Goal: Task Accomplishment & Management: Manage account settings

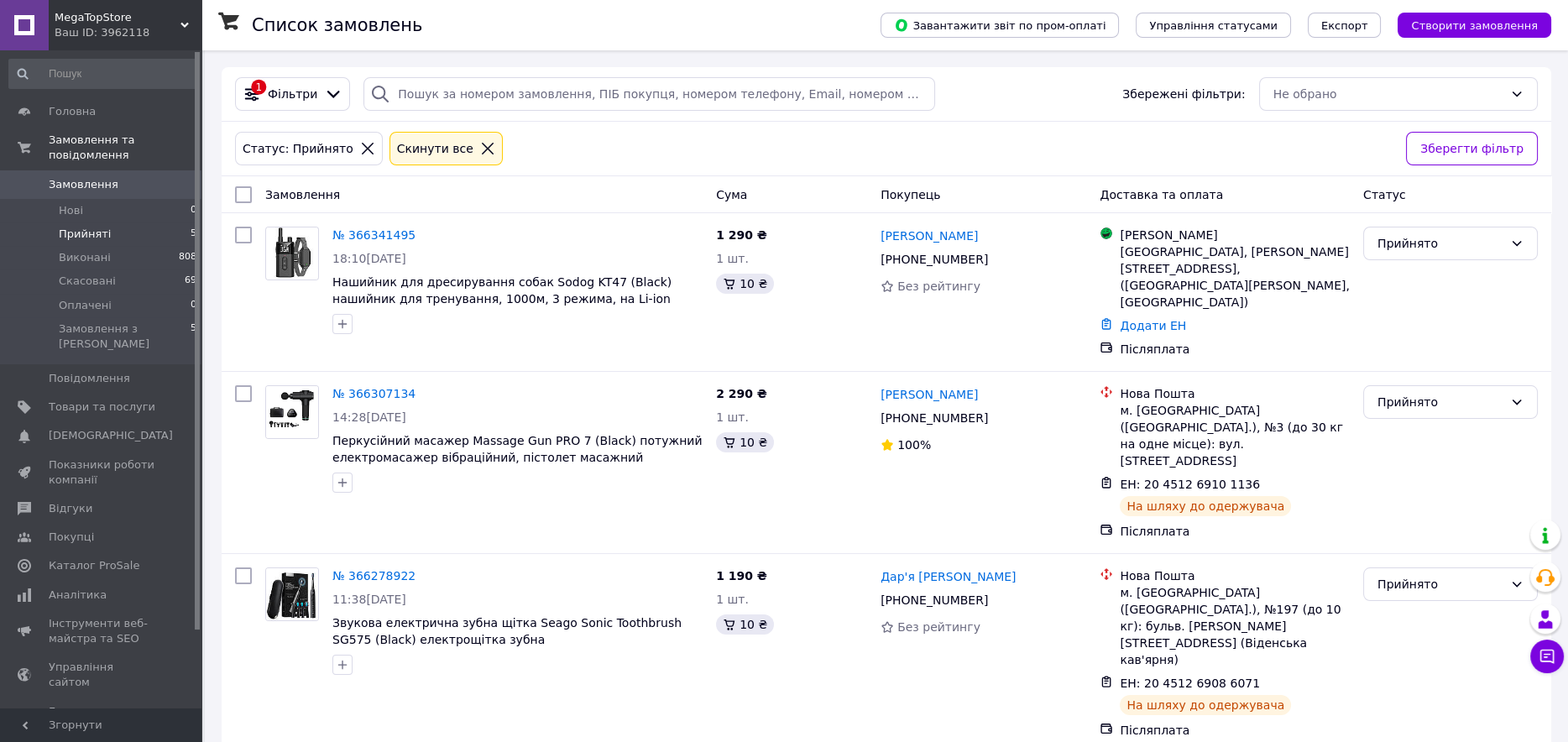
click at [90, 226] on span "Прийняті" at bounding box center [85, 234] width 52 height 15
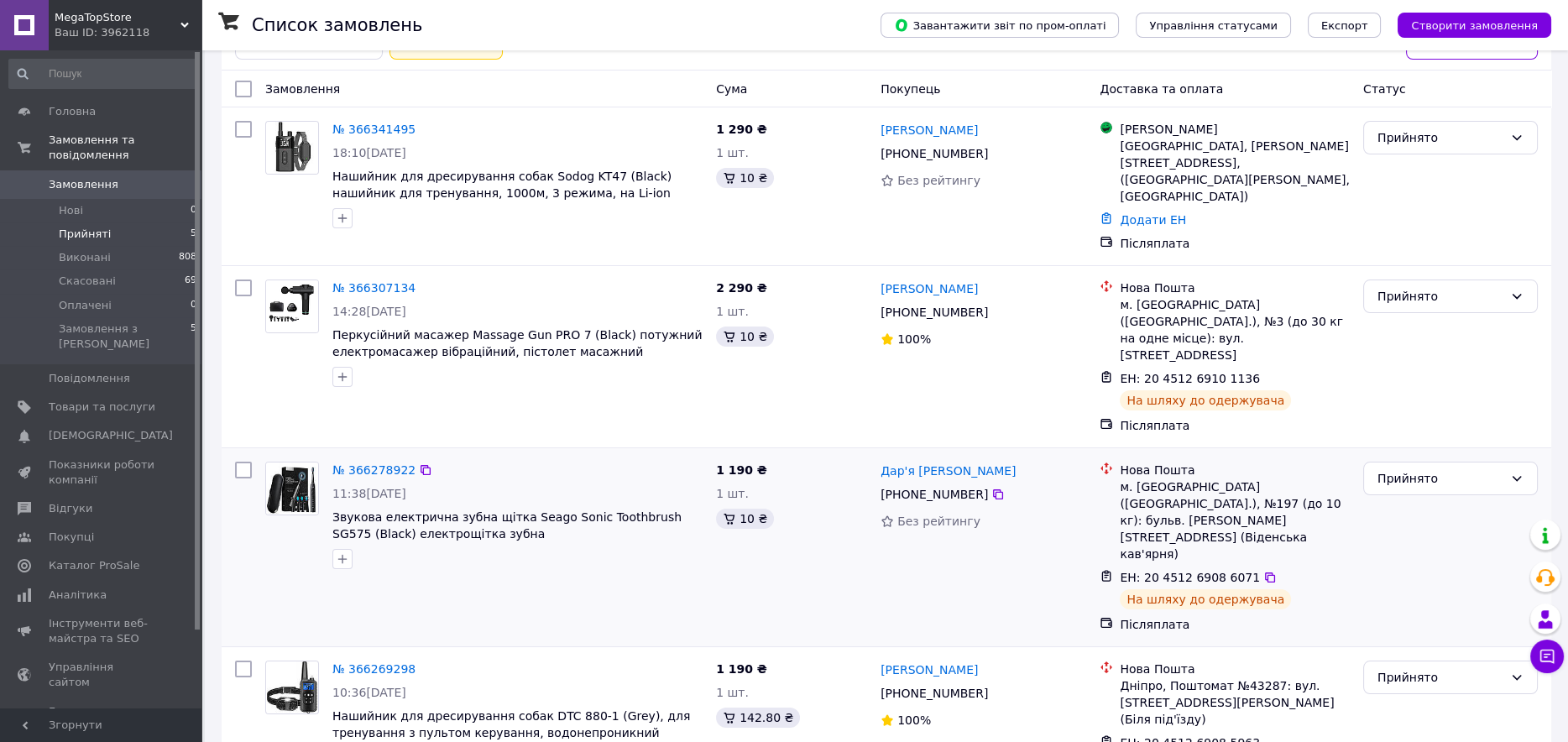
scroll to position [256, 0]
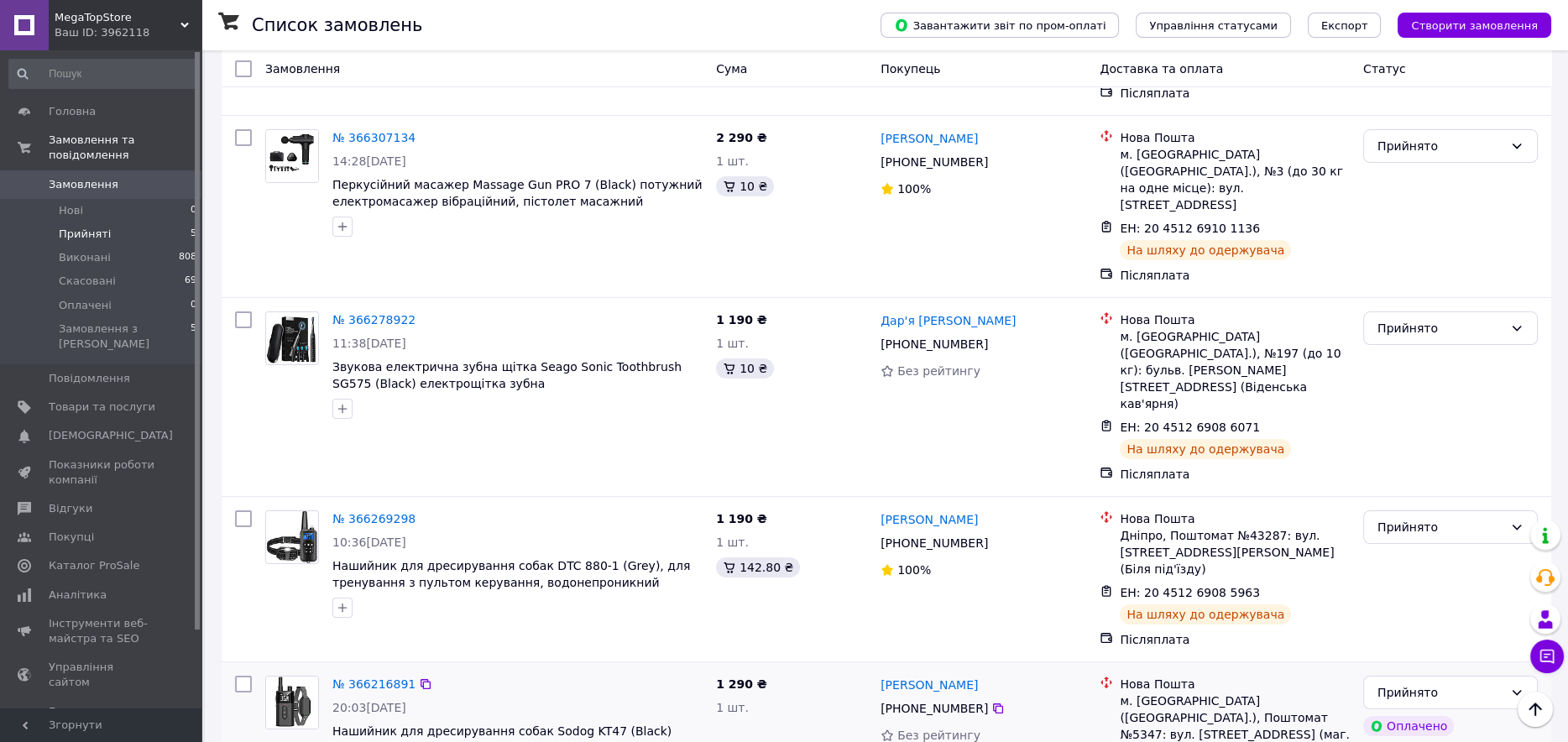
click at [290, 677] on img at bounding box center [291, 703] width 49 height 52
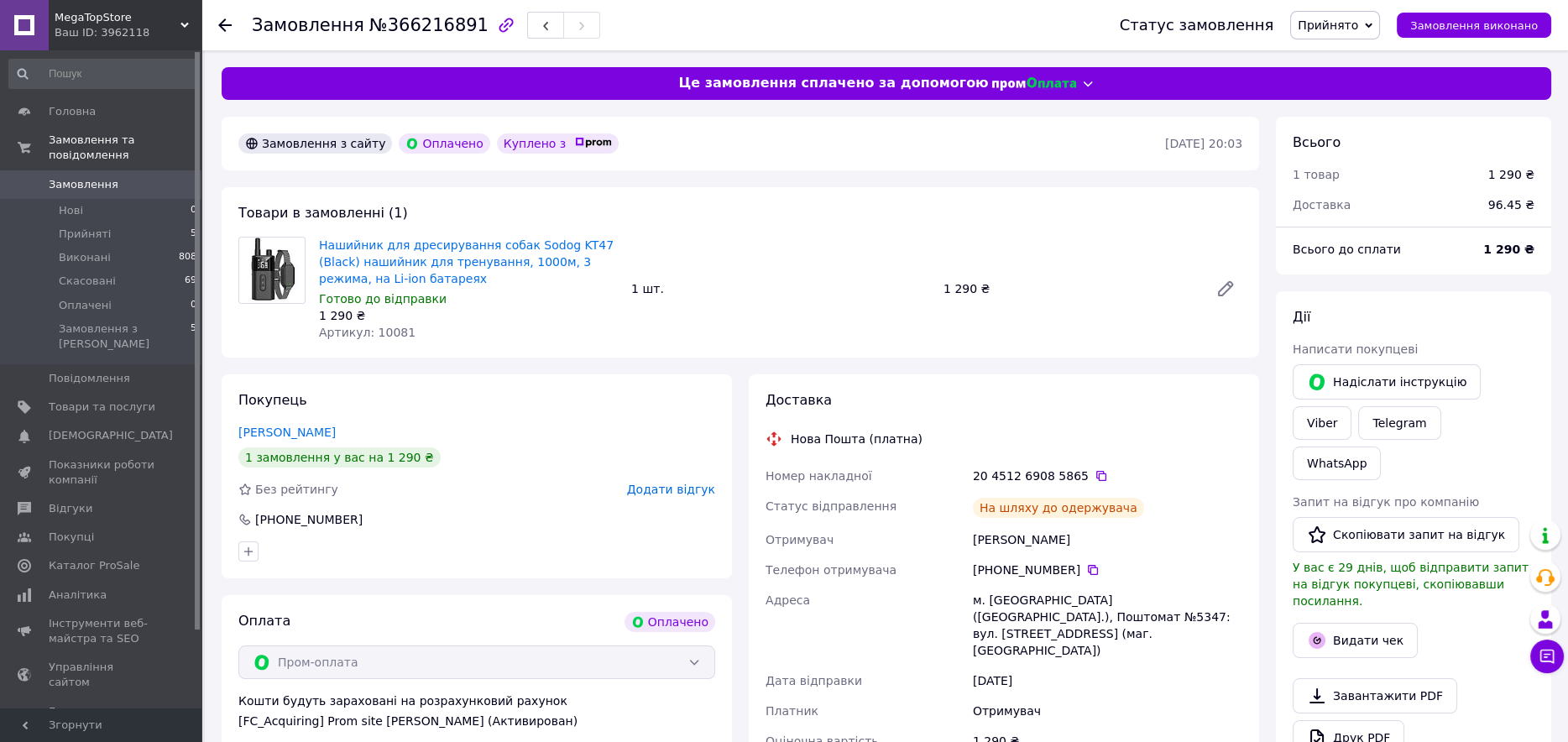
click at [400, 31] on span "№366216891" at bounding box center [429, 25] width 119 height 21
copy span "366216891"
drag, startPoint x: 1093, startPoint y: 550, endPoint x: 976, endPoint y: 549, distance: 117.0
click at [976, 549] on div "[PERSON_NAME]" at bounding box center [1107, 540] width 277 height 30
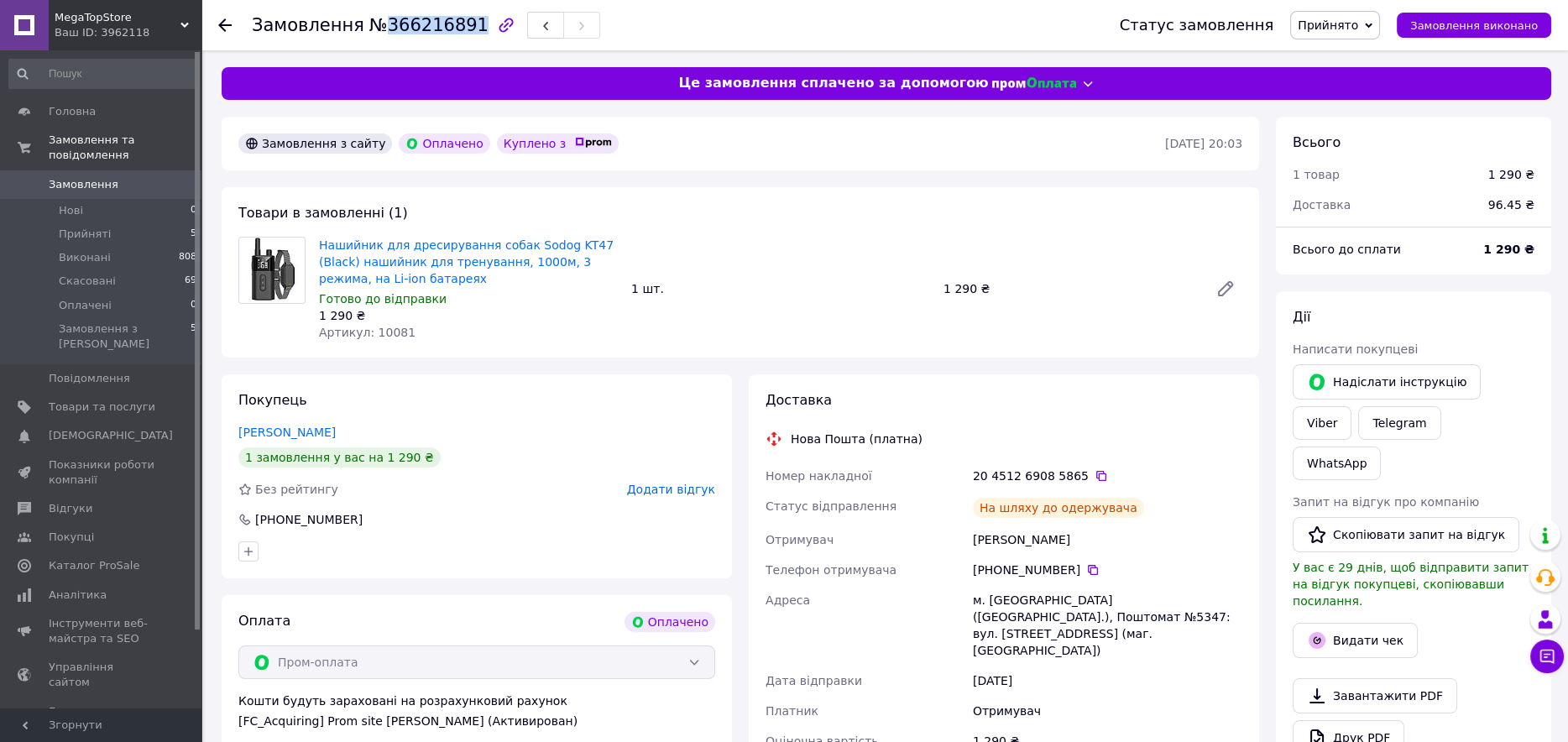
click at [976, 549] on div "[PERSON_NAME]" at bounding box center [1107, 540] width 277 height 30
drag, startPoint x: 1019, startPoint y: 532, endPoint x: 957, endPoint y: 528, distance: 62.1
click at [957, 528] on div "Номер накладної 20 4512 6908 5865   Статус відправлення На шляху до одержувача …" at bounding box center [1004, 624] width 483 height 326
copy div "Отримувач [PERSON_NAME]"
drag, startPoint x: 1120, startPoint y: 615, endPoint x: 956, endPoint y: 602, distance: 164.5
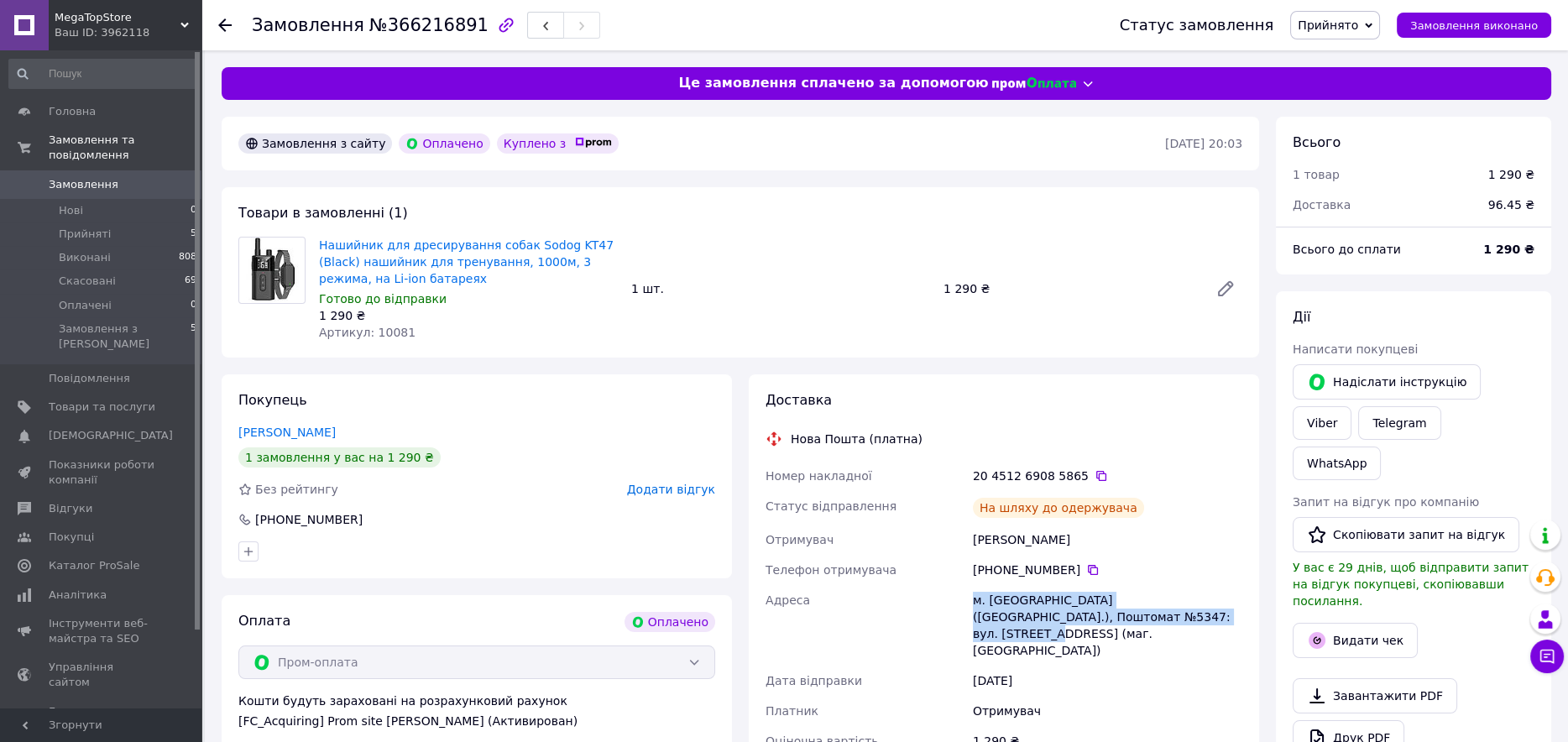
click at [956, 602] on div "Номер накладної 20 4512 6908 5865   Статус відправлення На шляху до одержувача …" at bounding box center [1004, 624] width 483 height 326
copy div "Адреса [PERSON_NAME]. [GEOGRAPHIC_DATA] ([GEOGRAPHIC_DATA].), Поштомат №5347: в…"
click at [1096, 473] on icon at bounding box center [1101, 475] width 10 height 10
click at [1087, 569] on icon at bounding box center [1093, 569] width 13 height 13
click at [1373, 623] on button "Видати чек" at bounding box center [1355, 640] width 125 height 35
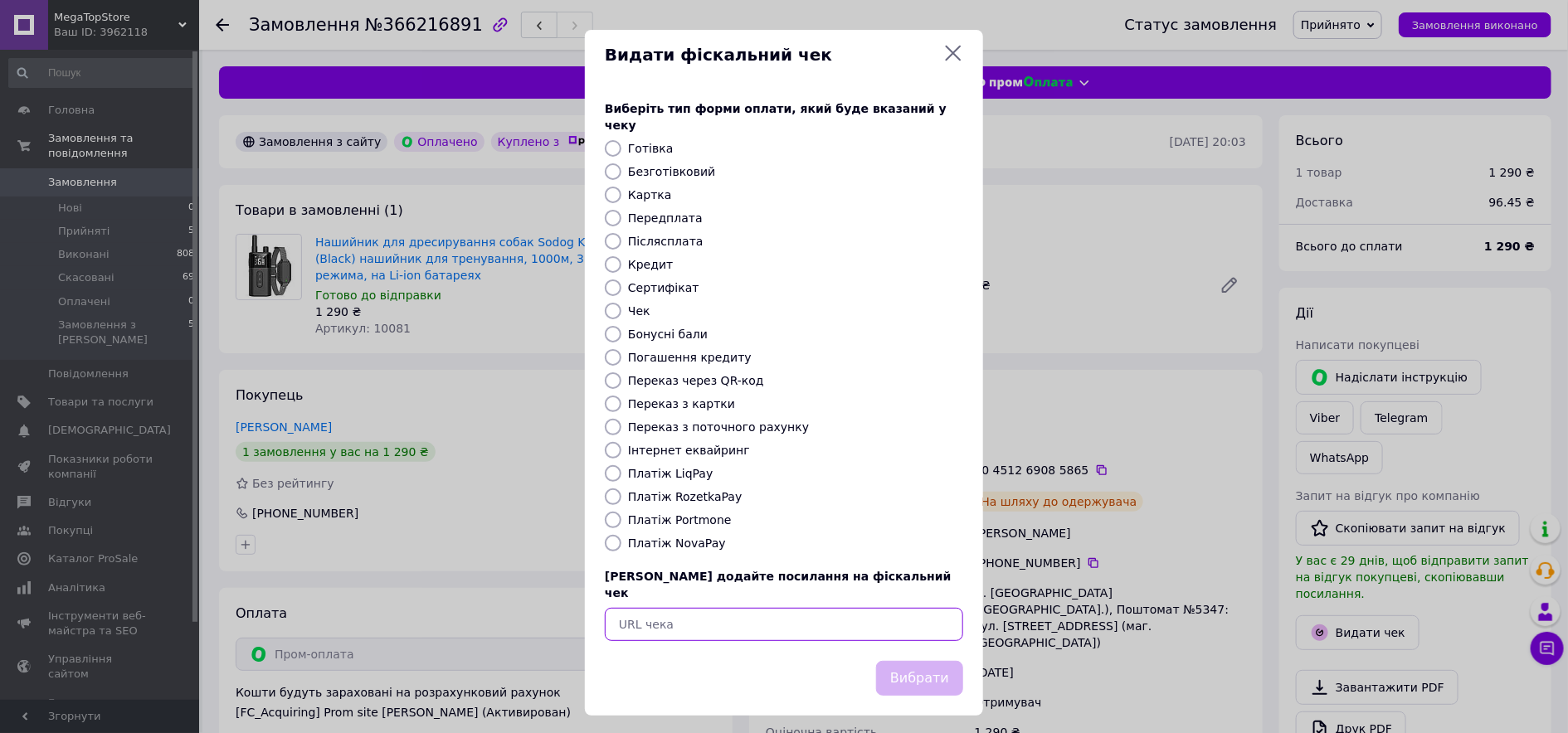
click at [748, 610] on input "text" at bounding box center [784, 625] width 358 height 34
paste input "[URL][DOMAIN_NAME]"
type input "[URL][DOMAIN_NAME]"
click at [935, 661] on button "Вибрати" at bounding box center [919, 679] width 87 height 35
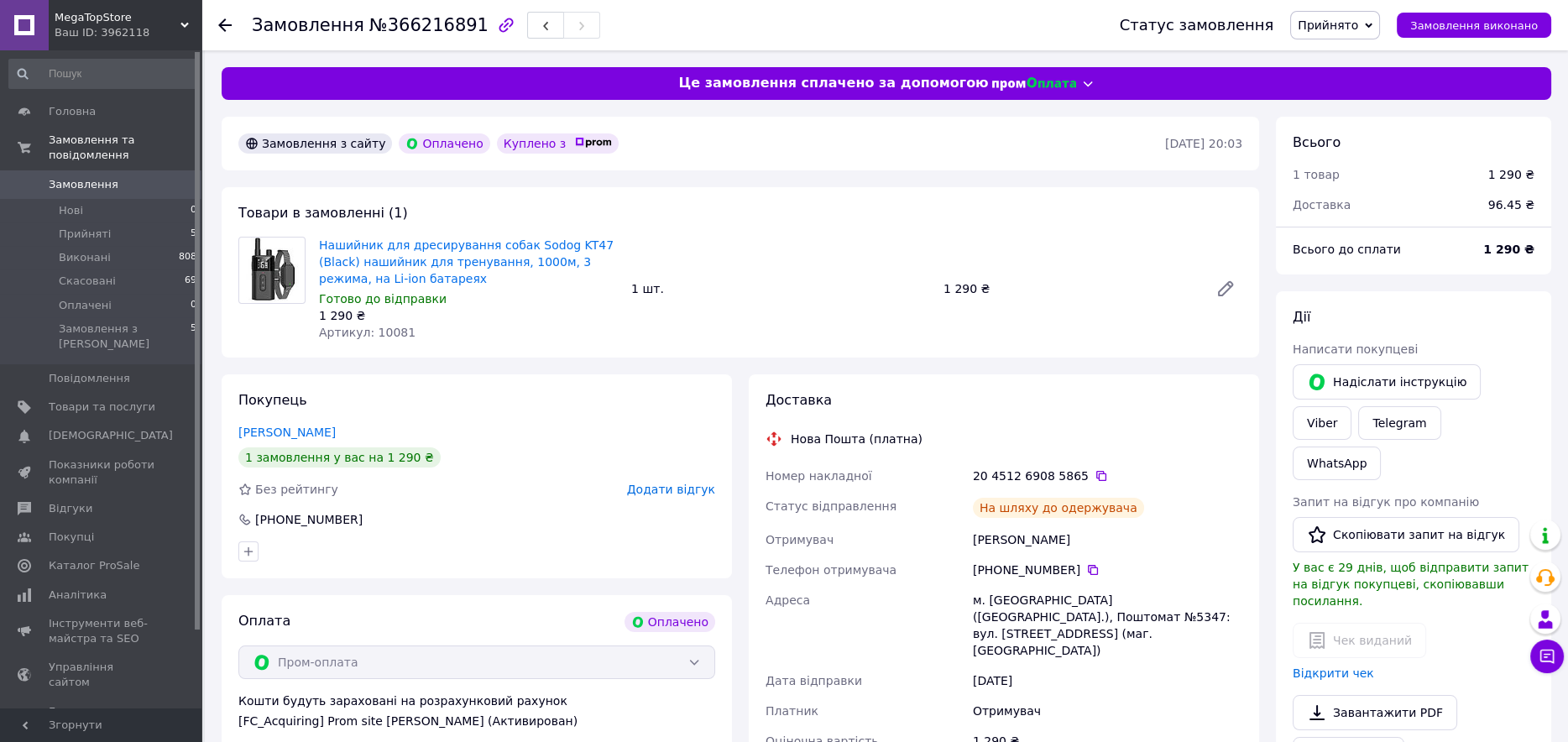
click at [1359, 19] on span "Прийнято" at bounding box center [1328, 25] width 61 height 13
click at [1352, 55] on li "Виконано" at bounding box center [1335, 59] width 88 height 25
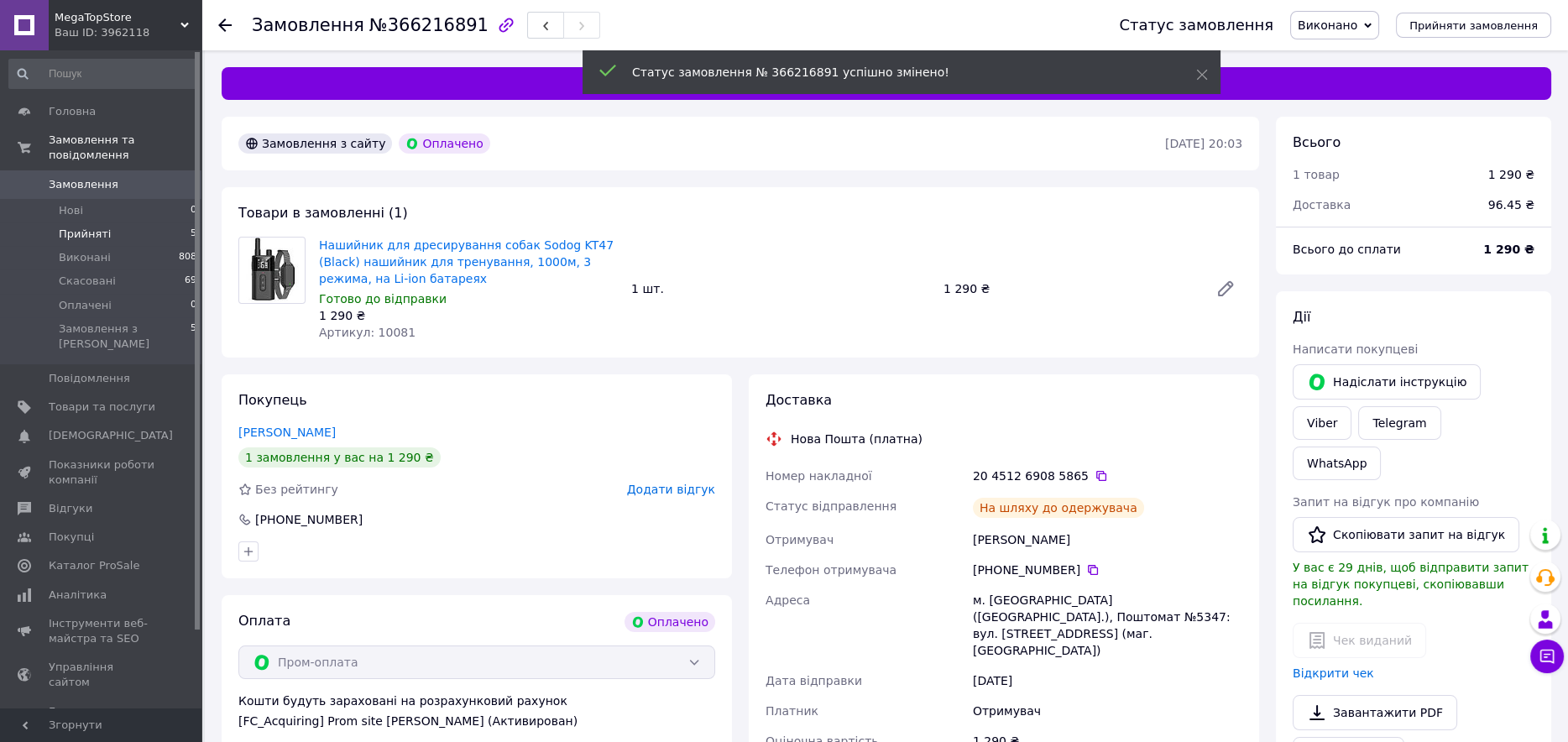
click at [100, 226] on span "Прийняті" at bounding box center [85, 234] width 52 height 15
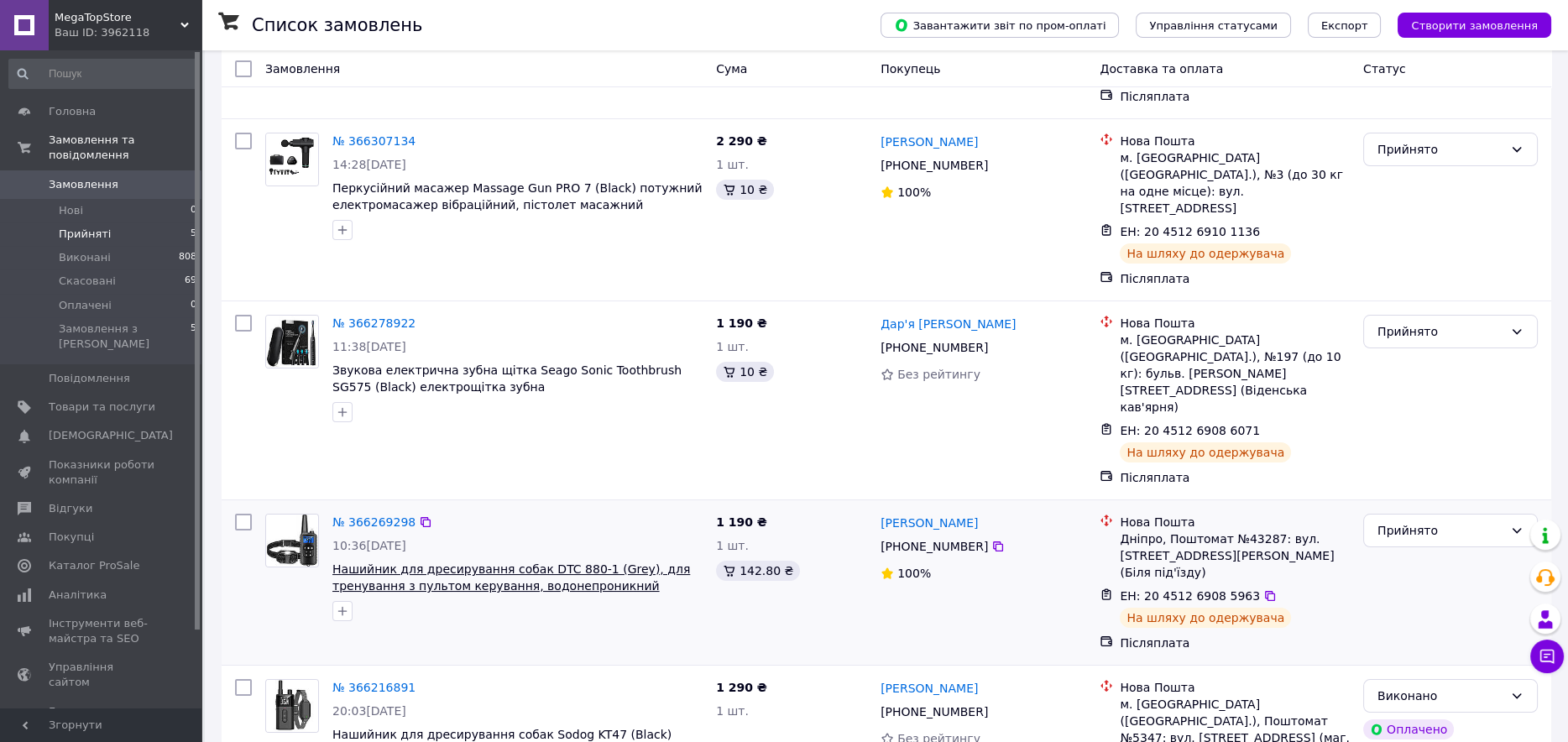
scroll to position [256, 0]
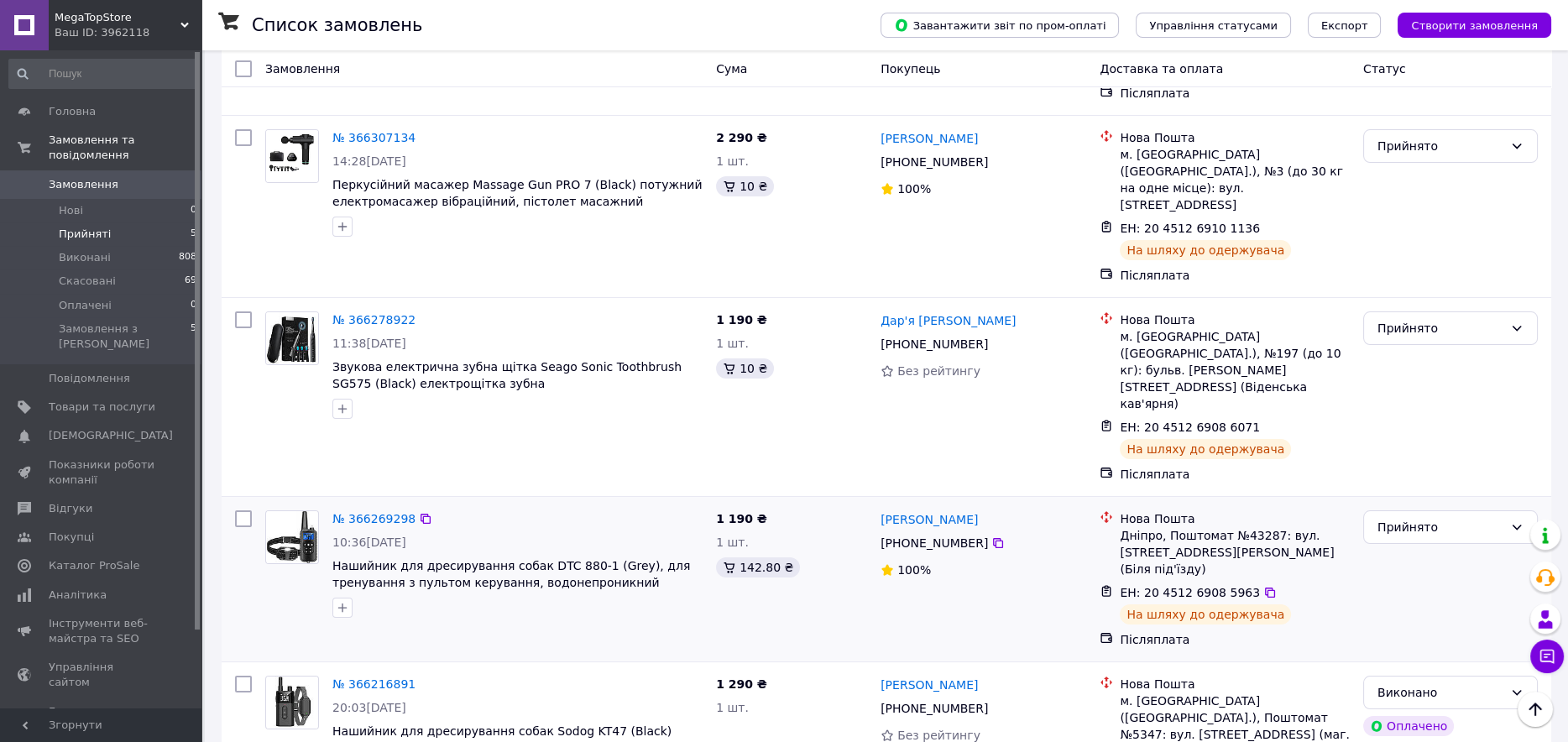
click at [285, 511] on img at bounding box center [291, 537] width 49 height 52
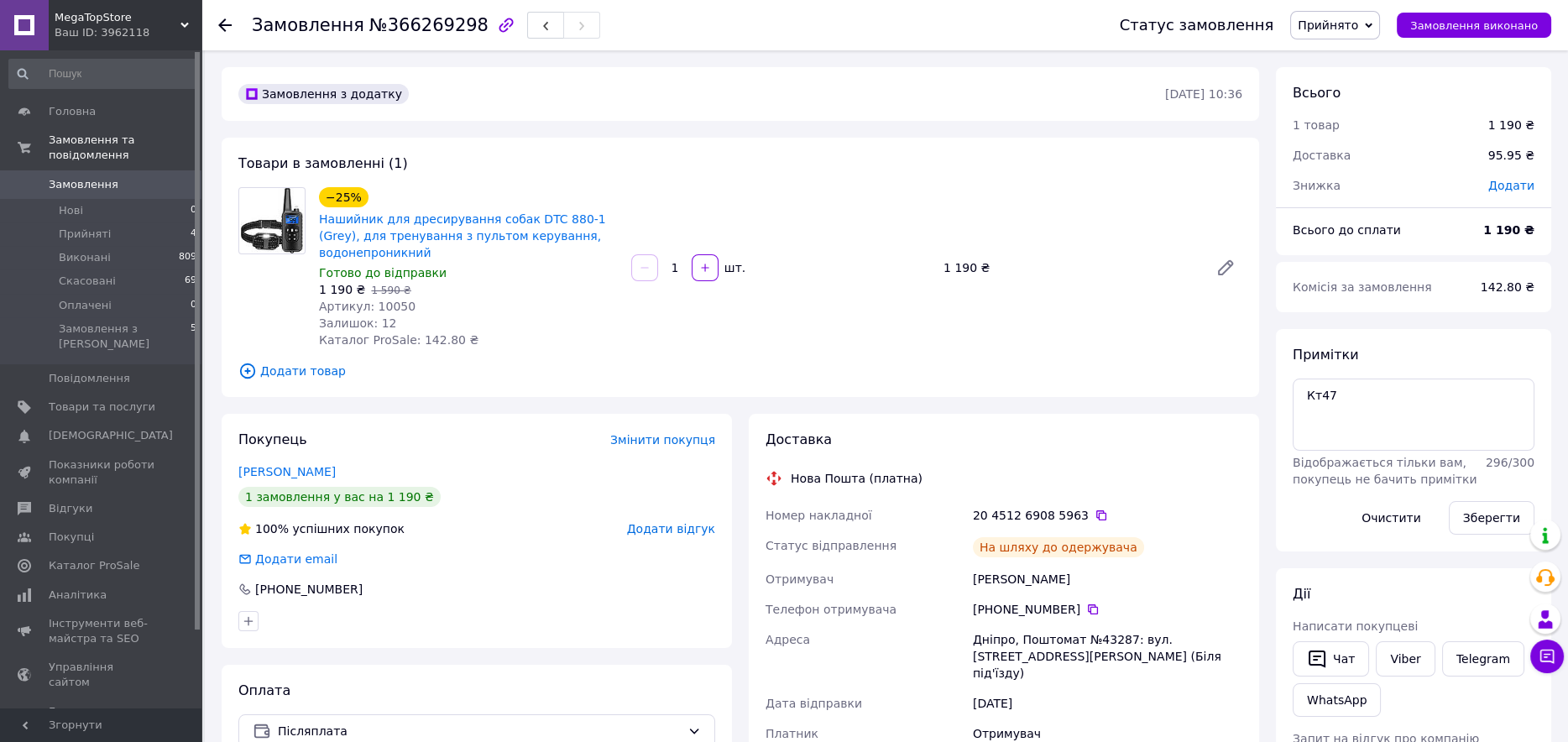
click at [413, 21] on span "№366269298" at bounding box center [429, 25] width 119 height 21
click at [412, 21] on span "№366269298" at bounding box center [429, 25] width 119 height 21
copy span "366269298"
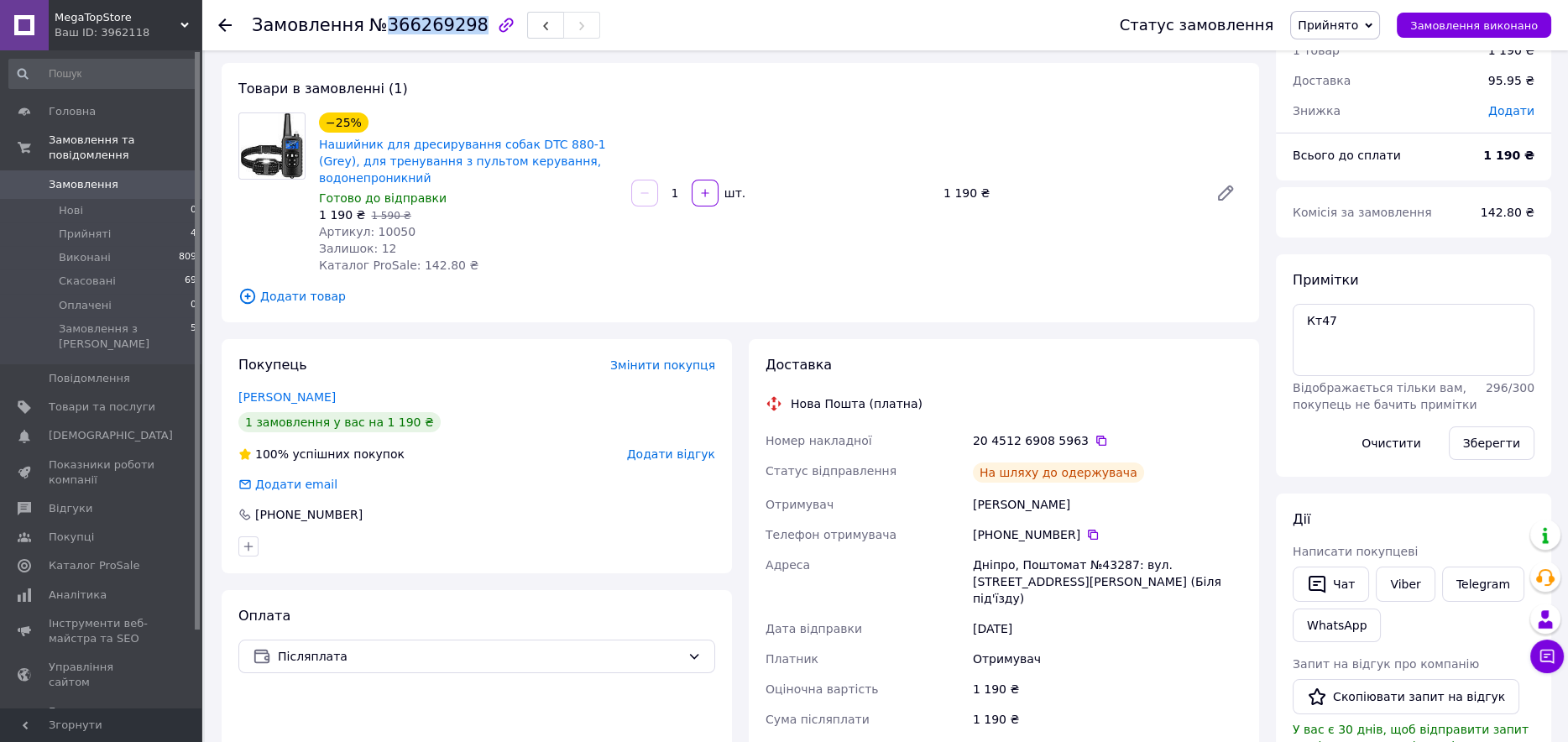
scroll to position [126, 0]
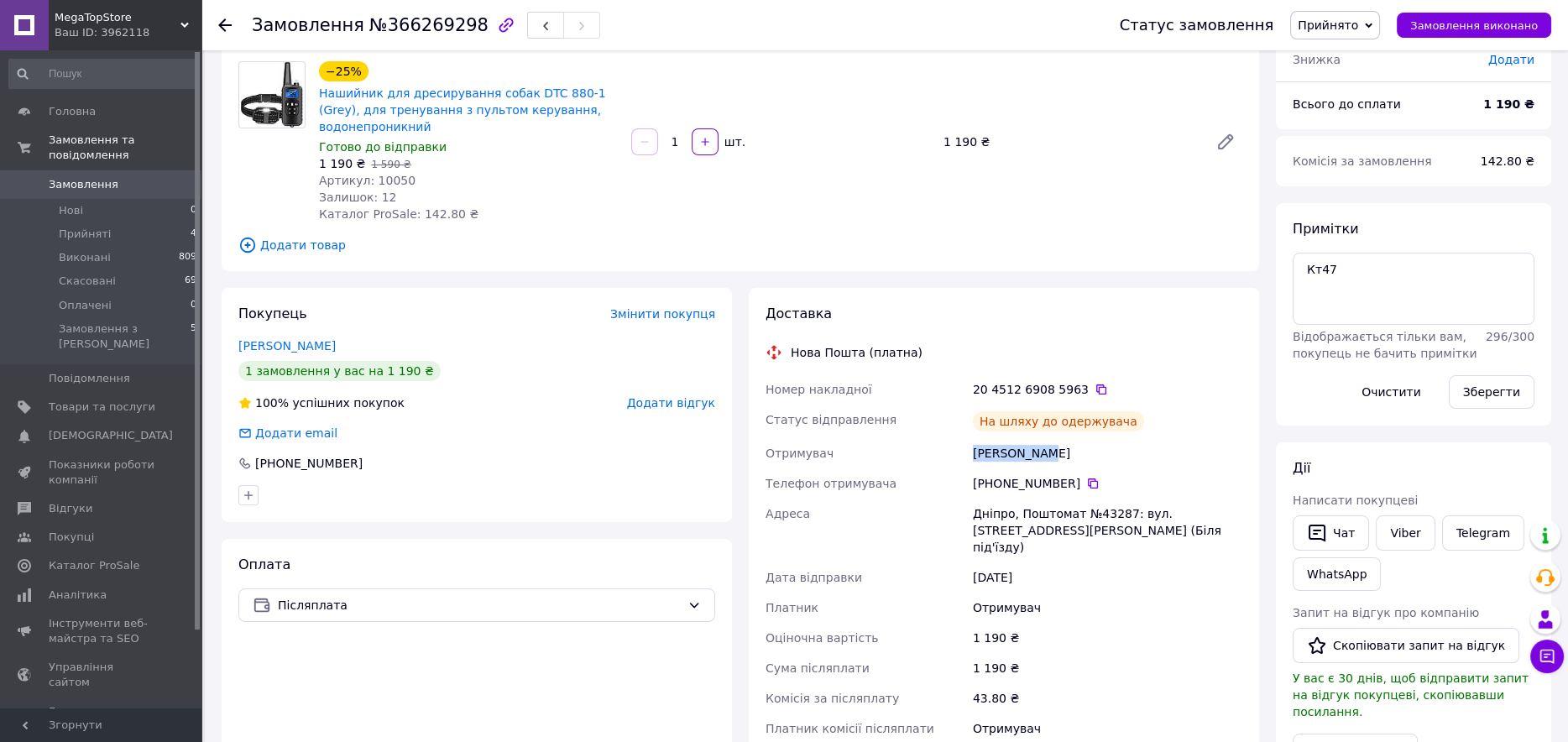
drag, startPoint x: 1037, startPoint y: 452, endPoint x: 941, endPoint y: 453, distance: 96.0
click at [941, 453] on div "Номер накладної 20 4512 6908 5963   Статус відправлення На шляху до одержувача …" at bounding box center [1004, 574] width 483 height 399
copy div "Отримувач [PERSON_NAME]"
drag, startPoint x: 1130, startPoint y: 538, endPoint x: 961, endPoint y: 515, distance: 170.6
click at [961, 515] on div "Номер накладної 20 4512 6908 5963   Статус відправлення На шляху до одержувача …" at bounding box center [1004, 574] width 483 height 399
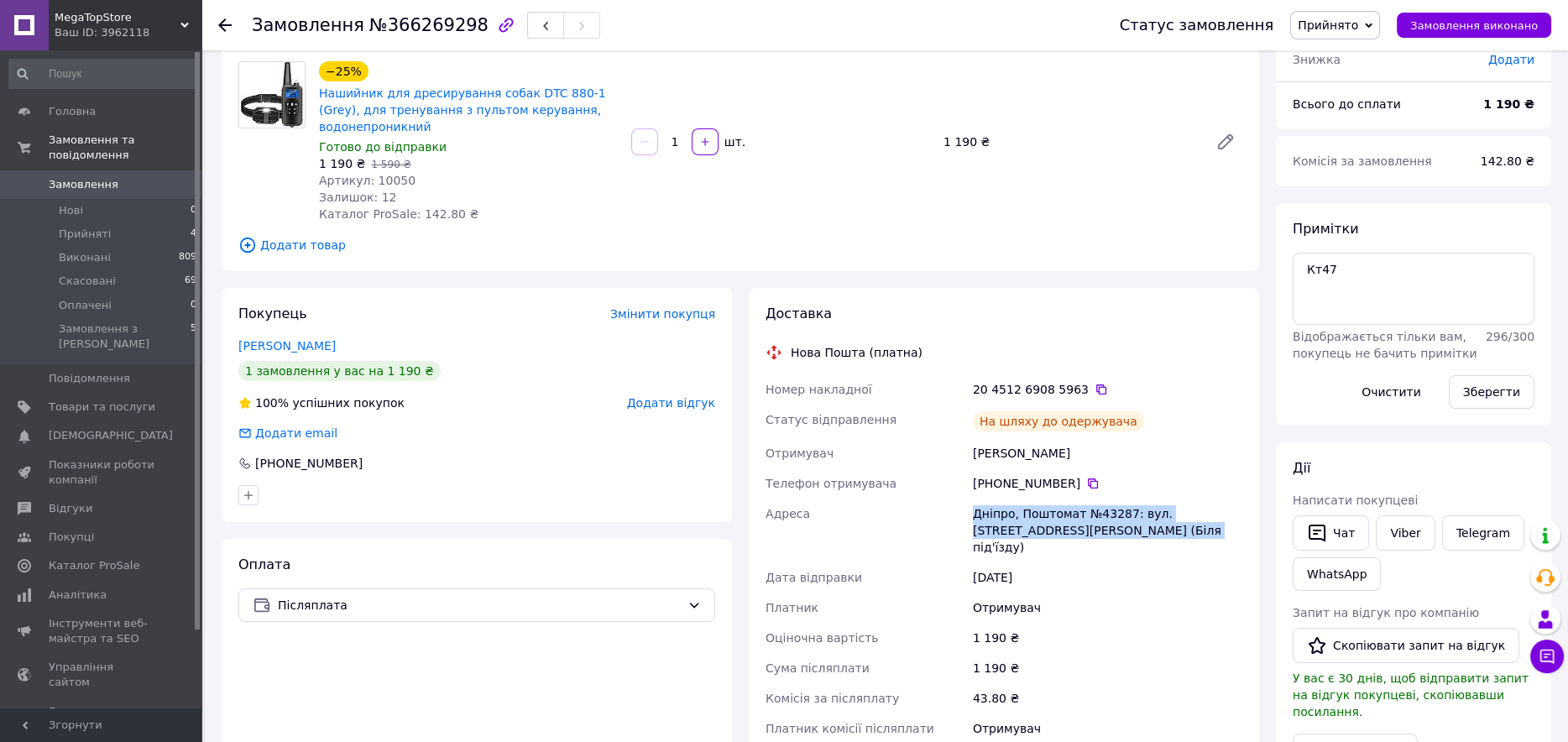
copy div "Адреса Дніпро, Поштомат №43287: вул. [STREET_ADDRESS][PERSON_NAME] (Біля під'їз…"
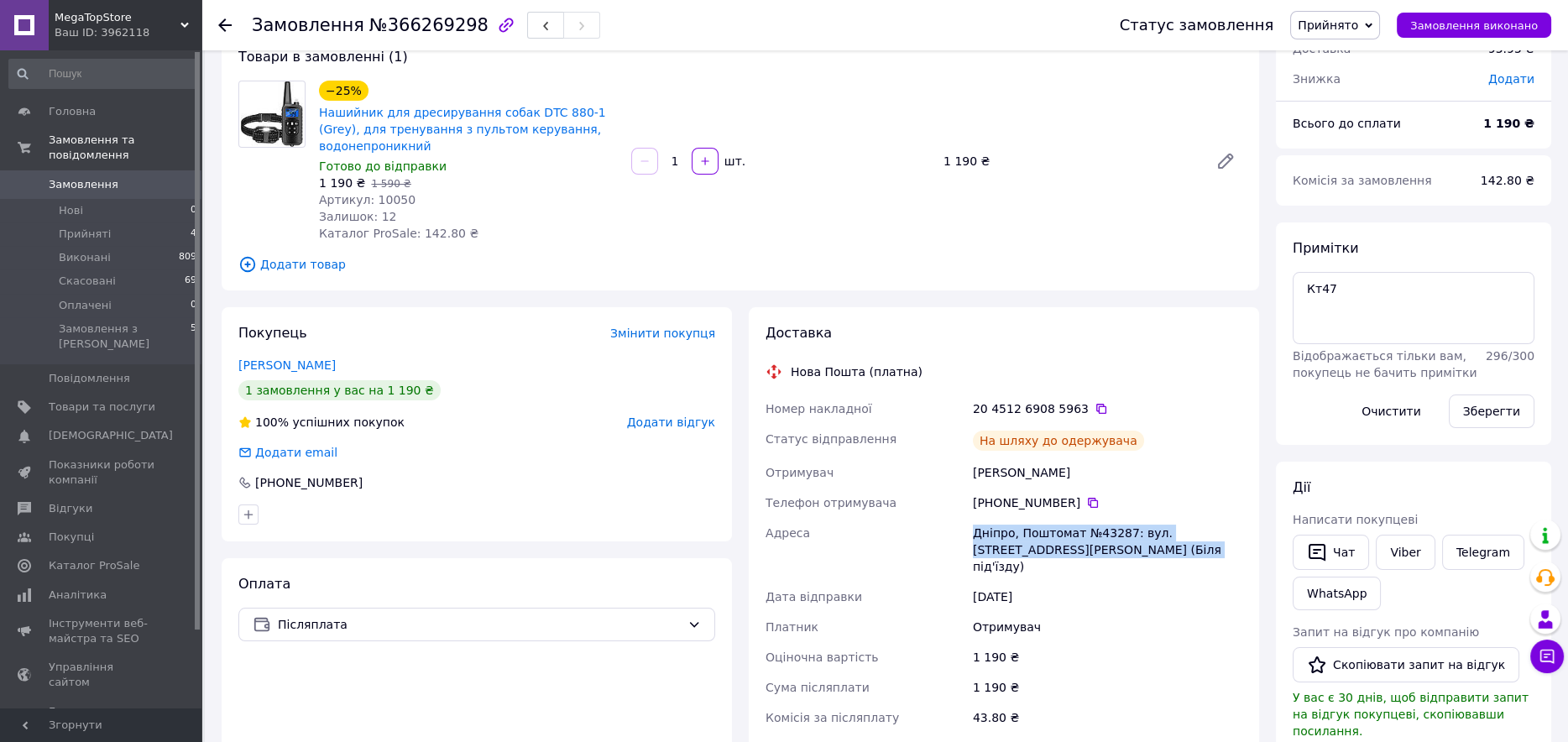
scroll to position [251, 0]
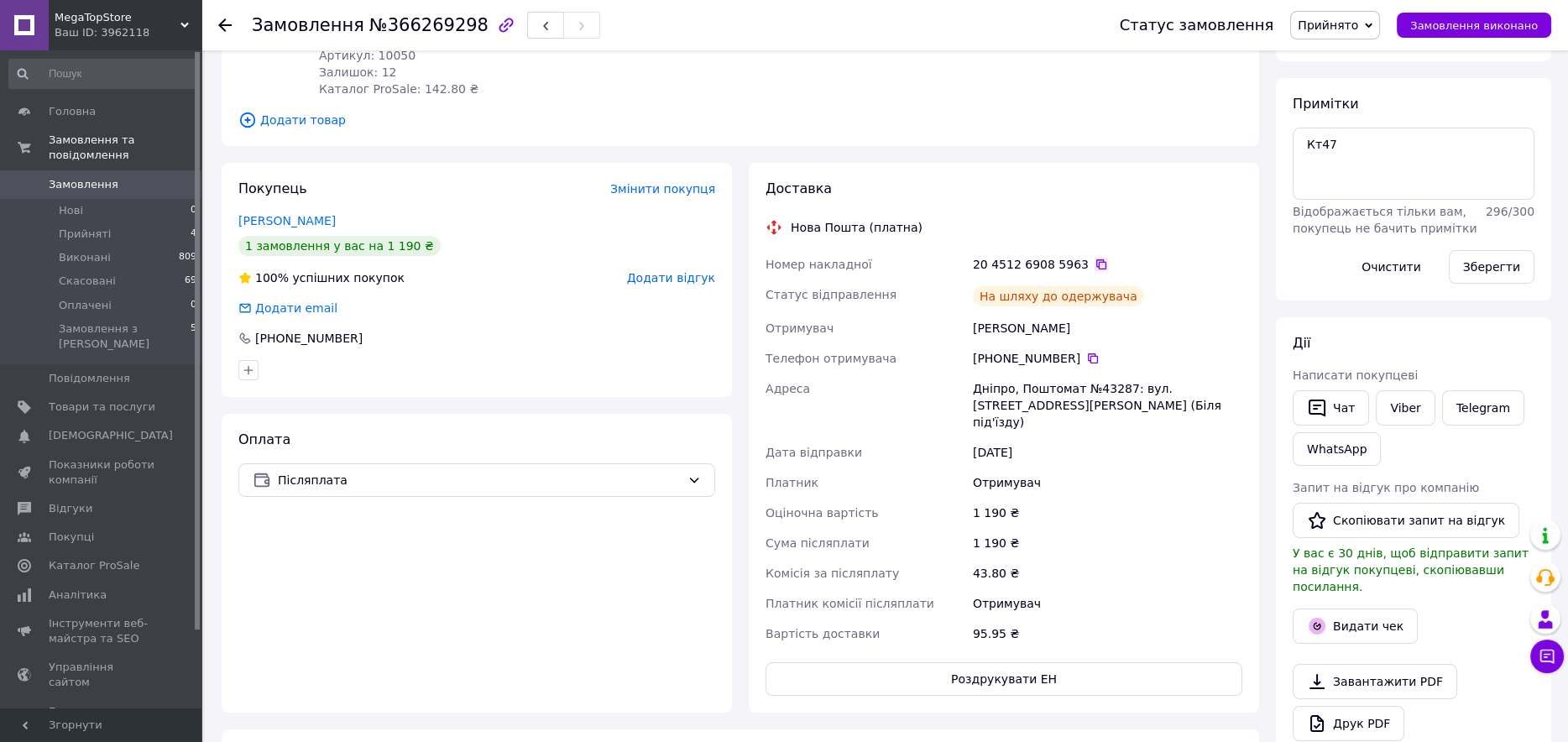
click at [1095, 264] on icon at bounding box center [1101, 264] width 13 height 13
click at [1087, 361] on icon at bounding box center [1093, 358] width 13 height 13
click at [1374, 609] on button "Видати чек" at bounding box center [1355, 626] width 125 height 35
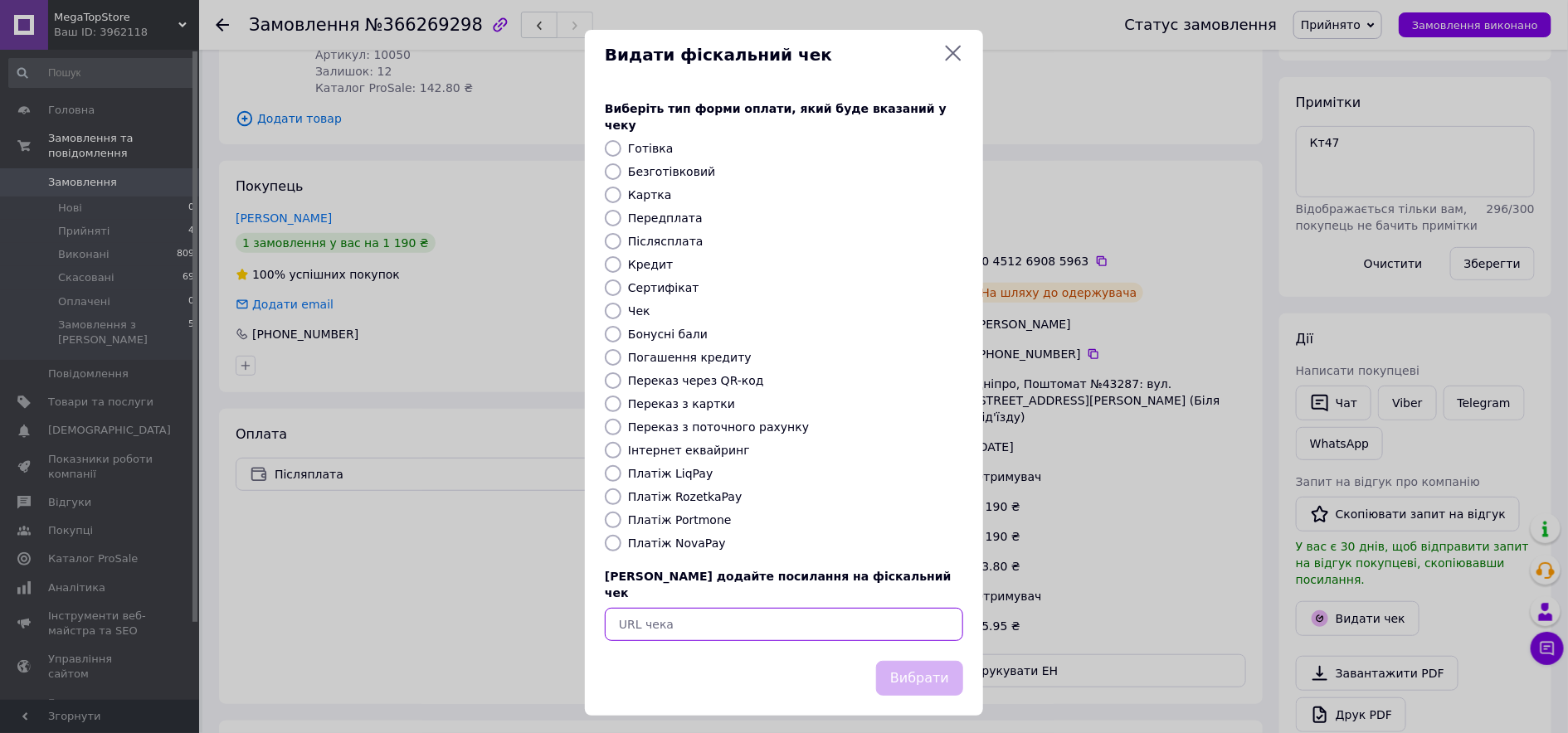
click at [740, 613] on input "text" at bounding box center [784, 625] width 358 height 34
paste input "[URL][DOMAIN_NAME]"
type input "[URL][DOMAIN_NAME]"
drag, startPoint x: 926, startPoint y: 645, endPoint x: 929, endPoint y: 656, distance: 11.4
click at [926, 661] on button "Вибрати" at bounding box center [919, 679] width 87 height 35
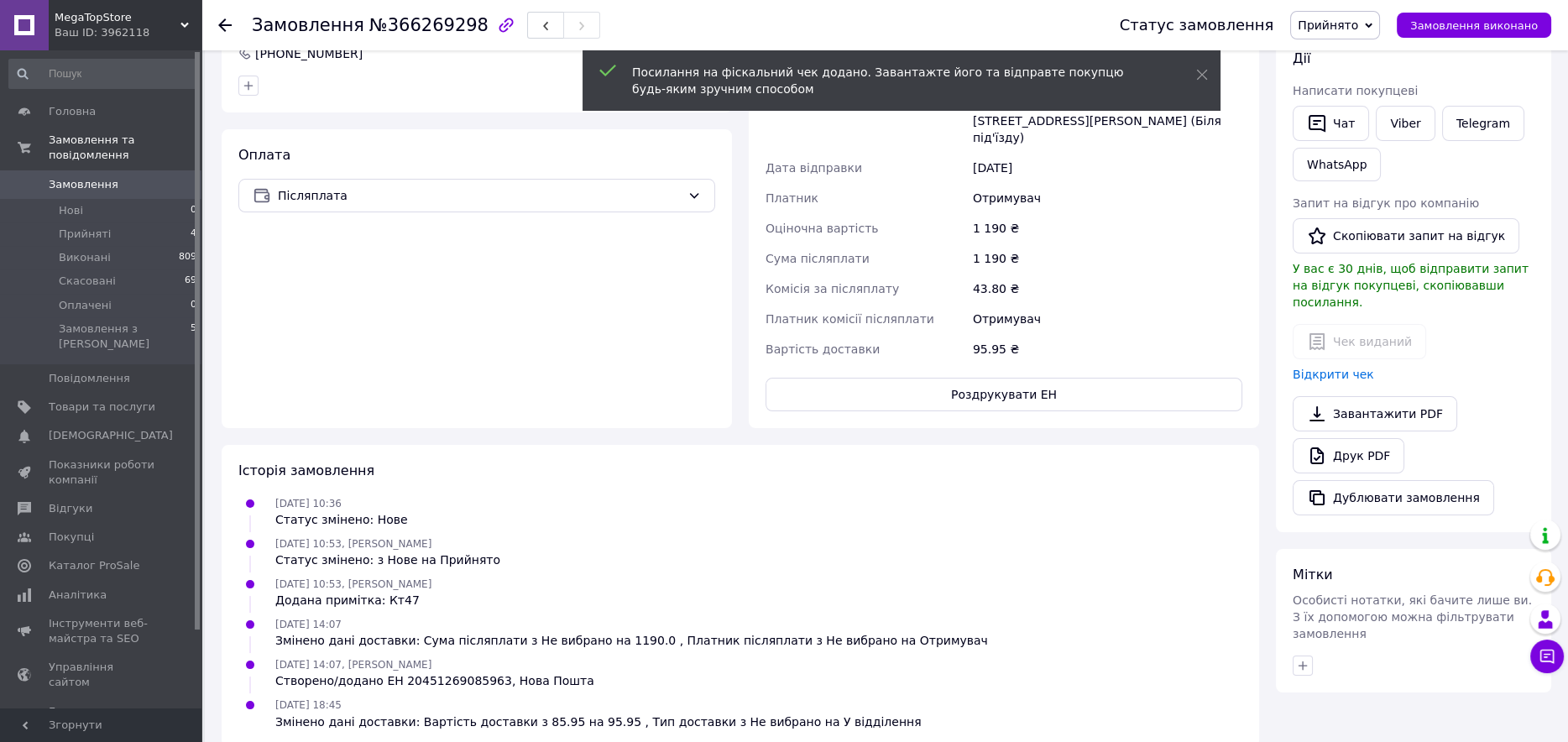
scroll to position [539, 0]
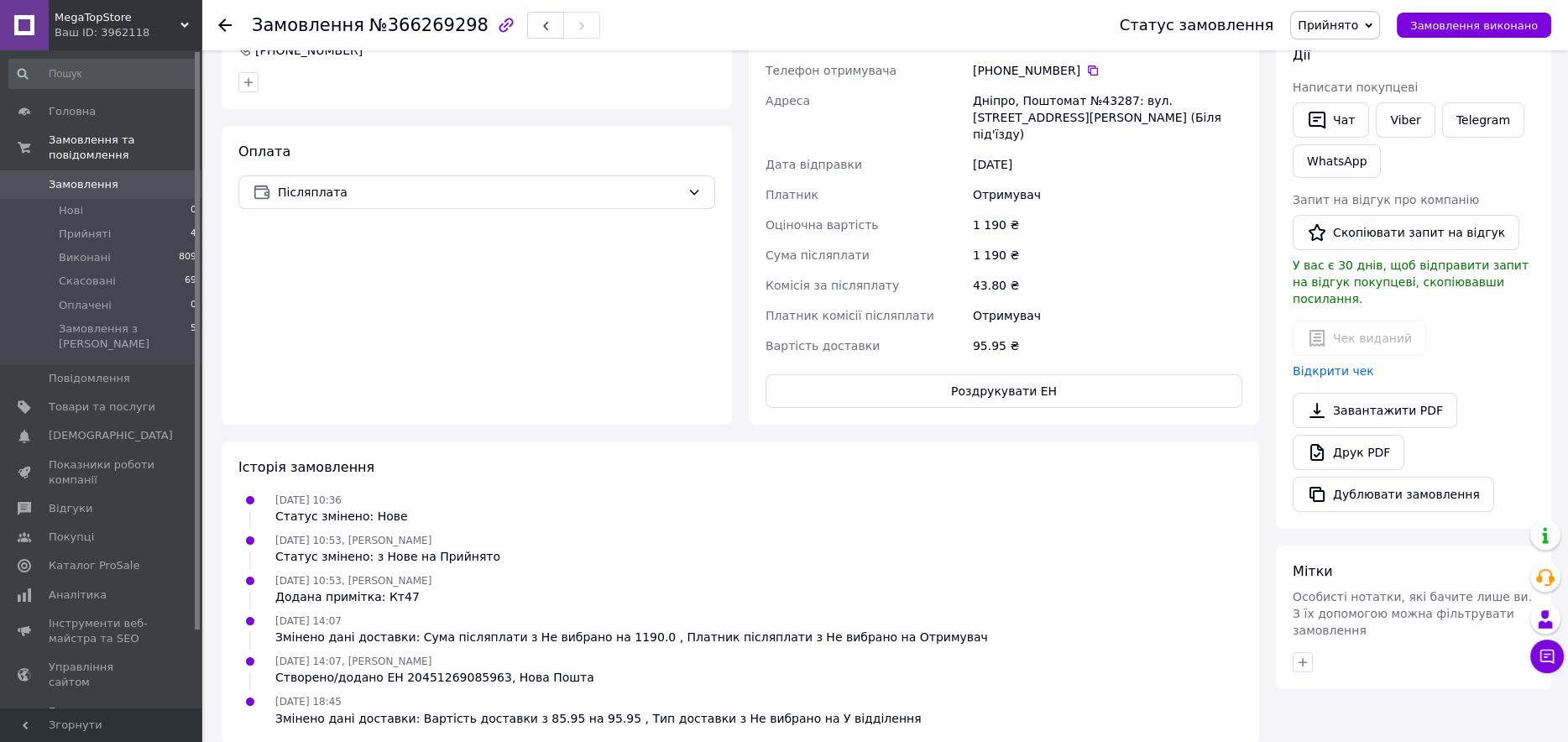
click at [1352, 20] on span "Прийнято" at bounding box center [1328, 25] width 61 height 13
click at [1352, 56] on li "Виконано" at bounding box center [1335, 59] width 88 height 25
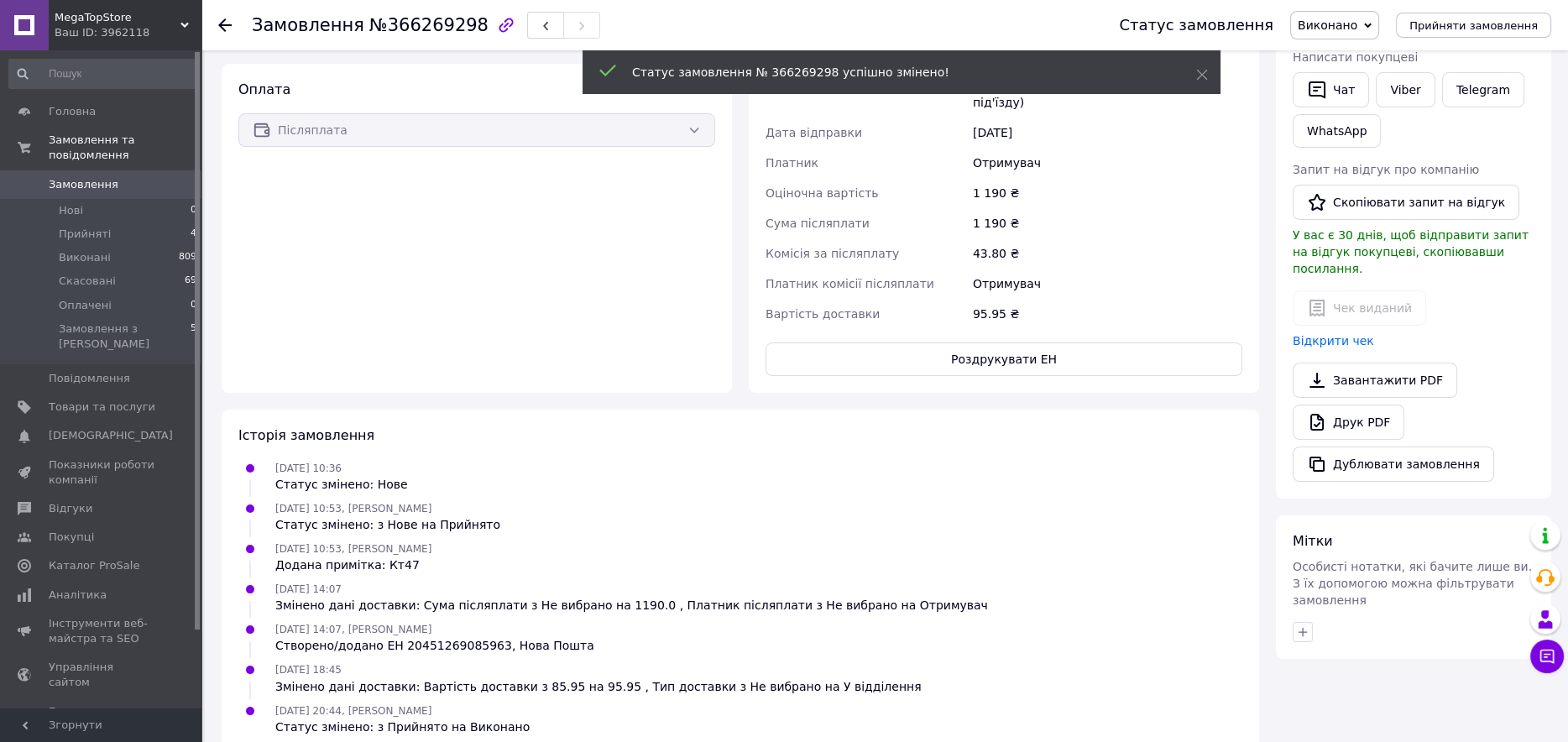
scroll to position [477, 0]
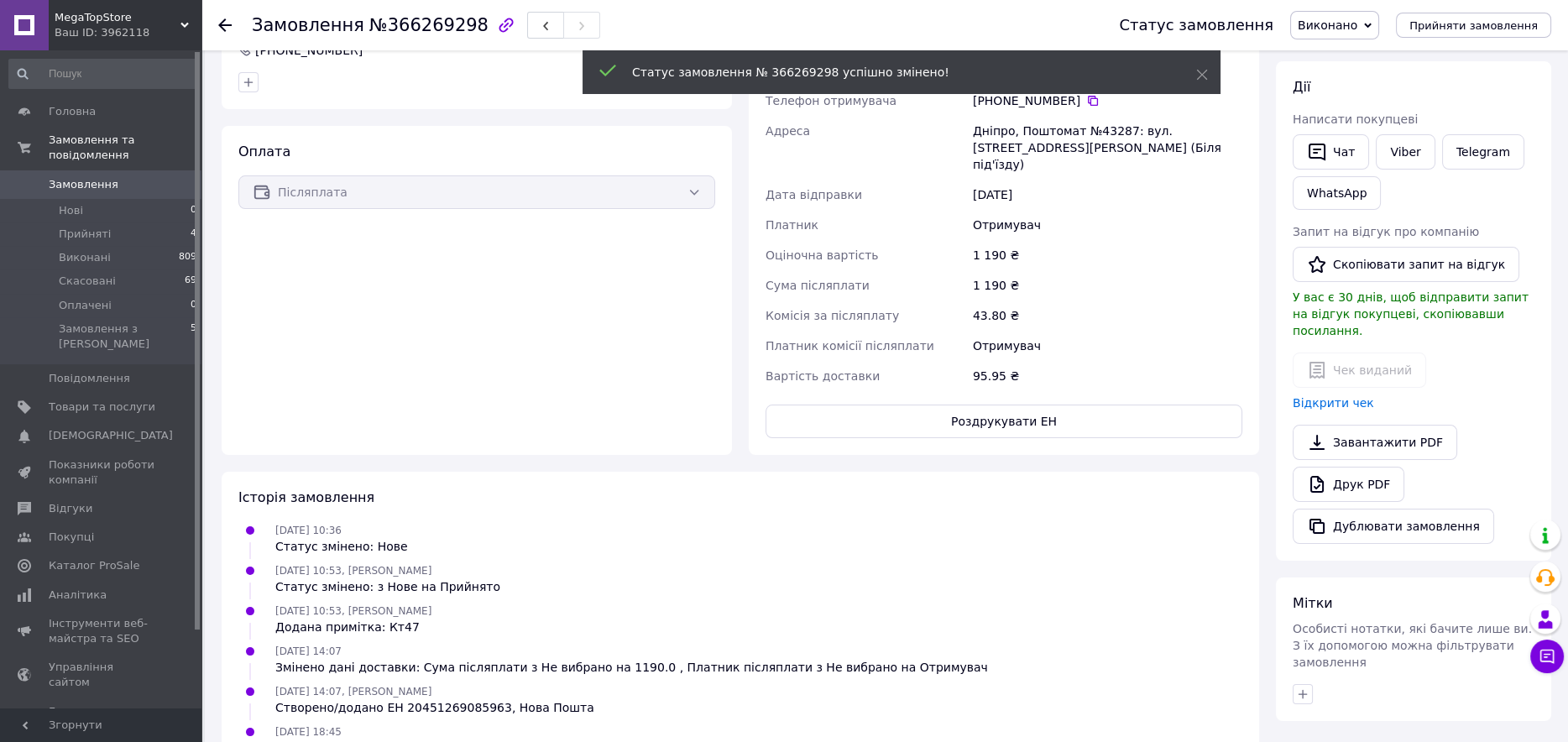
click at [107, 223] on li "Прийняті 4" at bounding box center [103, 235] width 207 height 23
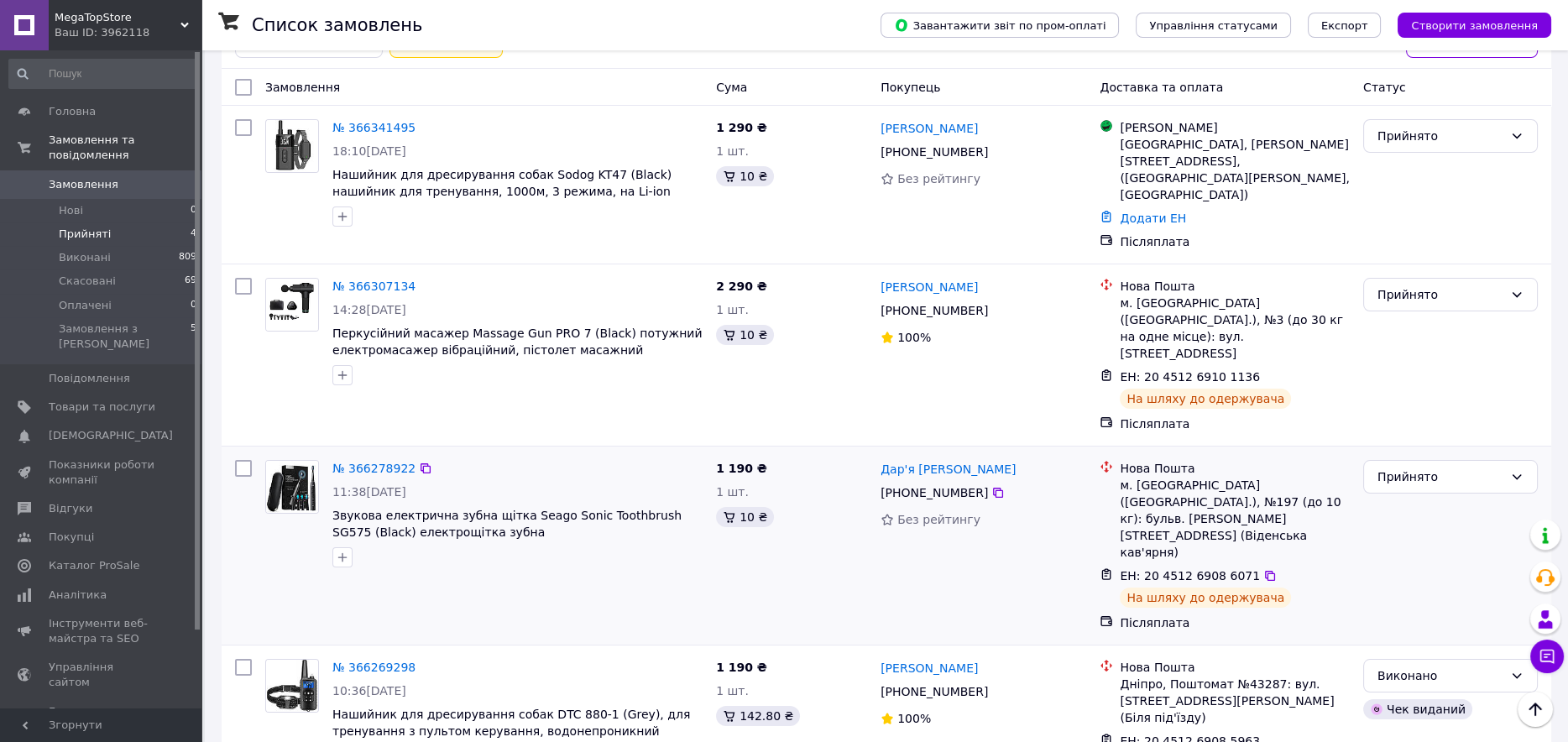
click at [303, 461] on img at bounding box center [292, 487] width 52 height 52
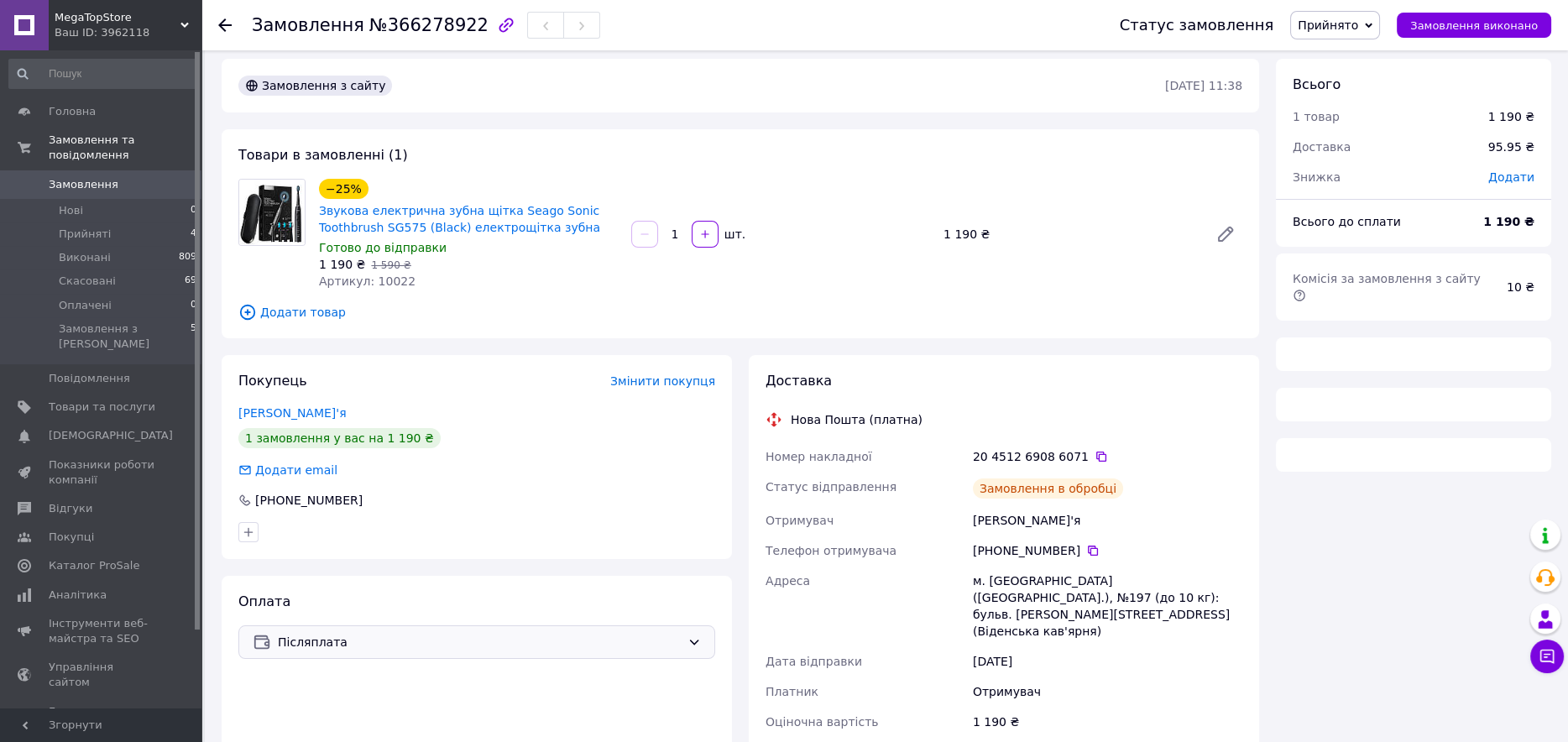
scroll to position [107, 0]
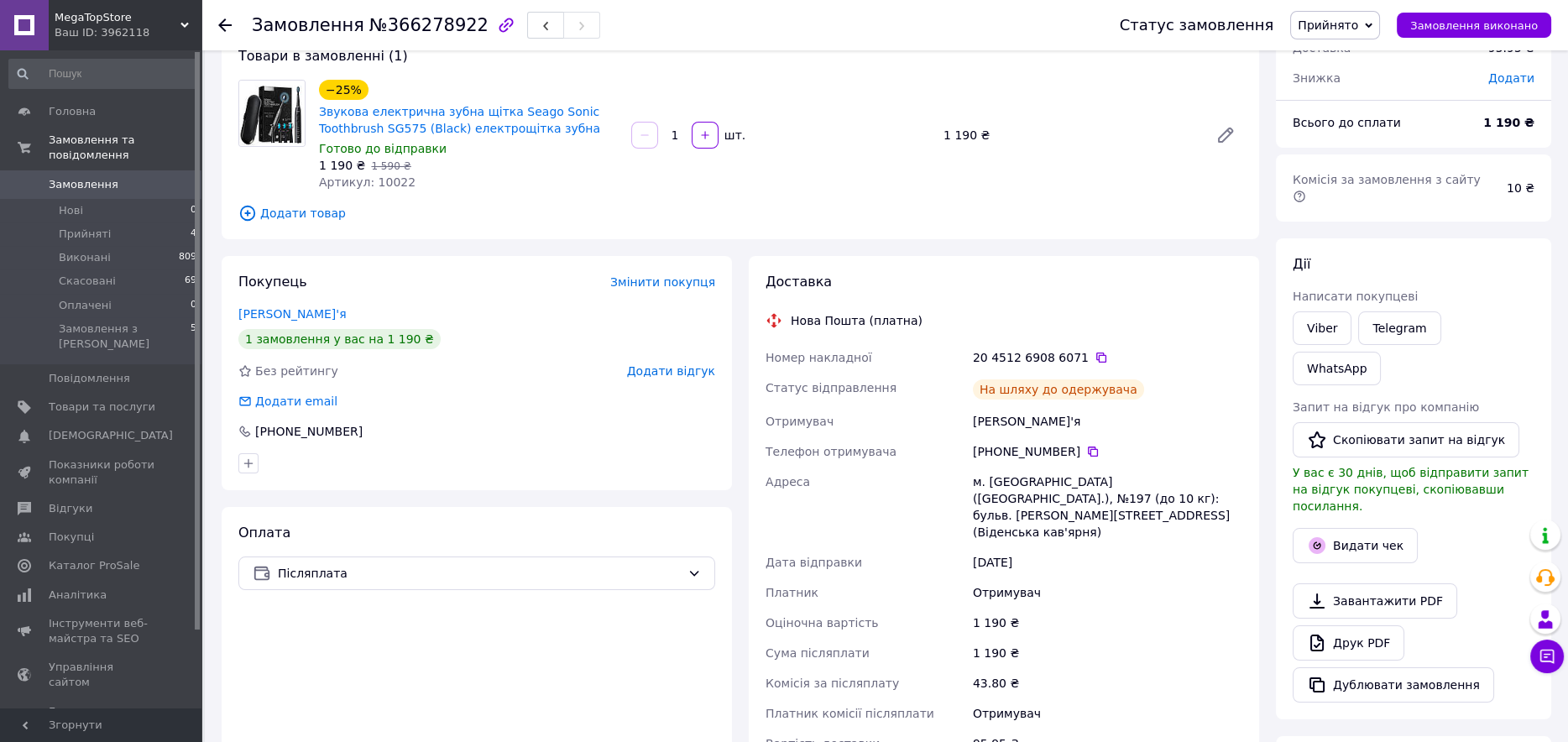
click at [420, 31] on span "№366278922" at bounding box center [429, 25] width 119 height 21
copy span "366278922"
drag, startPoint x: 1061, startPoint y: 427, endPoint x: 945, endPoint y: 426, distance: 116.0
click at [945, 426] on div "Номер накладної 20 4512 6908 6071   Статус відправлення На шляху до одержувача …" at bounding box center [1004, 550] width 483 height 416
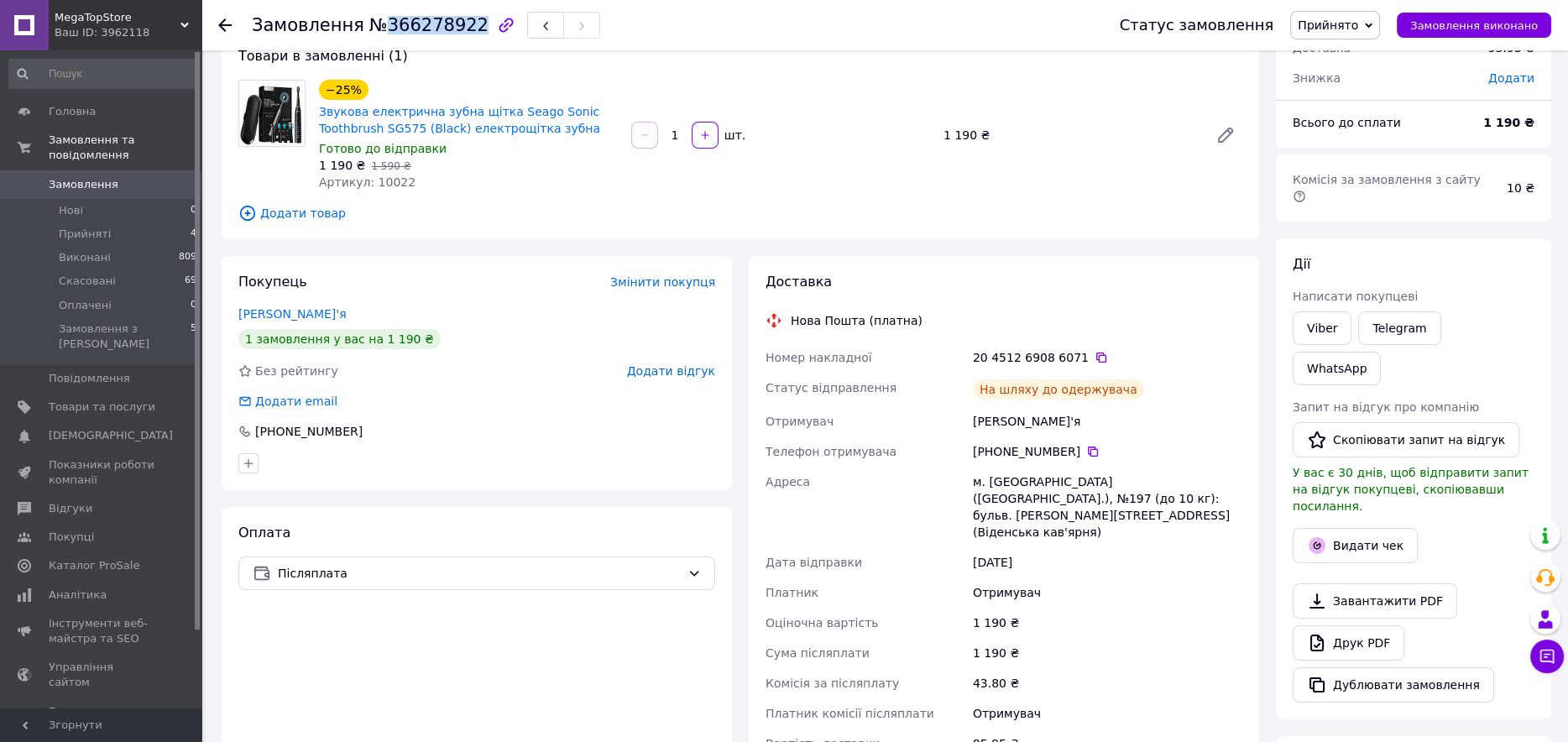
copy div "Отримувач [PERSON_NAME]'я"
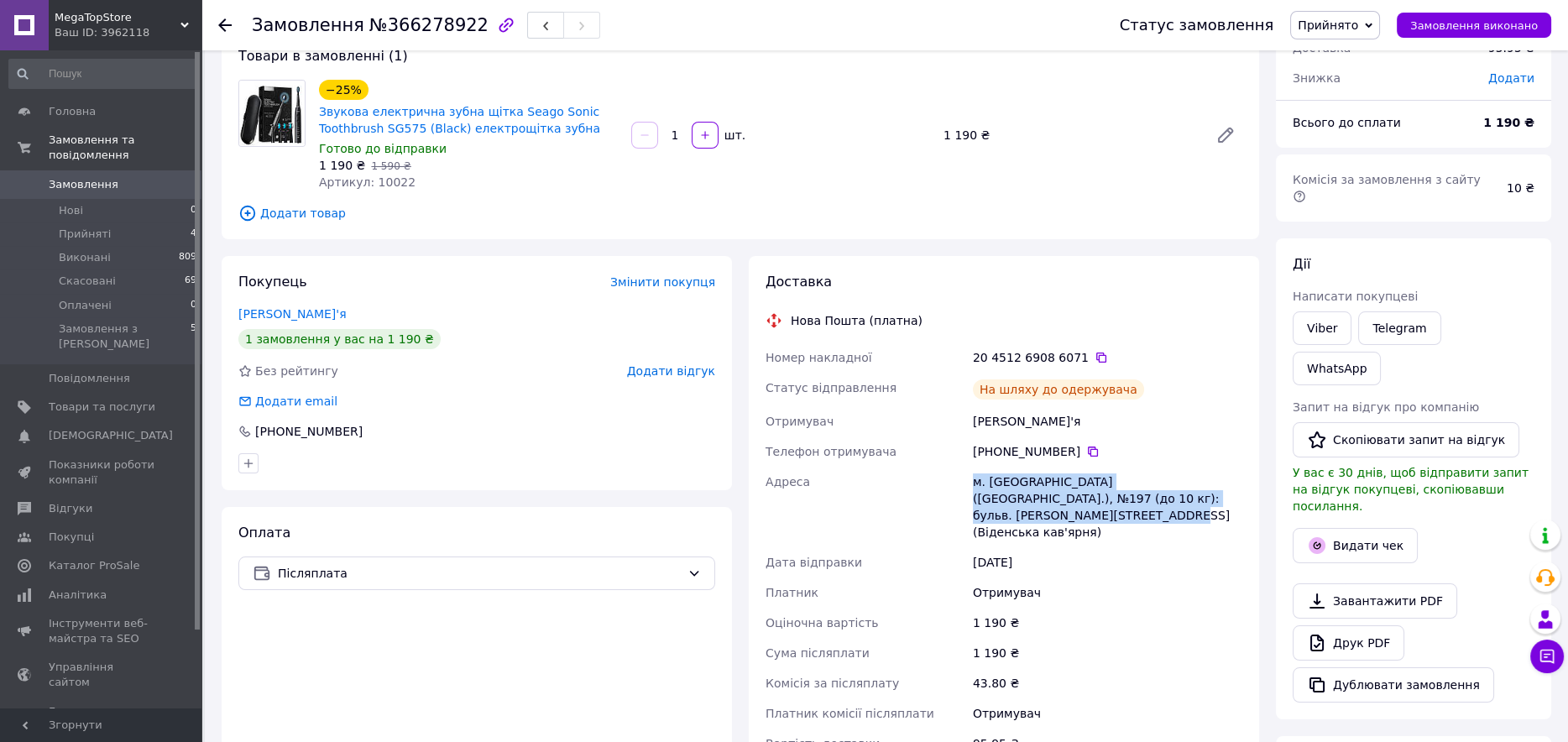
drag, startPoint x: 1224, startPoint y: 495, endPoint x: 942, endPoint y: 489, distance: 282.1
click at [942, 489] on div "Номер накладної 20 4512 6908 6071   Статус відправлення На шляху до одержувача …" at bounding box center [1004, 550] width 483 height 416
copy div "Адреса [PERSON_NAME]. [GEOGRAPHIC_DATA] ([GEOGRAPHIC_DATA].), №197 (до 10 кг): …"
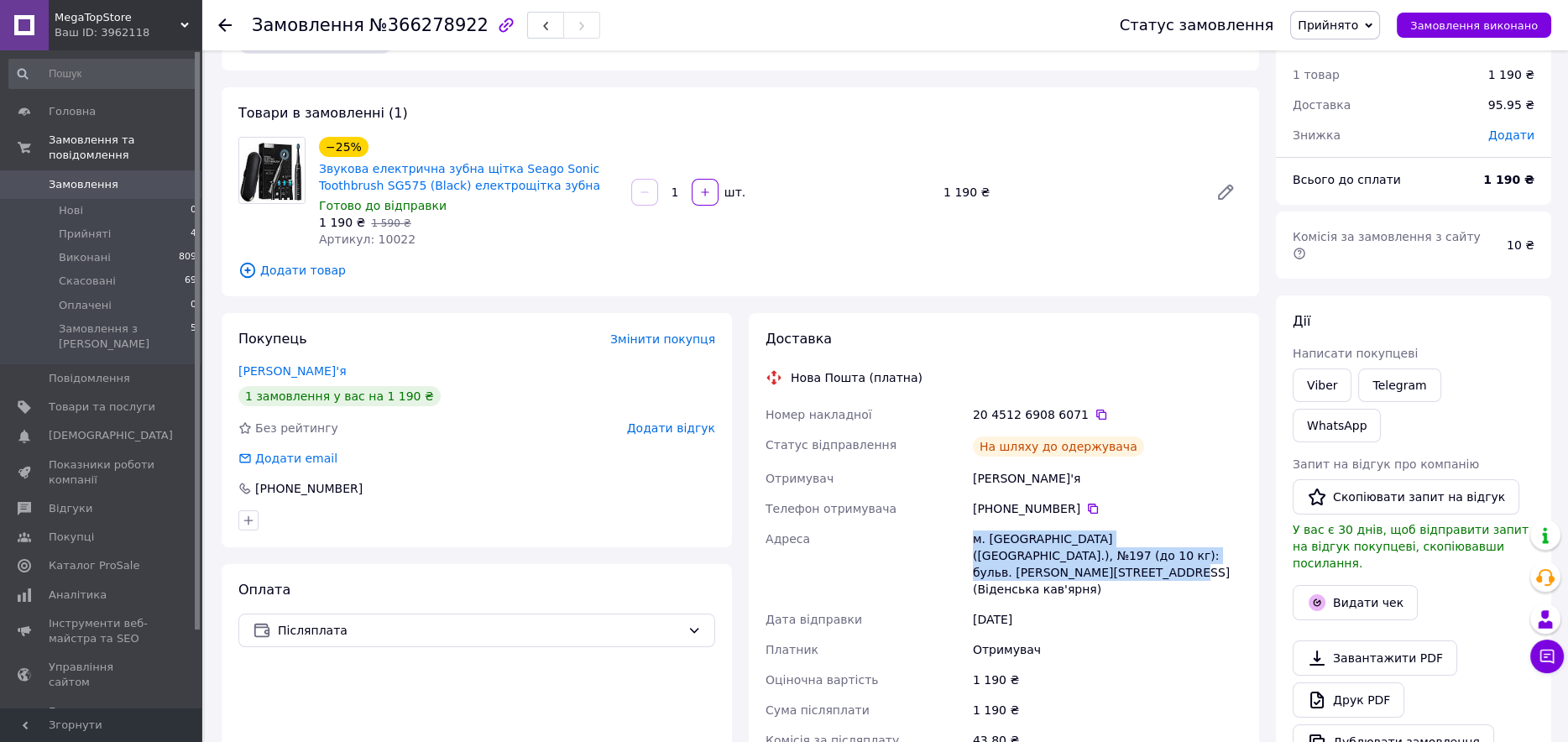
scroll to position [0, 0]
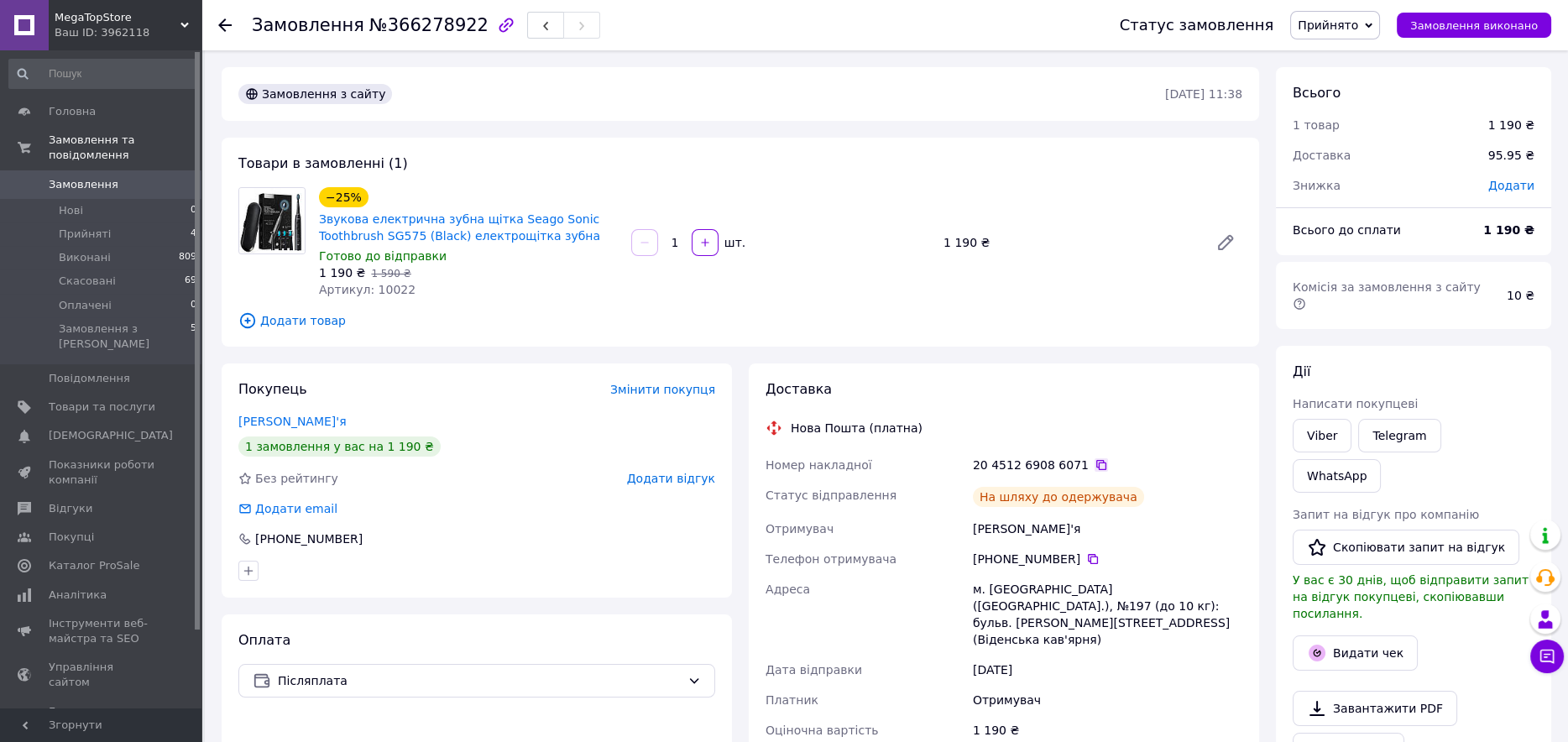
click at [1095, 467] on icon at bounding box center [1101, 465] width 13 height 13
click at [1088, 558] on icon at bounding box center [1093, 559] width 10 height 10
click at [1351, 635] on button "Видати чек" at bounding box center [1355, 652] width 125 height 35
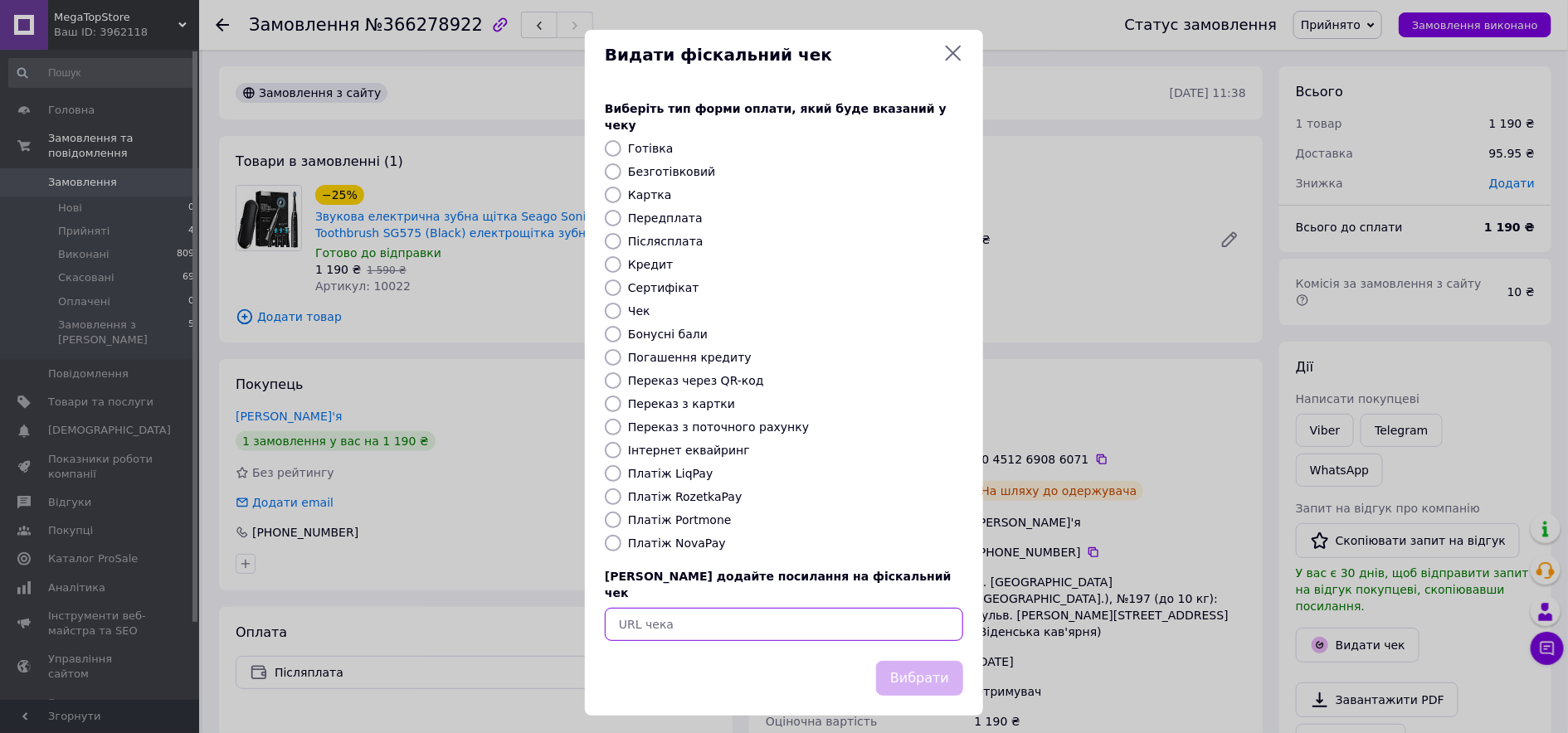
click at [860, 608] on input "text" at bounding box center [784, 625] width 358 height 34
paste input "[URL][DOMAIN_NAME]"
type input "[URL][DOMAIN_NAME]"
click at [925, 666] on button "Вибрати" at bounding box center [919, 679] width 87 height 35
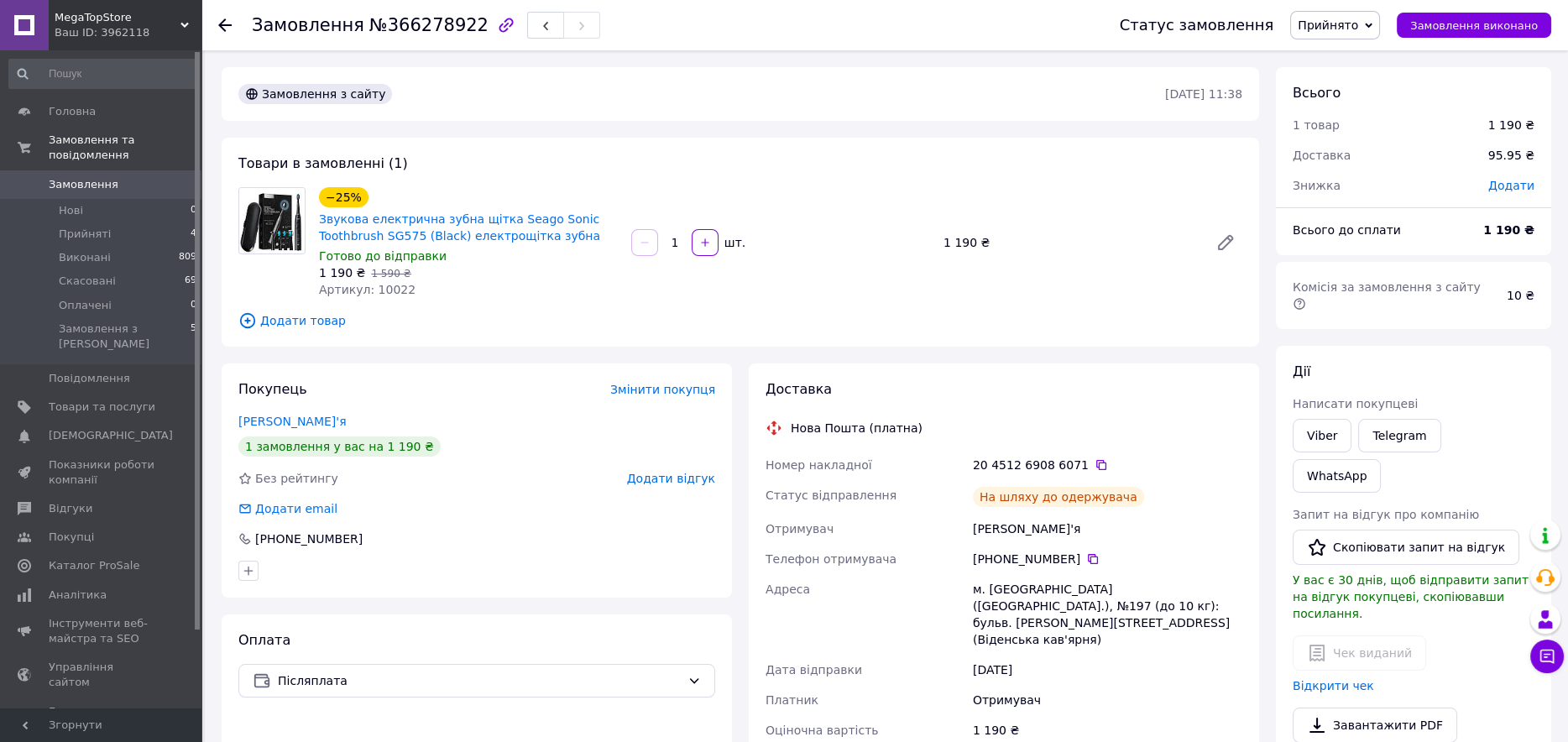
click at [1343, 23] on span "Прийнято" at bounding box center [1328, 25] width 61 height 13
click at [1345, 64] on li "Виконано" at bounding box center [1335, 59] width 88 height 25
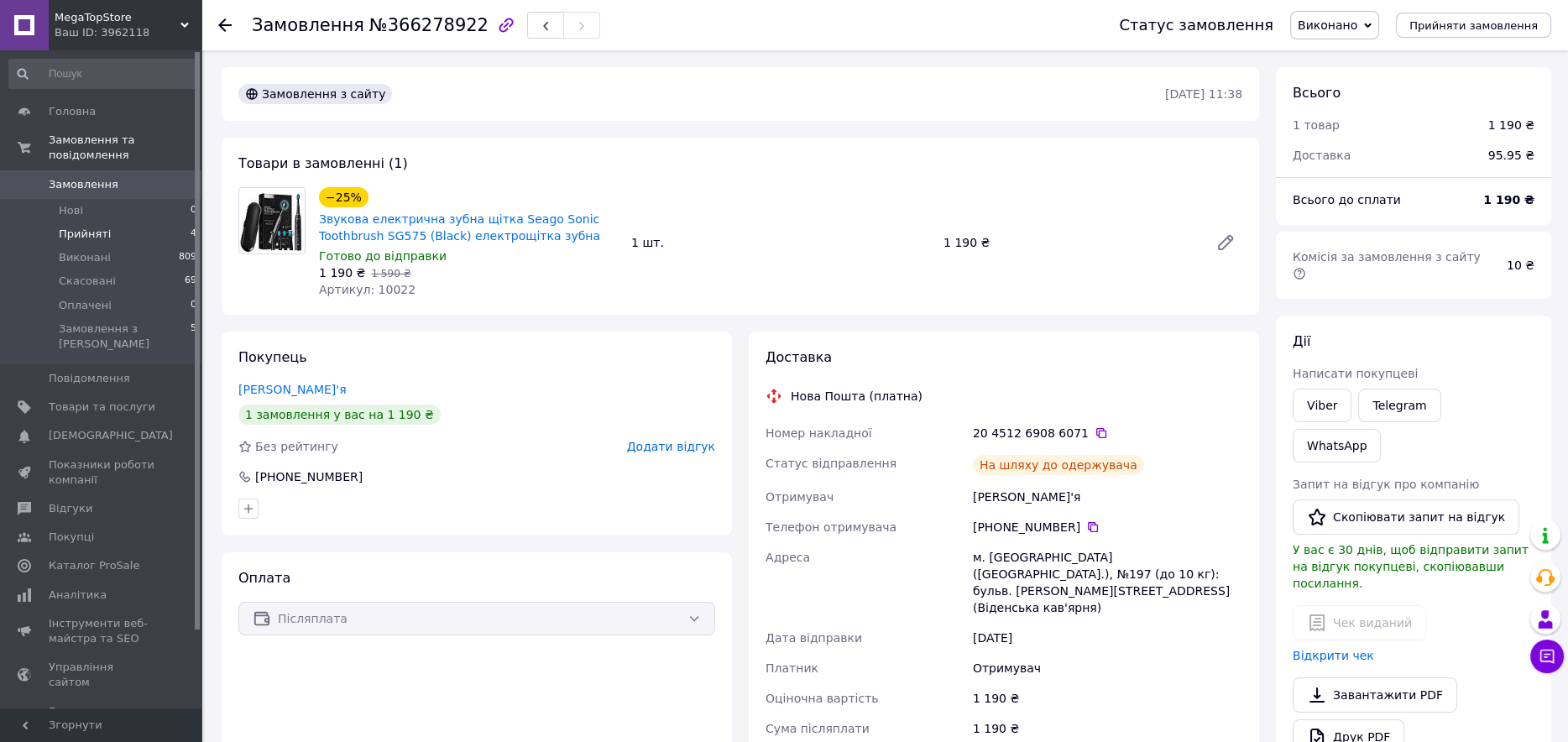
click at [107, 223] on li "Прийняті 4" at bounding box center [103, 235] width 207 height 23
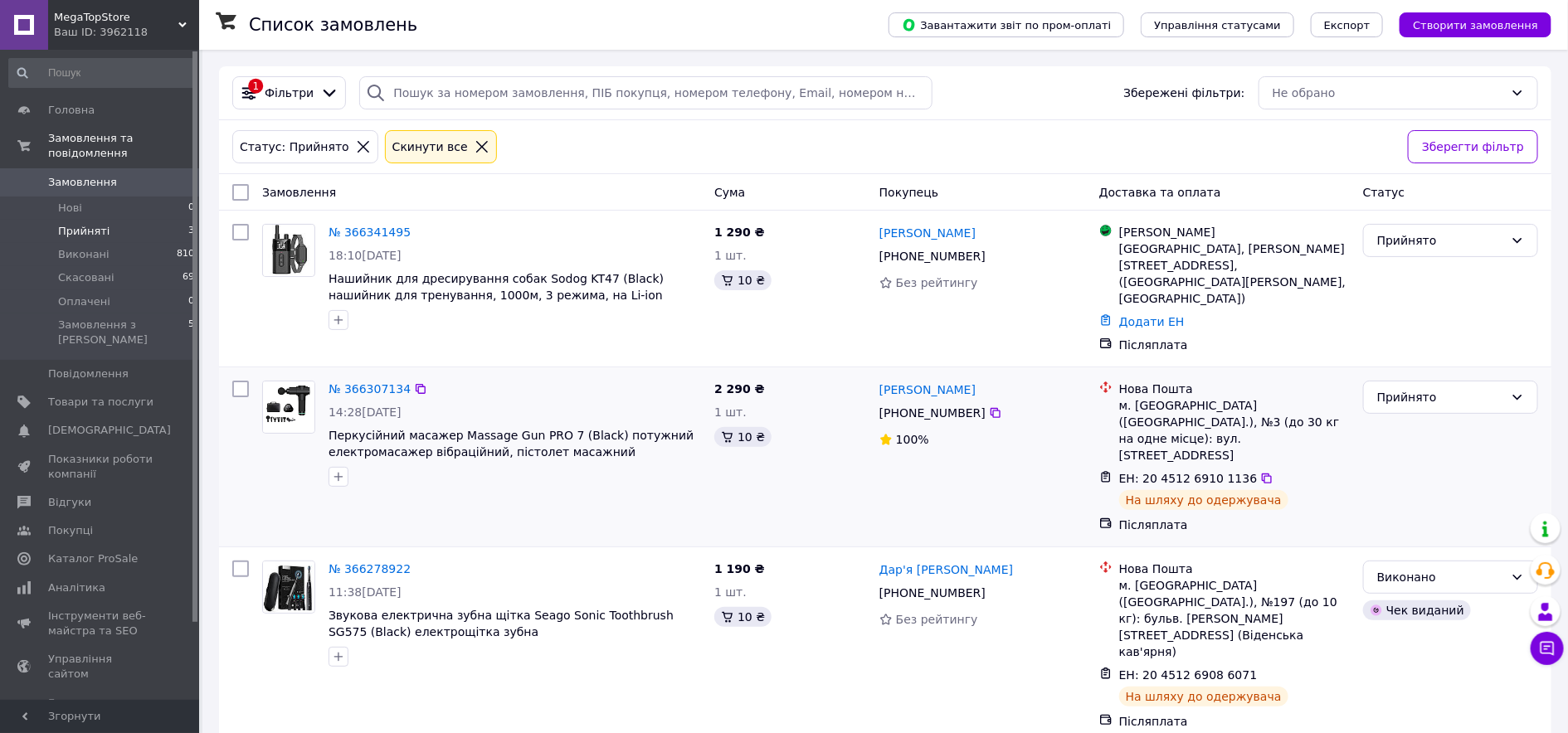
click at [290, 381] on img at bounding box center [288, 407] width 51 height 51
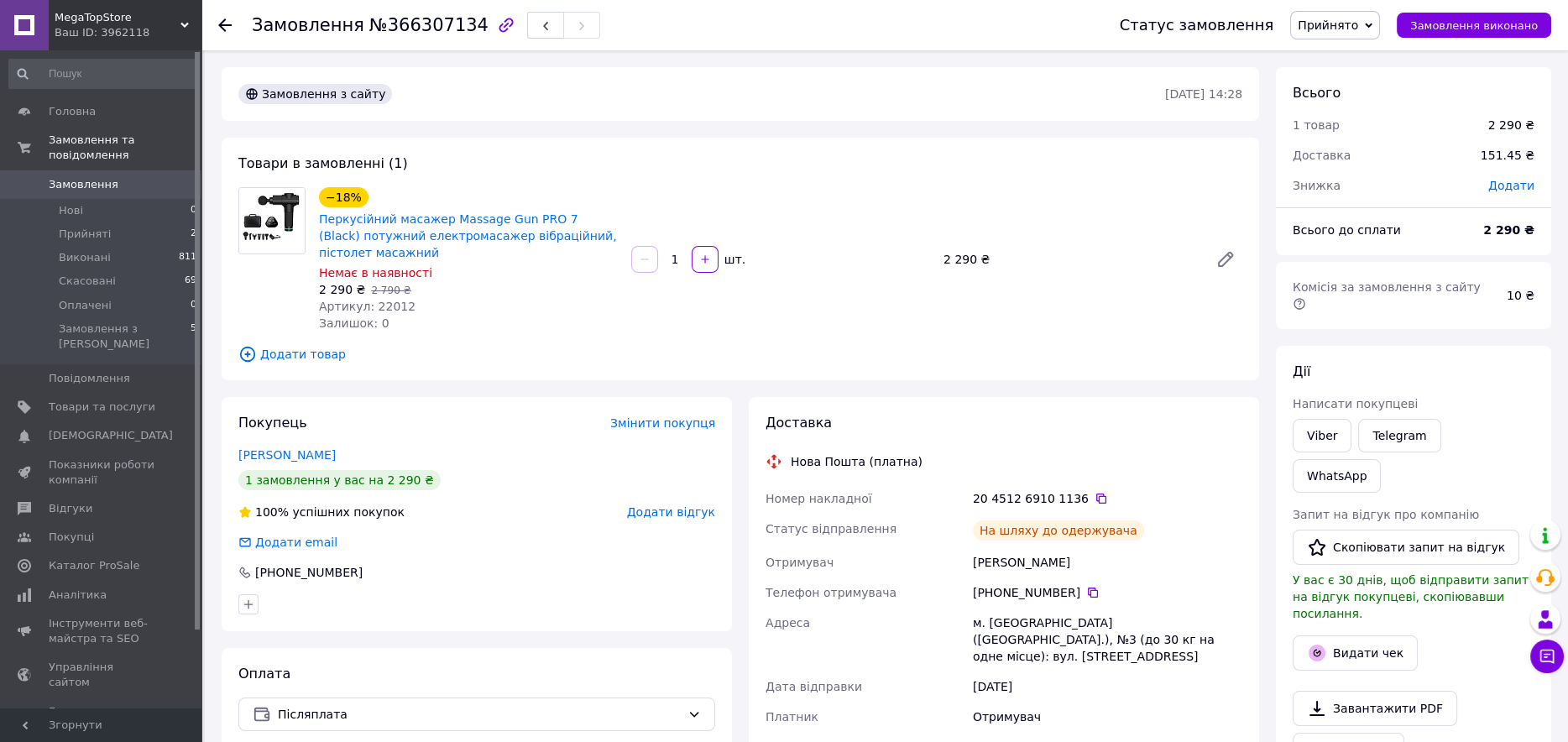
click at [425, 19] on span "№366307134" at bounding box center [429, 25] width 119 height 21
copy span "366307134"
drag, startPoint x: 1064, startPoint y: 566, endPoint x: 961, endPoint y: 567, distance: 103.0
click at [961, 567] on div "Номер накладної 20 4512 6910 1136   Статус відправлення На шляху до одержувача …" at bounding box center [1004, 683] width 483 height 399
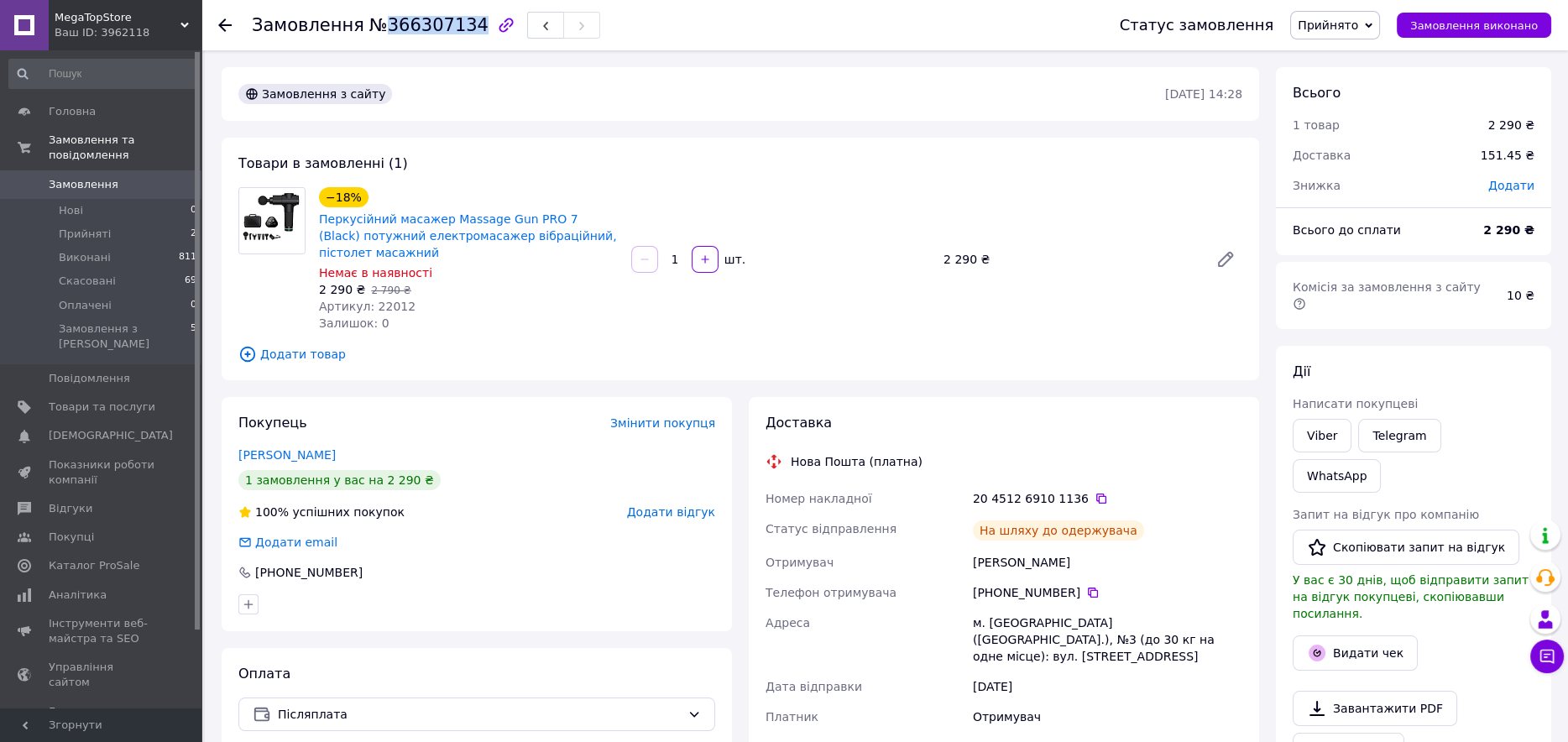
scroll to position [378, 0]
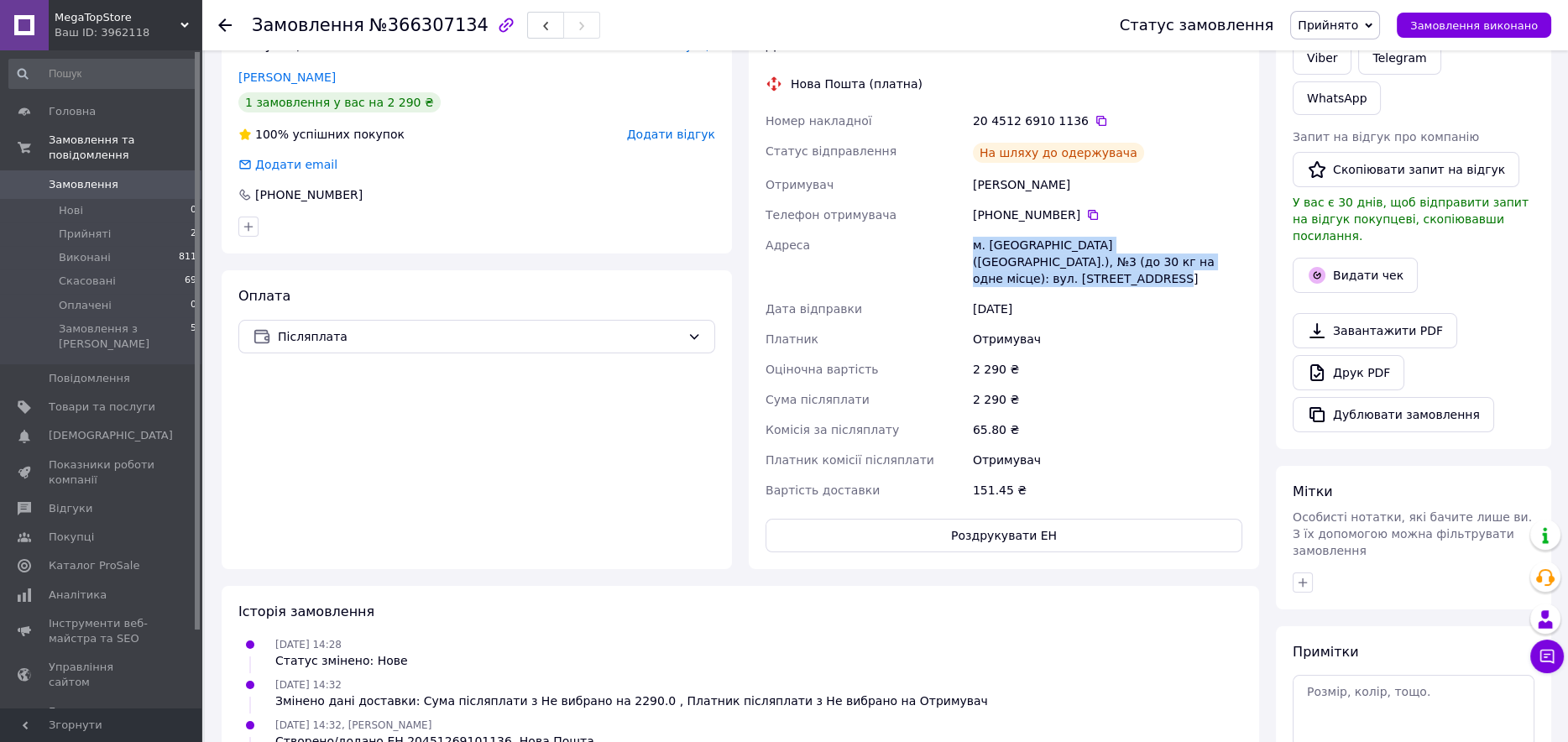
drag, startPoint x: 1208, startPoint y: 264, endPoint x: 961, endPoint y: 258, distance: 247.1
click at [961, 258] on div "Номер накладної 20 4512 6910 1136   Статус відправлення На шляху до одержувача …" at bounding box center [1004, 305] width 483 height 399
click at [1096, 124] on icon at bounding box center [1101, 120] width 10 height 10
click at [1087, 216] on icon at bounding box center [1093, 215] width 13 height 13
click at [1368, 258] on button "Видати чек" at bounding box center [1355, 275] width 125 height 35
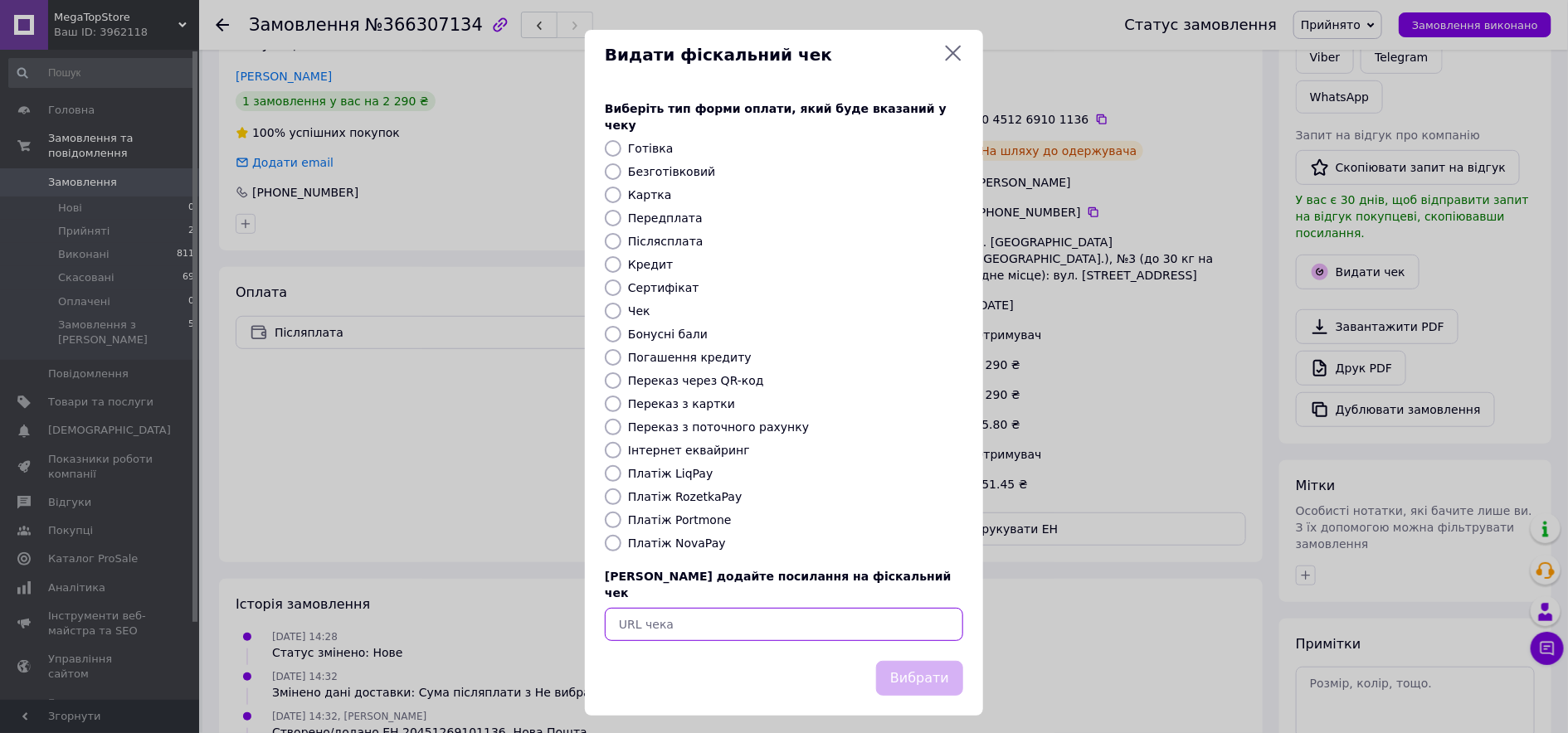
click at [702, 608] on input "text" at bounding box center [784, 625] width 358 height 34
paste input "[URL][DOMAIN_NAME]"
type input "[URL][DOMAIN_NAME]"
click at [917, 661] on button "Вибрати" at bounding box center [919, 679] width 87 height 35
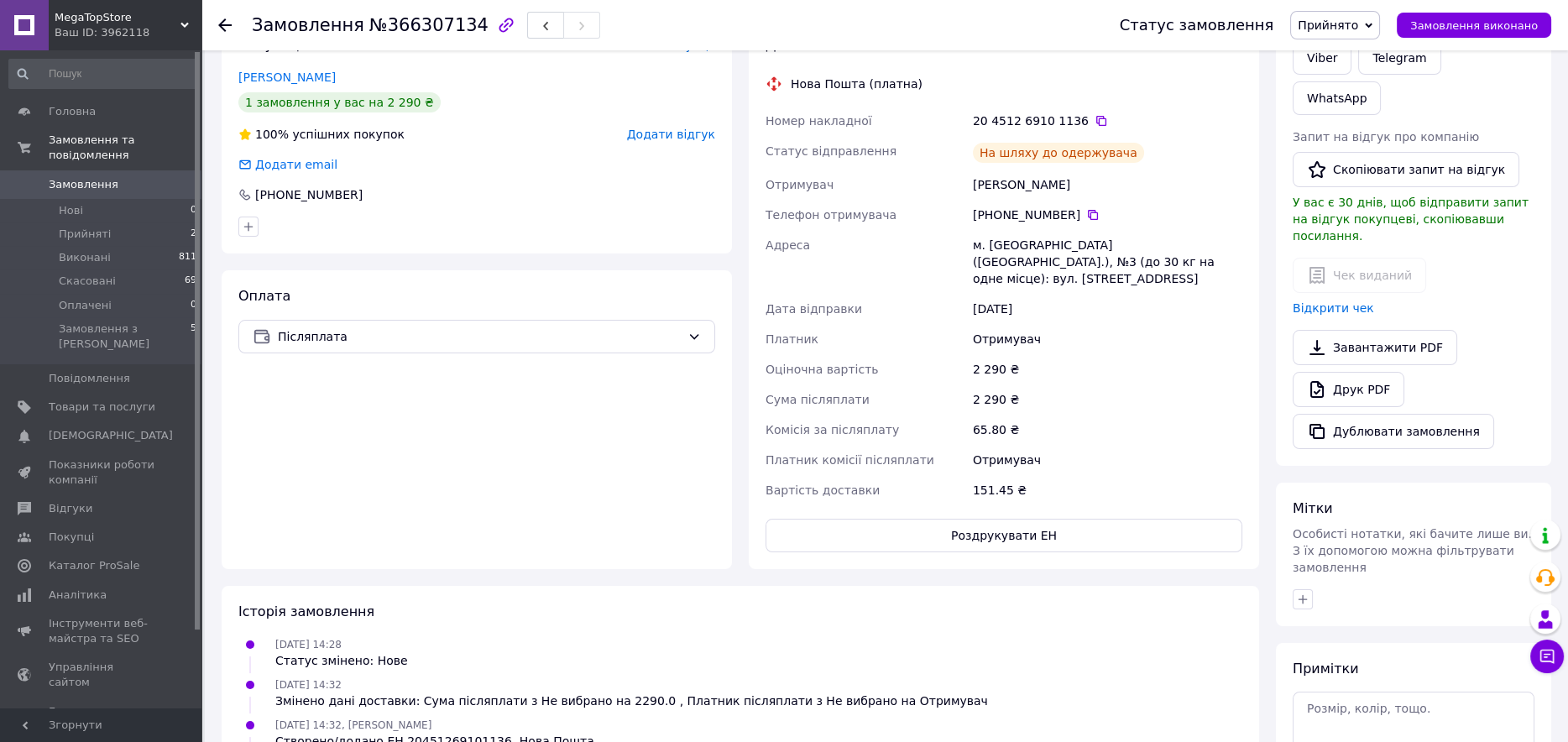
click at [1365, 34] on span "Прийнято" at bounding box center [1335, 25] width 89 height 29
click at [1362, 60] on li "Виконано" at bounding box center [1335, 59] width 88 height 25
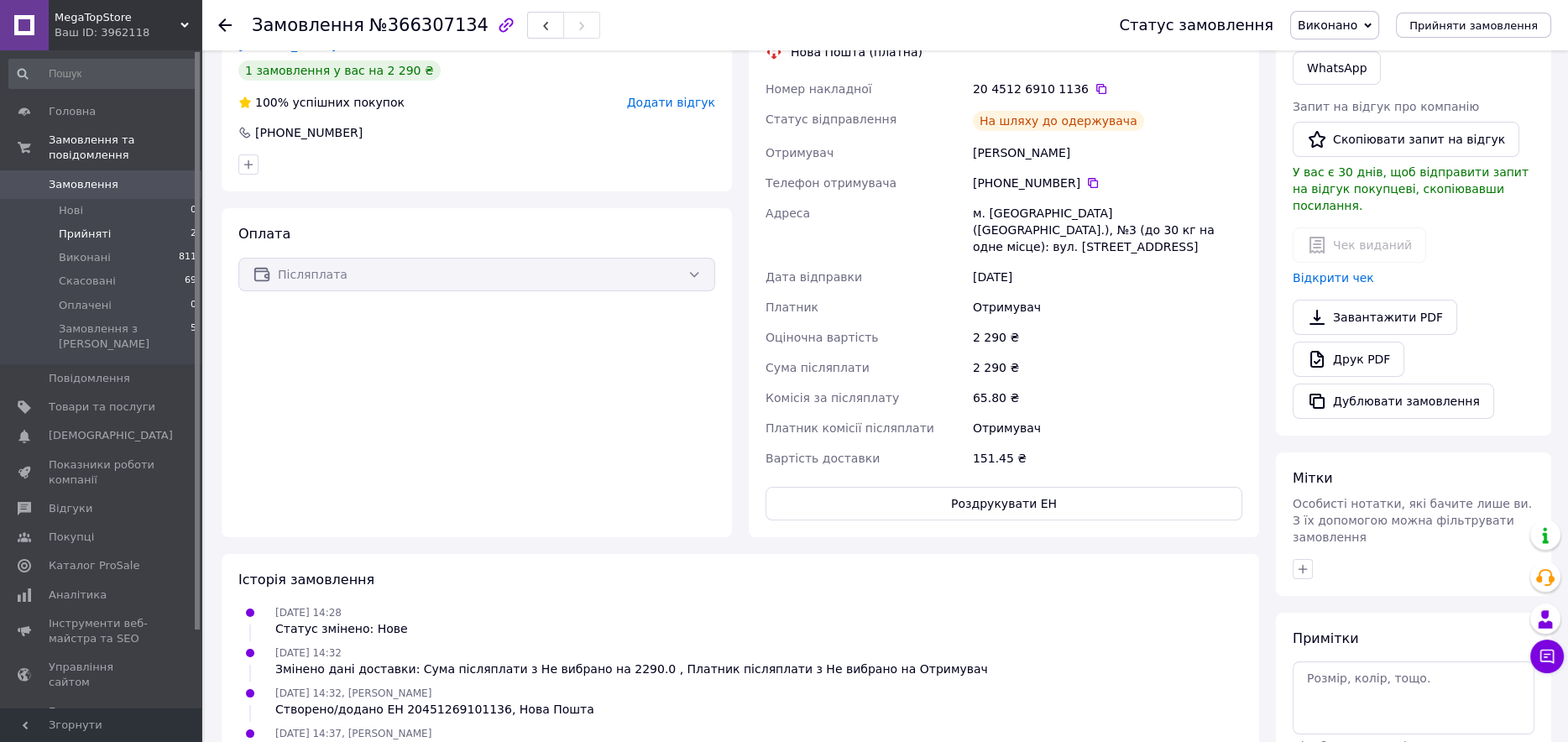
click at [77, 226] on span "Прийняті" at bounding box center [85, 234] width 52 height 15
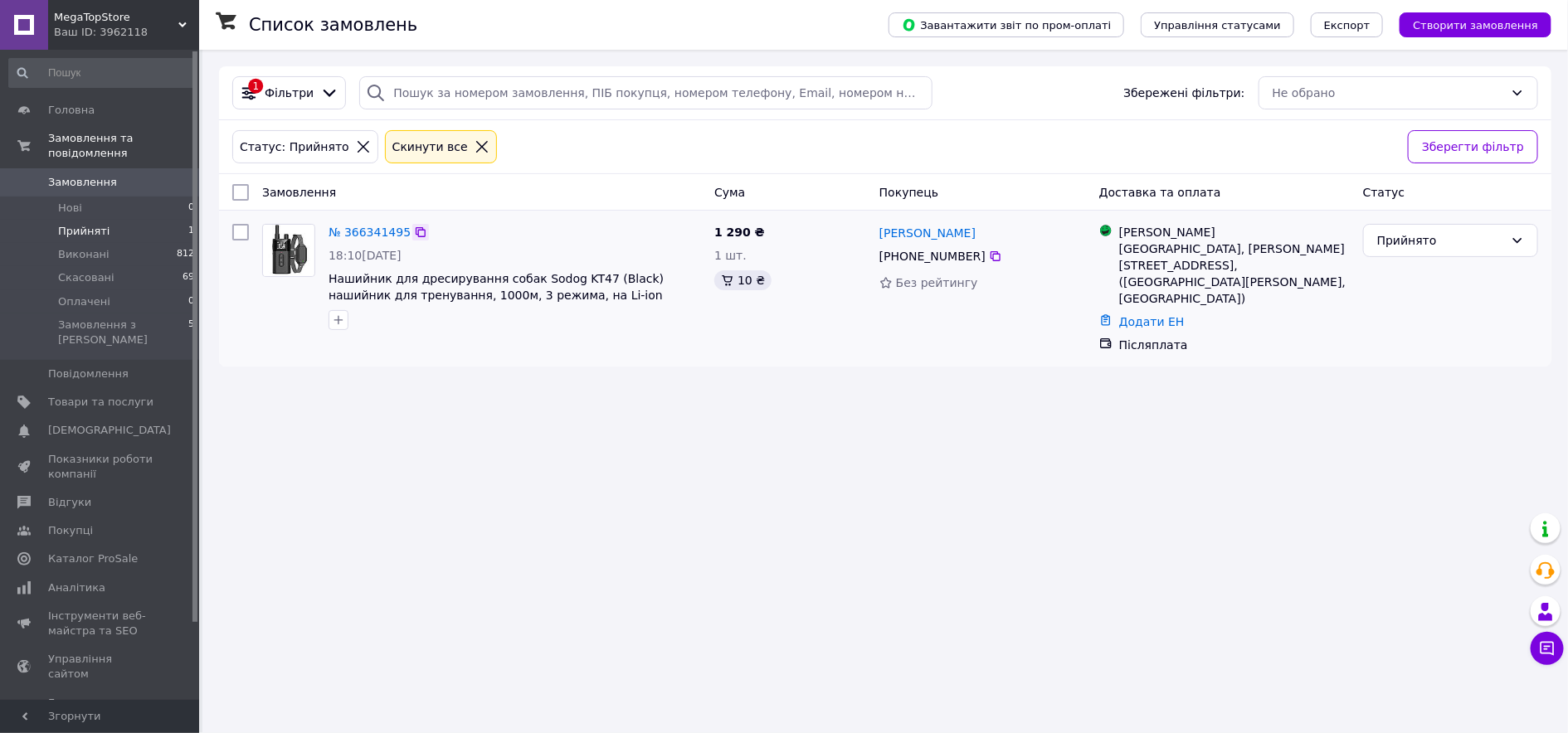
click at [414, 233] on icon at bounding box center [420, 232] width 13 height 13
click at [287, 241] on img at bounding box center [287, 250] width 49 height 51
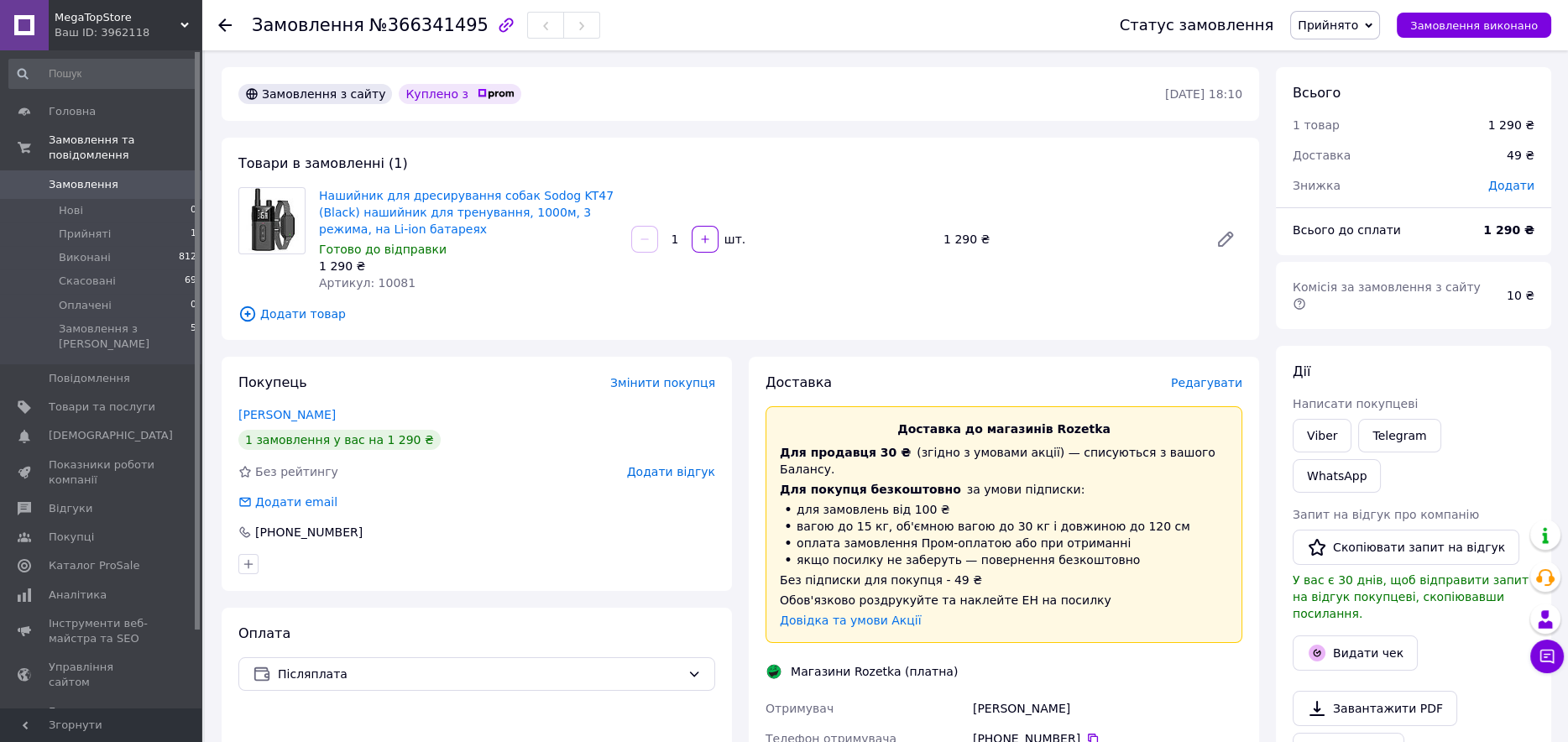
scroll to position [251, 0]
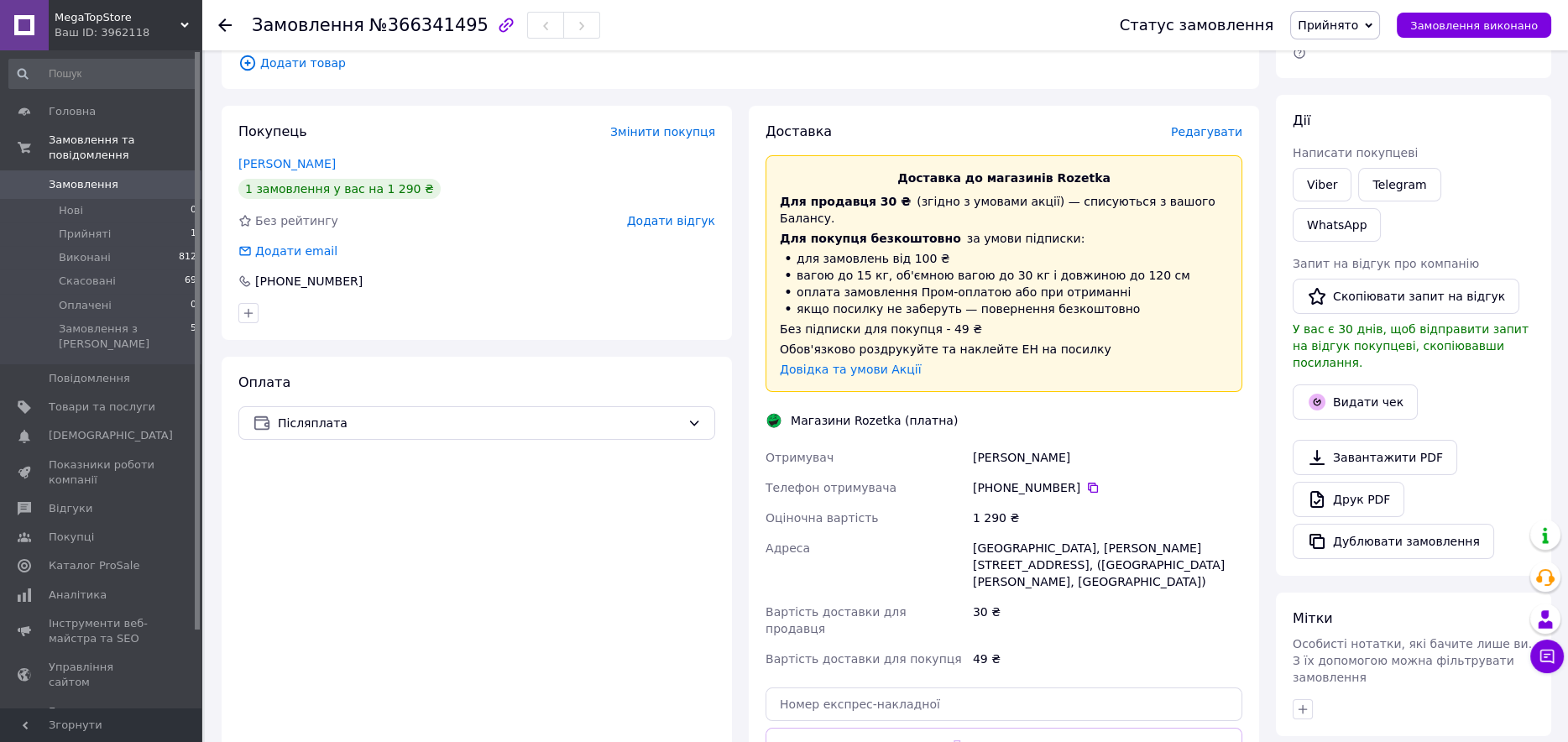
drag, startPoint x: 1067, startPoint y: 434, endPoint x: 958, endPoint y: 446, distance: 109.7
click at [958, 446] on div "Отримувач [PERSON_NAME] Телефон отримувача [PHONE_NUMBER]   Оціночна вартість 1…" at bounding box center [1004, 558] width 483 height 232
copy div "Отримувач [PERSON_NAME]"
drag, startPoint x: 1157, startPoint y: 540, endPoint x: 942, endPoint y: 531, distance: 215.2
click at [942, 531] on div "Отримувач [PERSON_NAME] Телефон отримувача [PHONE_NUMBER]   Оціночна вартість 1…" at bounding box center [1004, 558] width 483 height 232
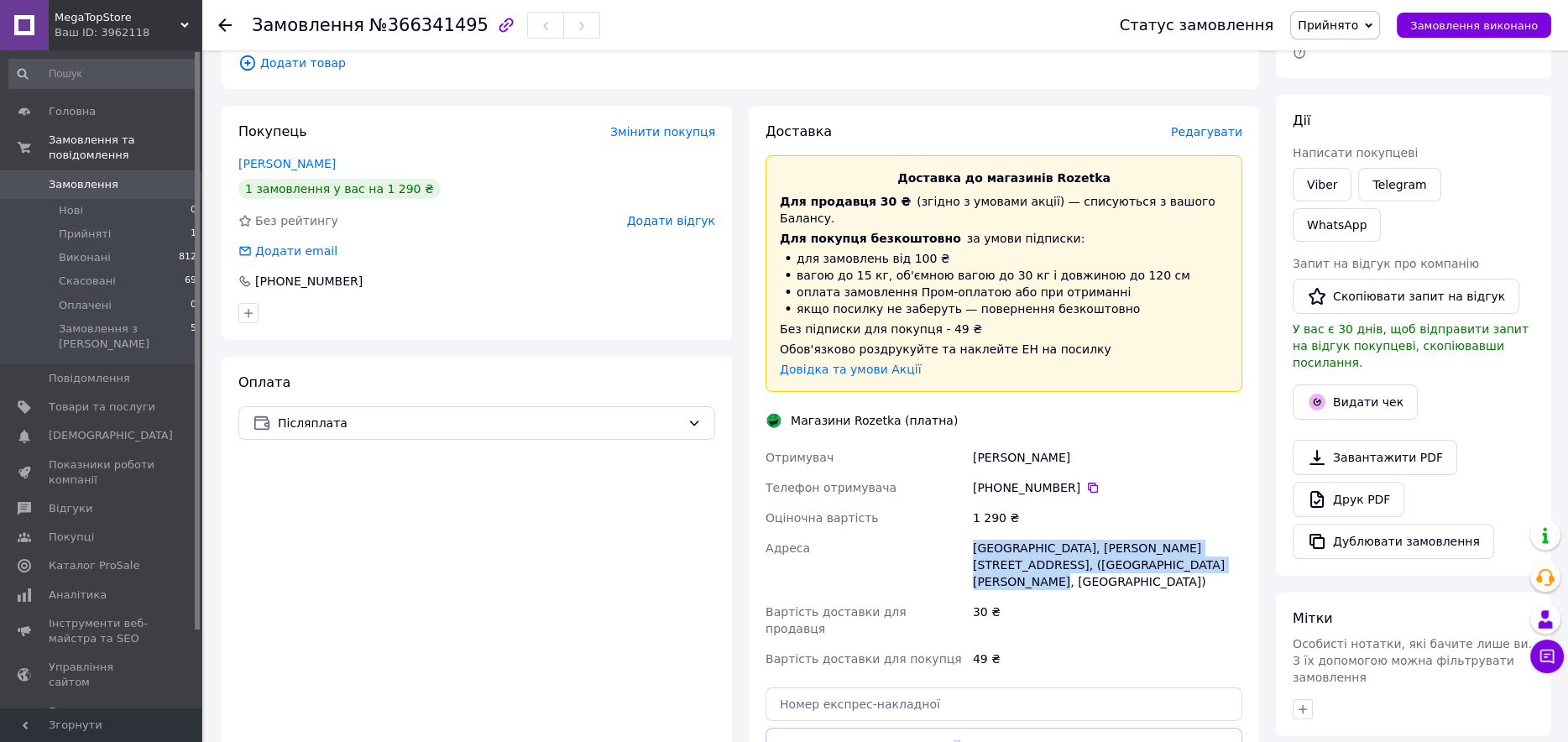
copy div "Адреса [STREET_ADDRESS][PERSON_NAME], ([GEOGRAPHIC_DATA][PERSON_NAME], [GEOGRAP…"
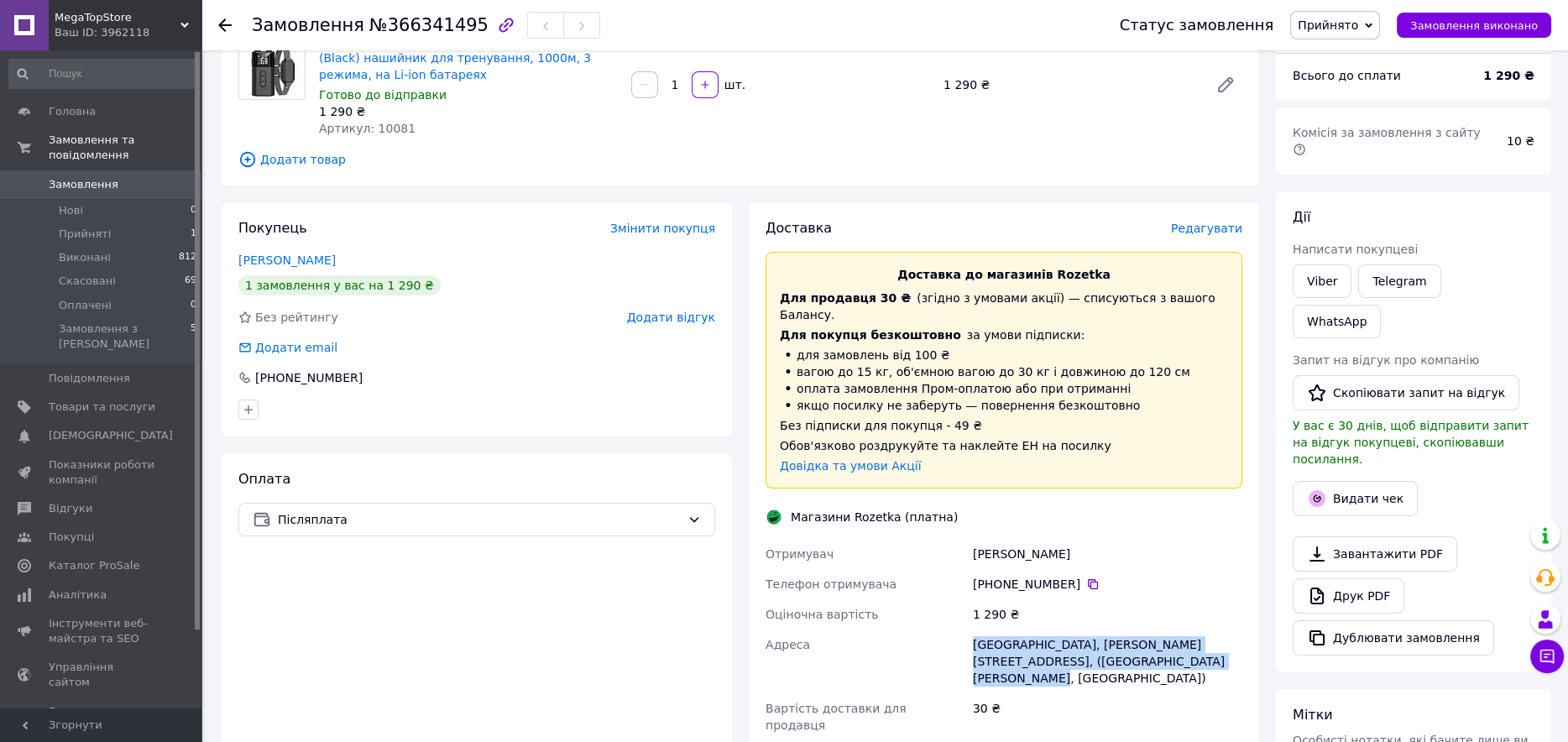
scroll to position [484, 0]
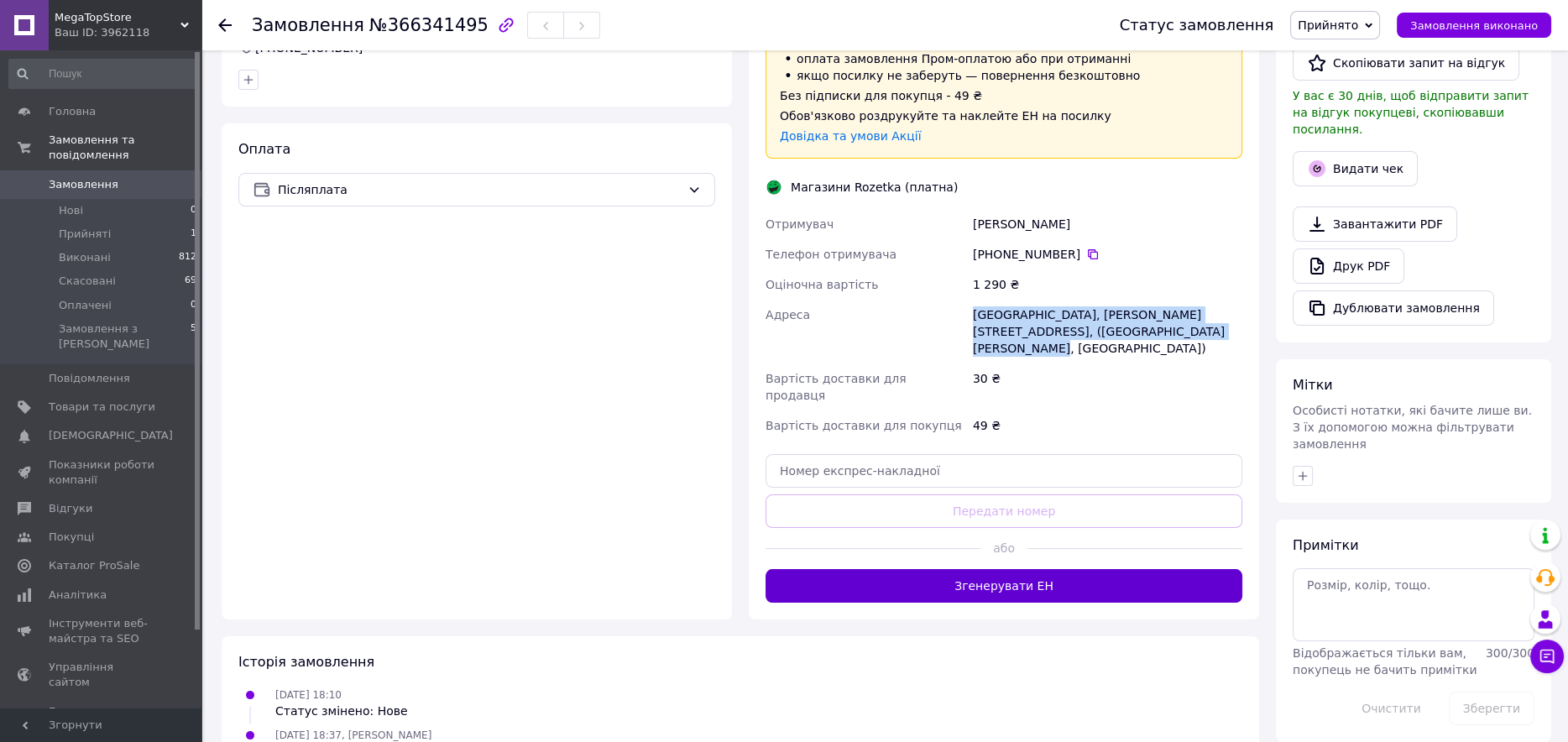
click at [1020, 569] on button "Згенерувати ЕН" at bounding box center [1003, 586] width 477 height 34
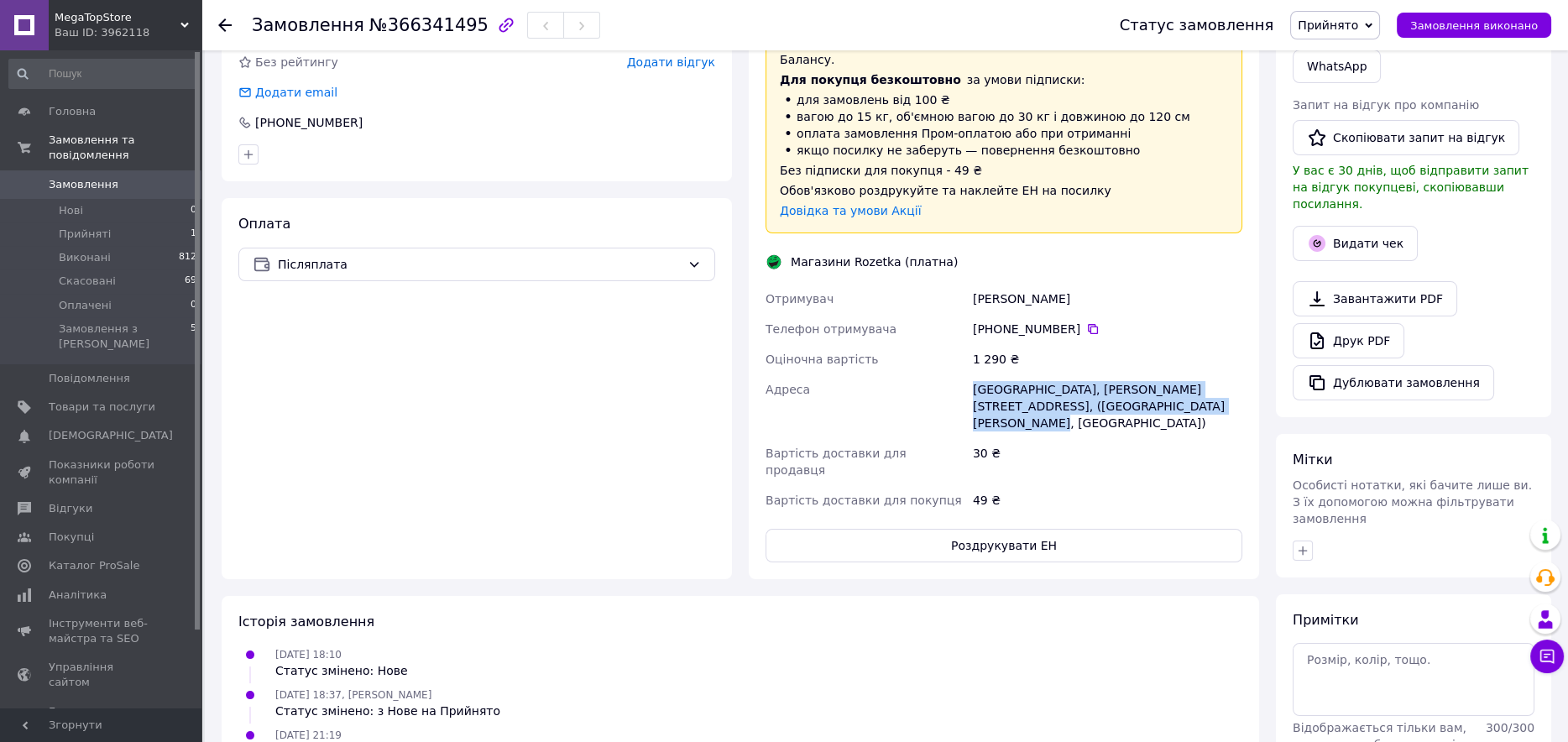
scroll to position [473, 0]
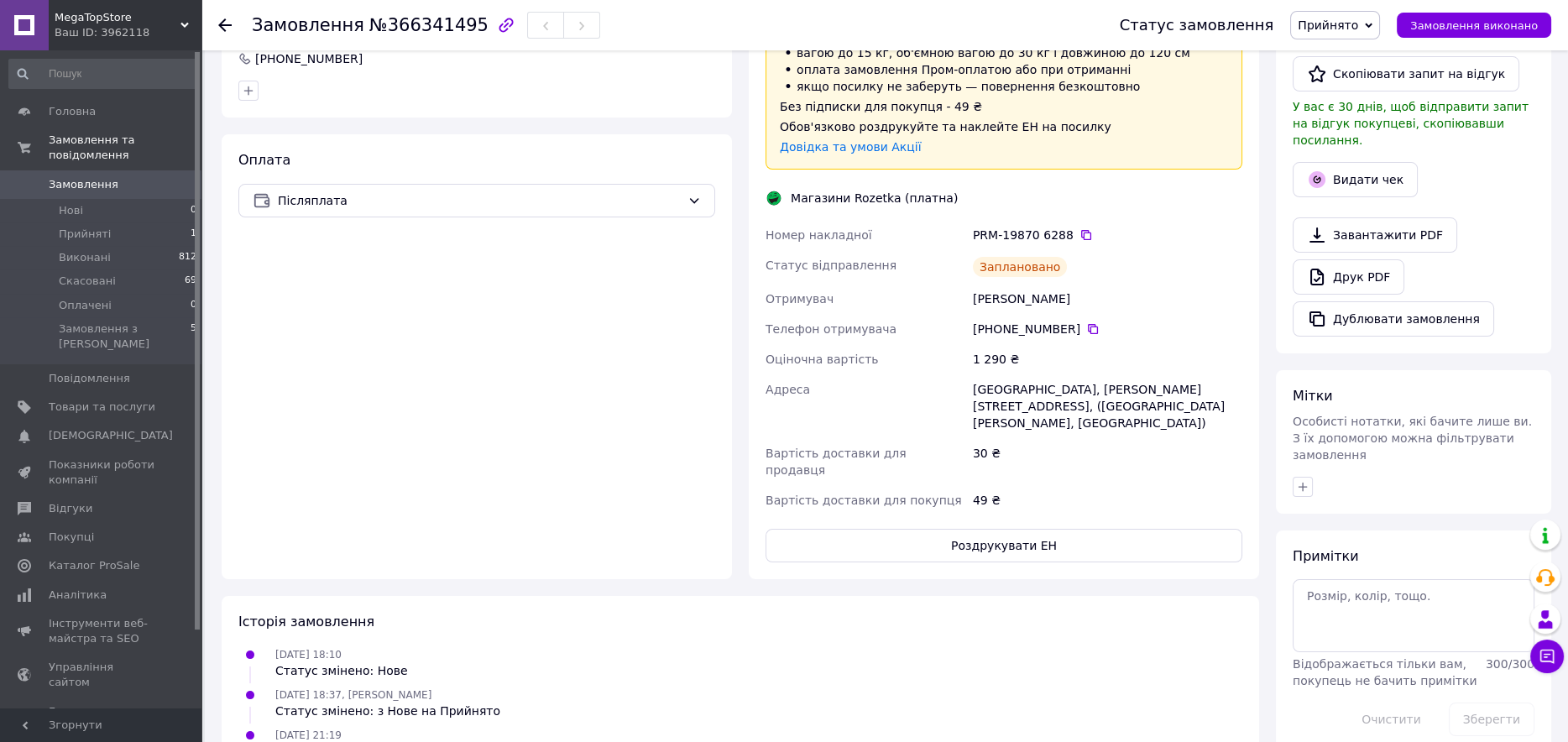
click at [1086, 226] on div "PRM-19870 6288" at bounding box center [1107, 235] width 269 height 17
click at [1080, 228] on icon at bounding box center [1086, 235] width 13 height 13
click at [1087, 322] on icon at bounding box center [1093, 328] width 13 height 13
click at [1351, 162] on button "Видати чек" at bounding box center [1355, 179] width 125 height 35
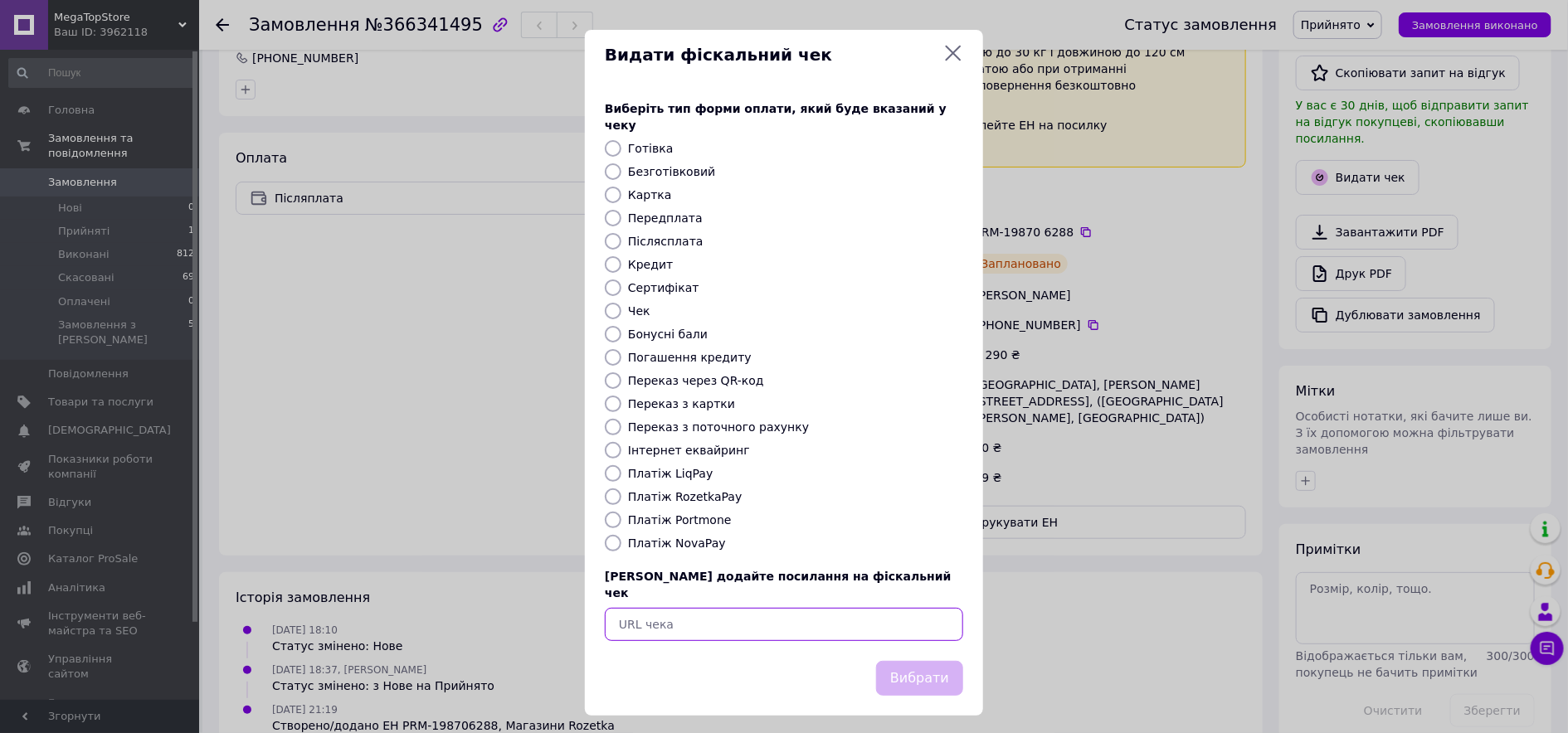
click at [804, 608] on input "text" at bounding box center [784, 625] width 358 height 34
paste input "https://kasa.vchasno.ua/check-viewer/TN7LeRf1lS0"
type input "https://kasa.vchasno.ua/check-viewer/TN7LeRf1lS0"
click at [928, 661] on button "Вибрати" at bounding box center [919, 679] width 87 height 35
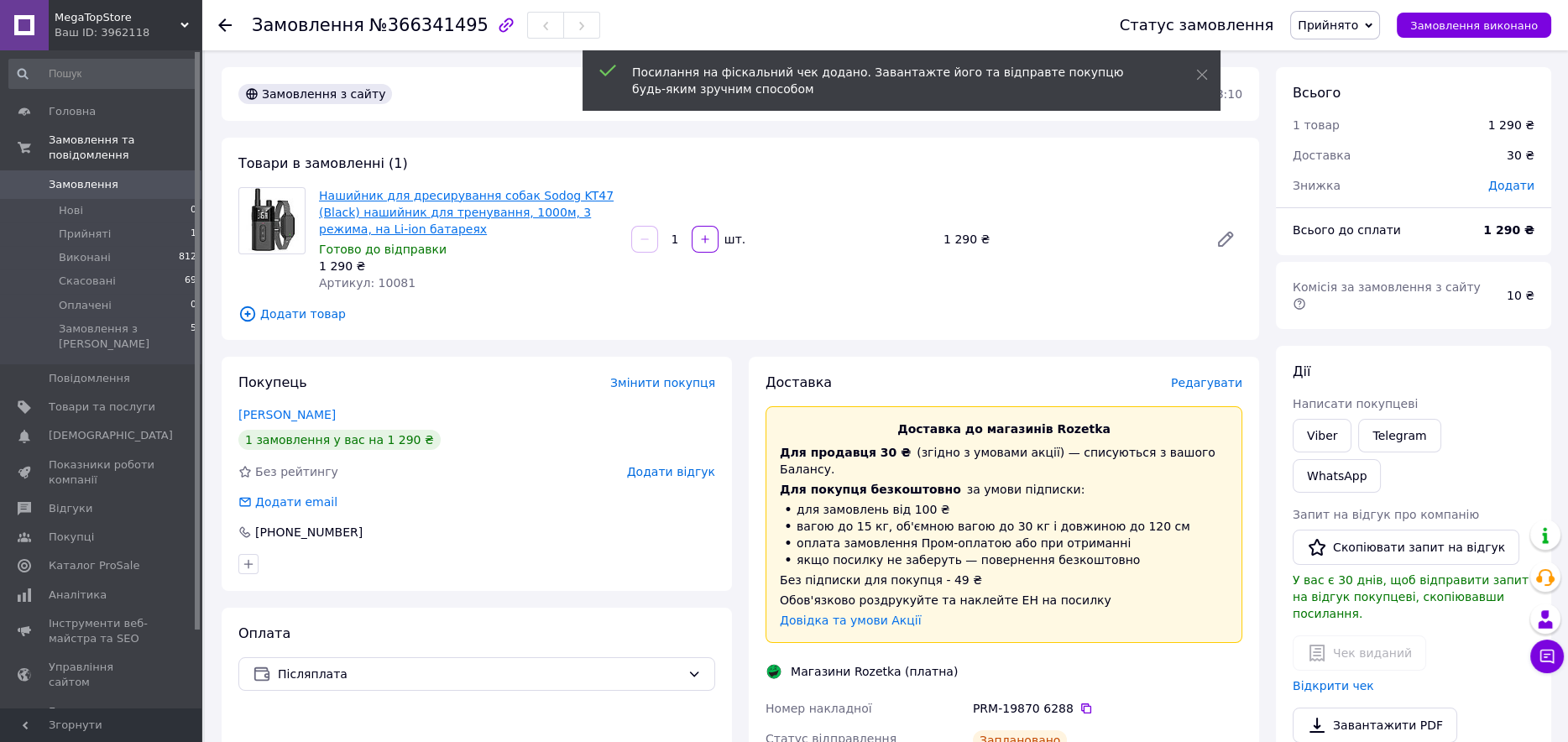
scroll to position [0, 0]
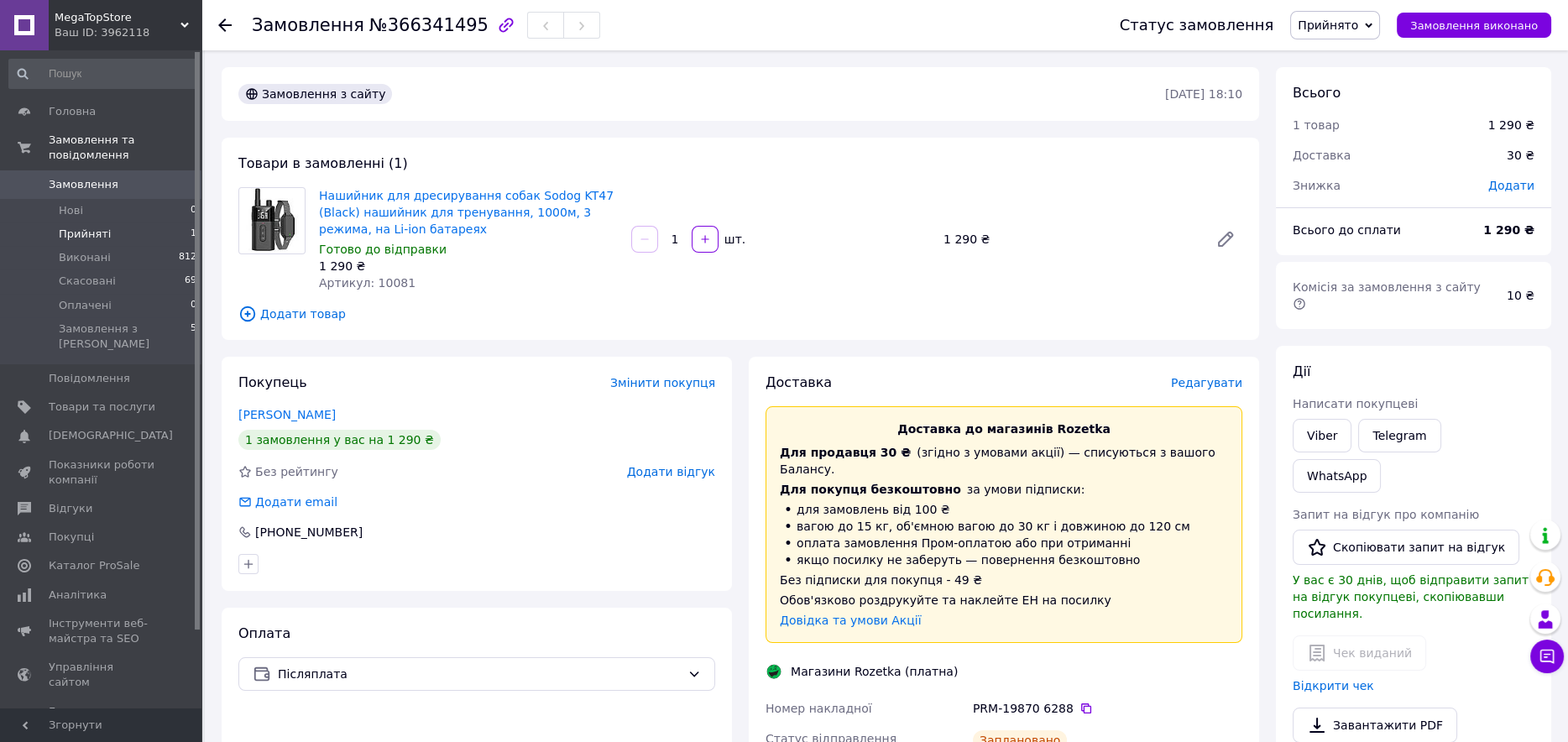
click at [107, 223] on li "Прийняті 1" at bounding box center [103, 235] width 207 height 23
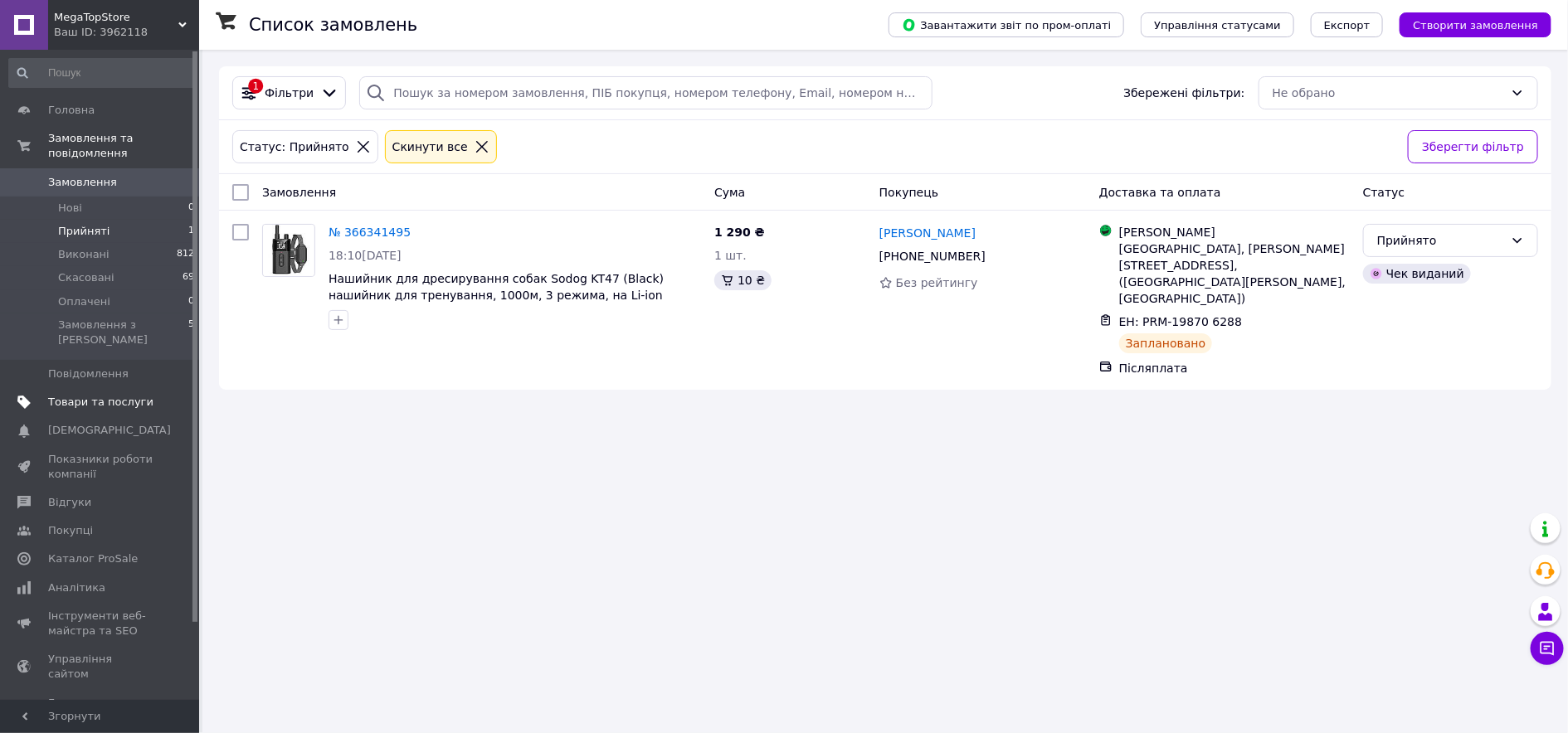
click at [99, 394] on span "Товари та послуги" at bounding box center [100, 401] width 105 height 15
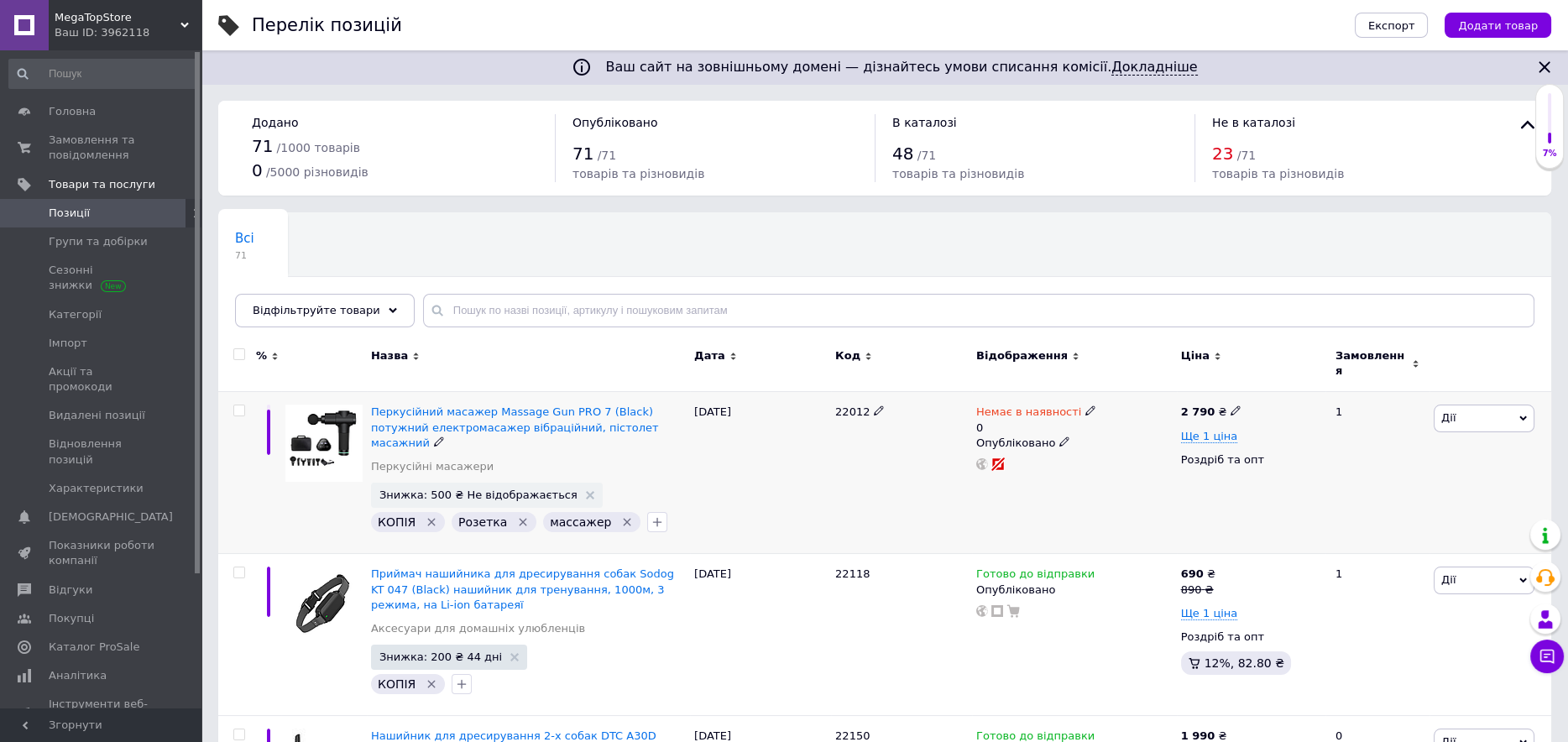
click at [339, 410] on img at bounding box center [324, 443] width 77 height 77
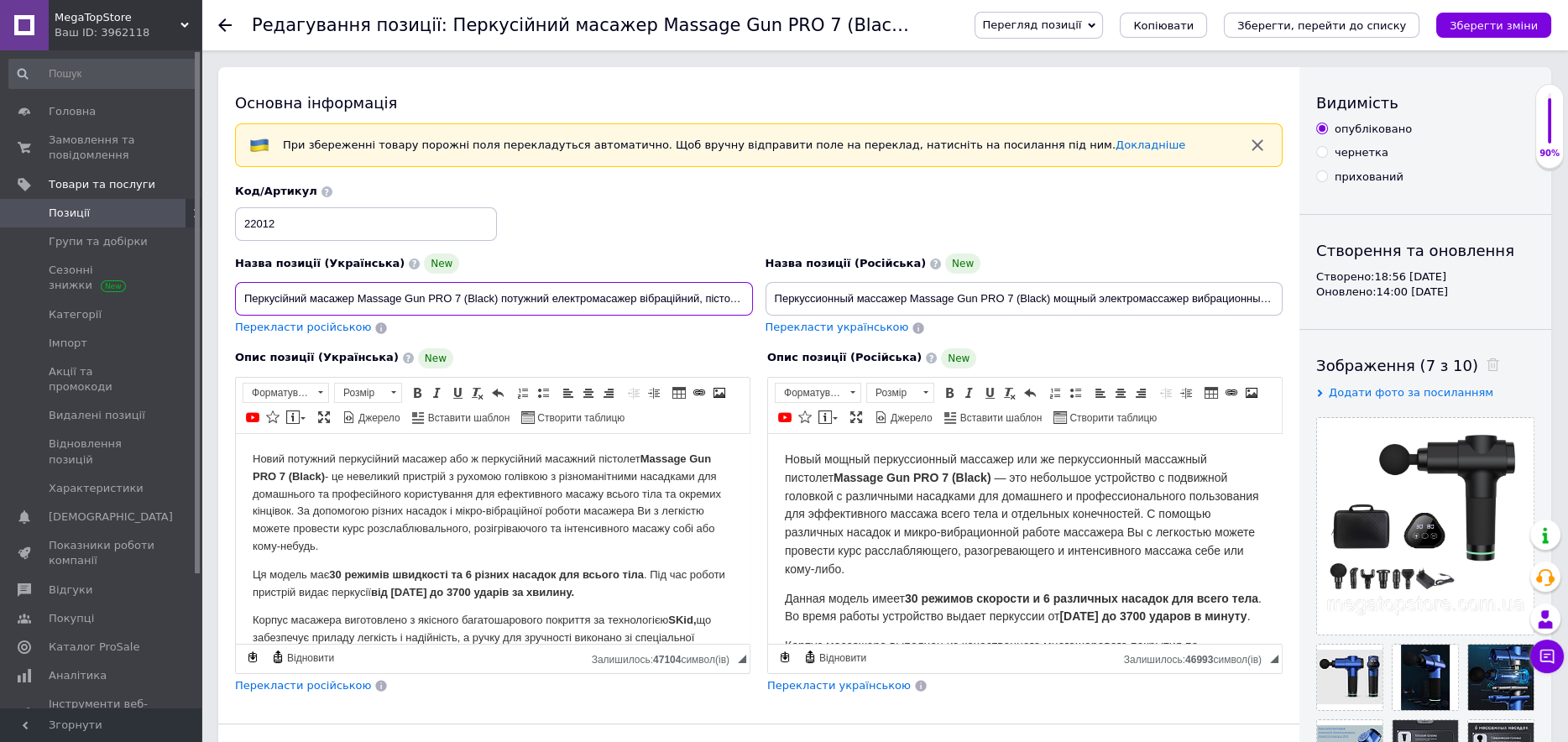
click at [464, 296] on input "Перкусійний масажер Massage Gun PRO 7 (Black) потужний електромасажер вібраційн…" at bounding box center [494, 299] width 518 height 34
drag, startPoint x: 302, startPoint y: 218, endPoint x: 195, endPoint y: 219, distance: 107.0
click at [819, 296] on input "Перкуссионный массажер Massage Gun PRO 7 (Black) мощный электромассажер вибраци…" at bounding box center [1024, 299] width 518 height 34
click at [526, 471] on p "Новий потужний перкусійний масажер або ж перкусійний масажний пістолет Massage …" at bounding box center [492, 503] width 481 height 105
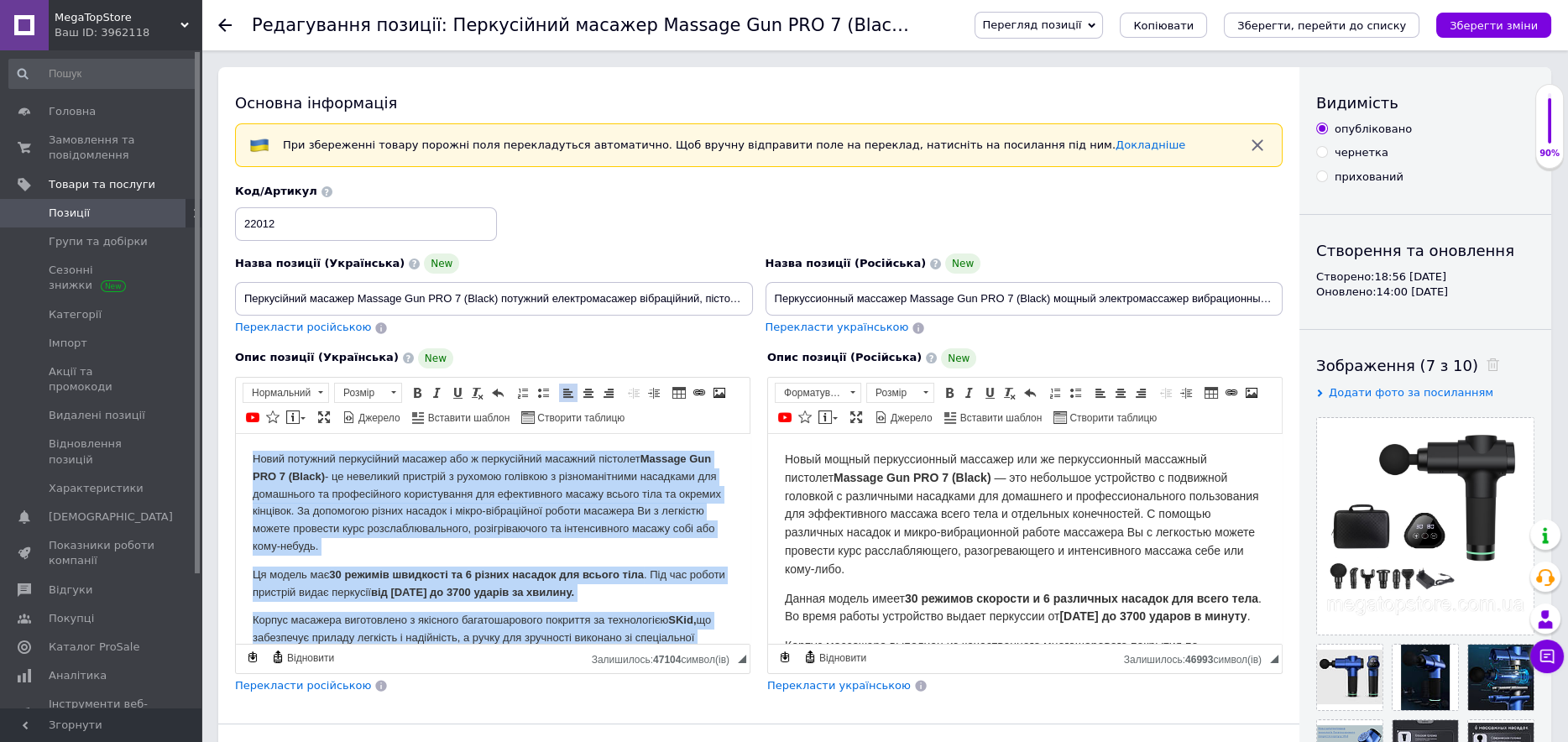
copy body "Новий потужний перкусійний масажер або ж перкусійний масажний пістолет Massage …"
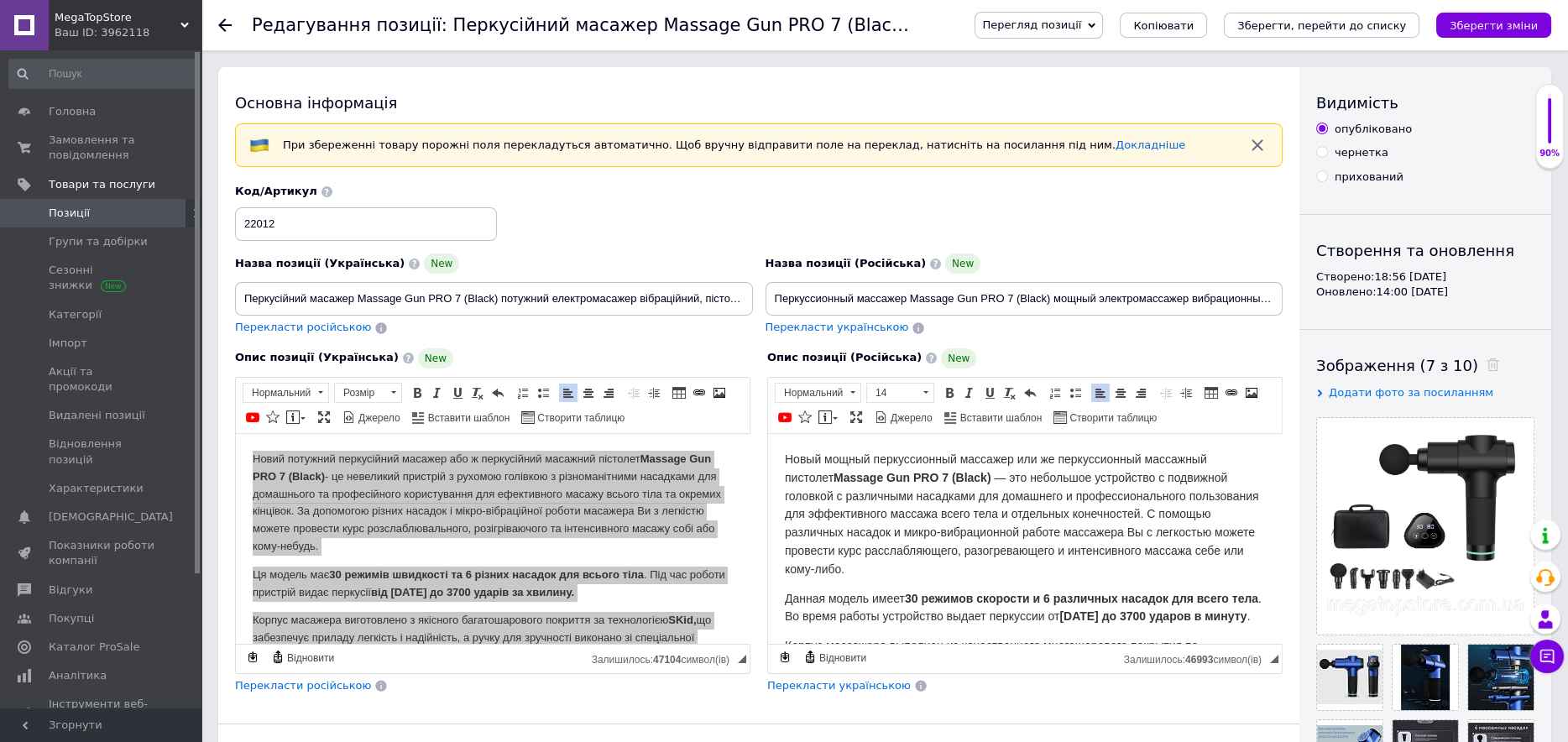
click at [901, 476] on strong "Massage Gun PRO 7 (Black)" at bounding box center [912, 477] width 158 height 13
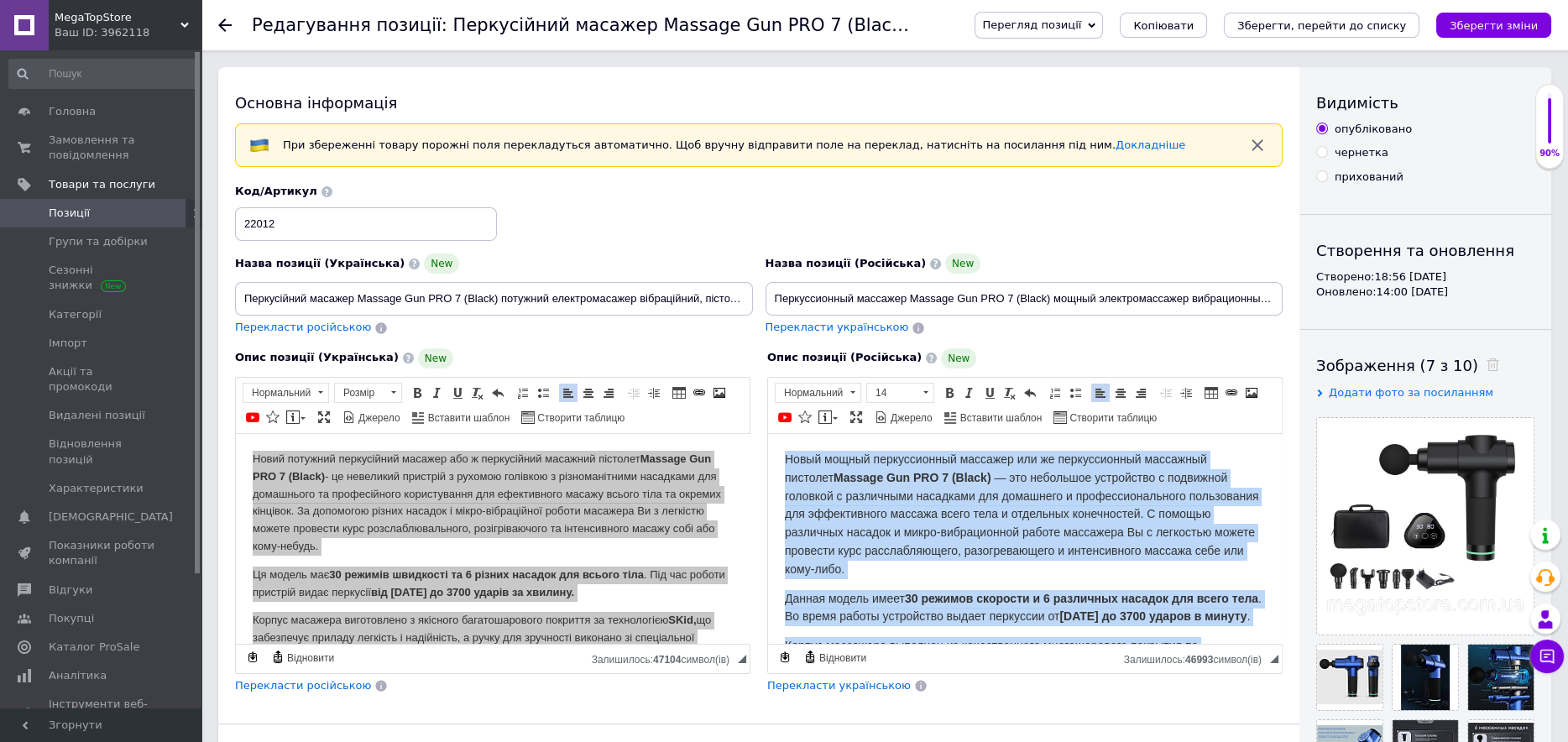
copy body "Новый мощный перкуссионный массажер или же перкуссионный массажный пистолет Mas…"
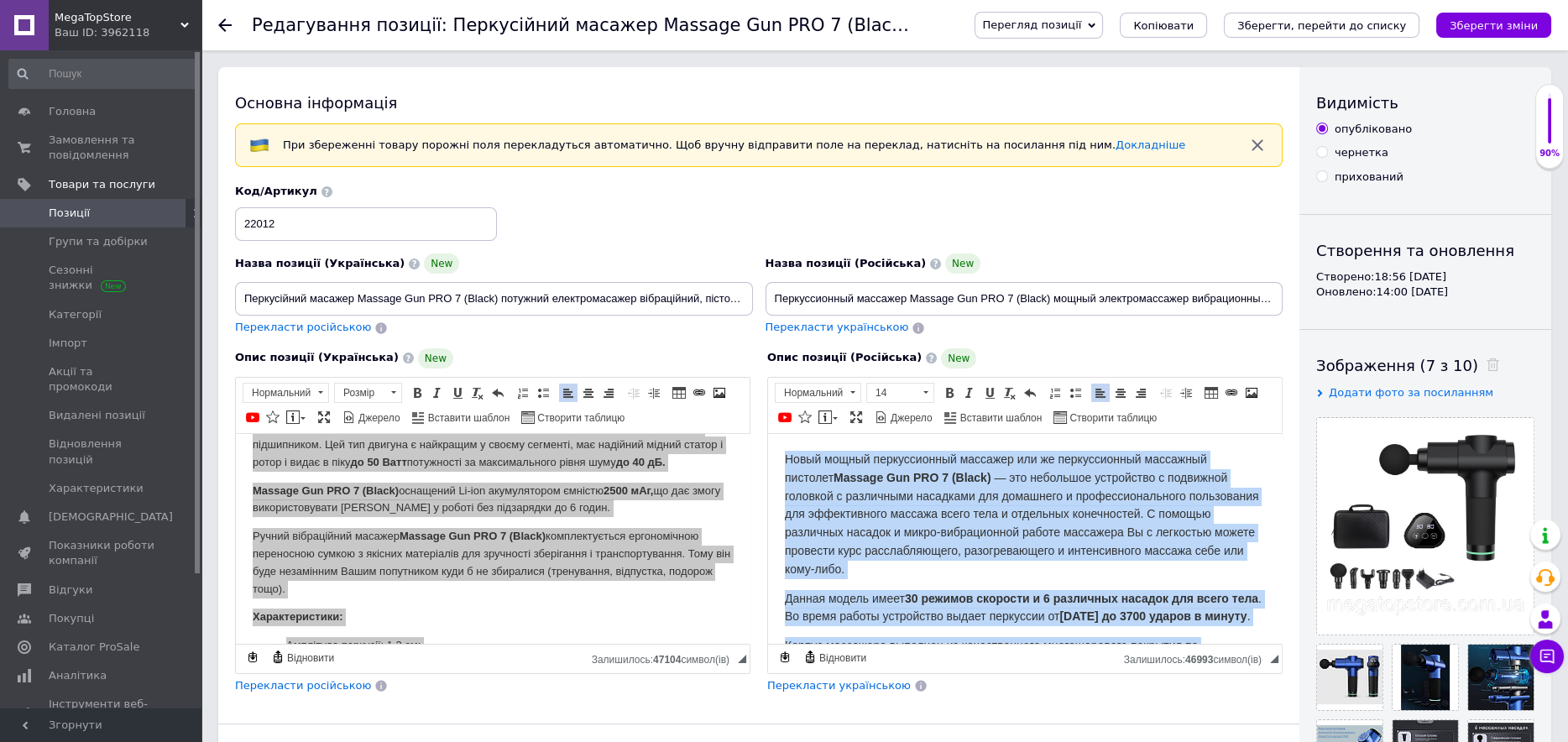
scroll to position [629, 0]
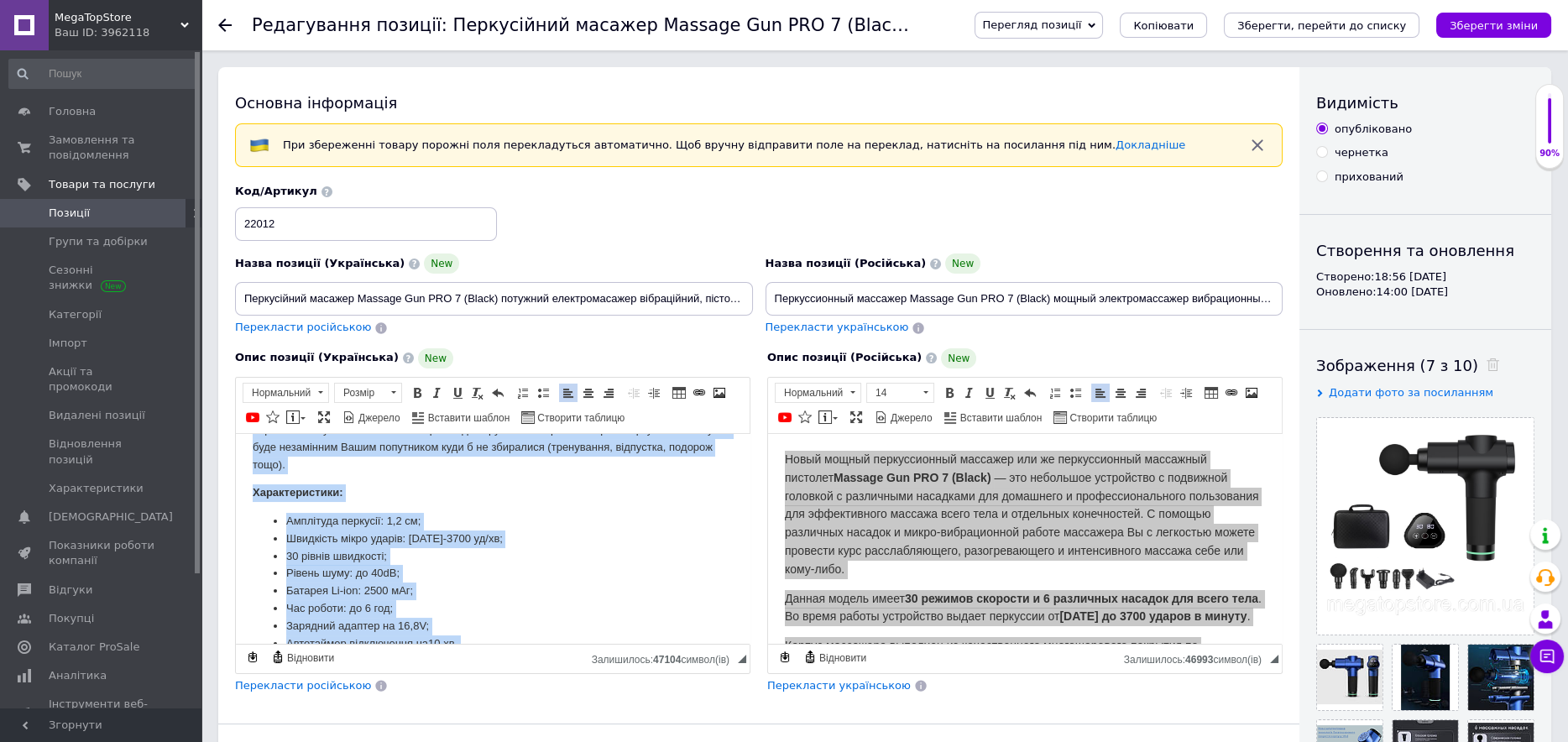
click at [456, 581] on li "Рівень шуму: до 40dB;" at bounding box center [492, 574] width 413 height 18
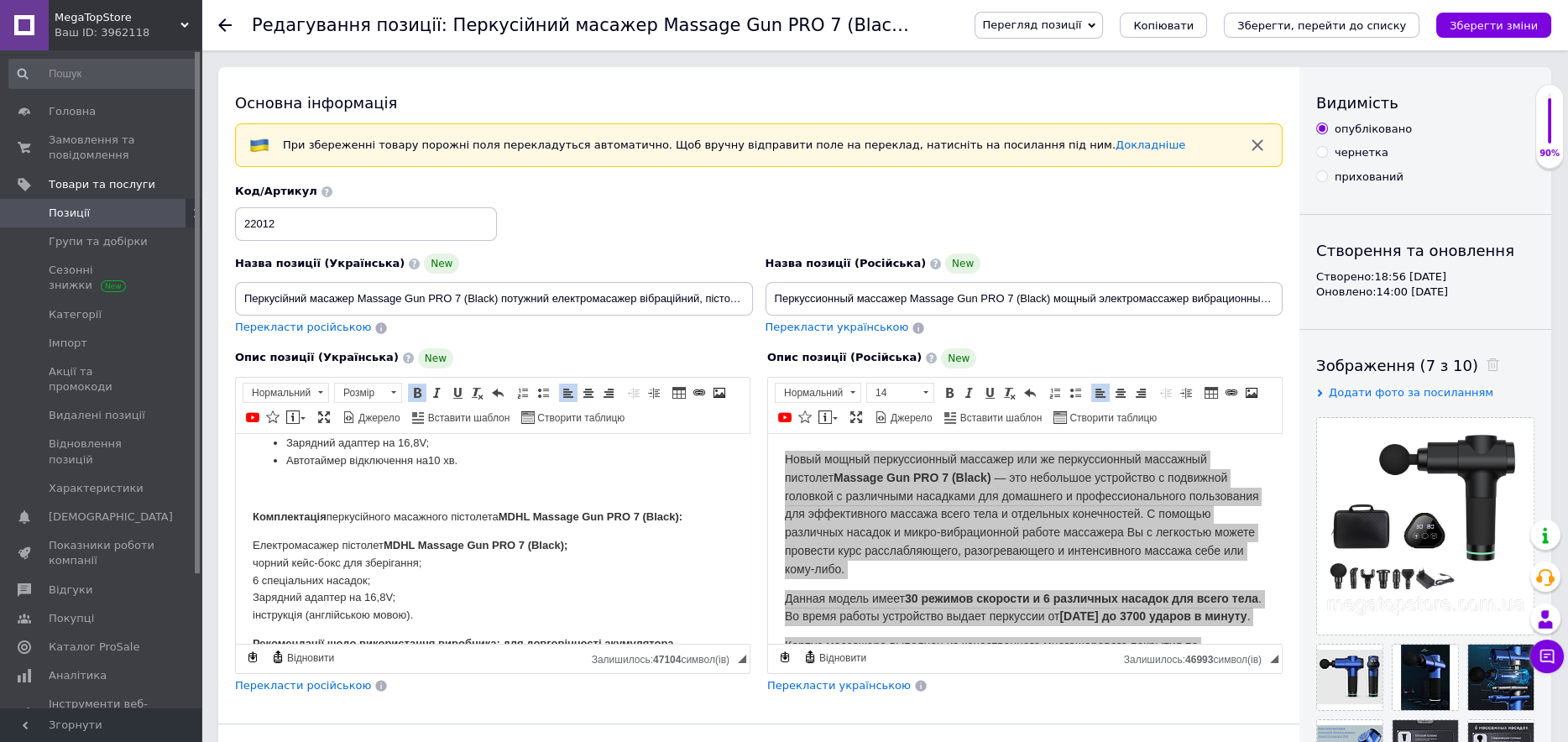
scroll to position [770, 0]
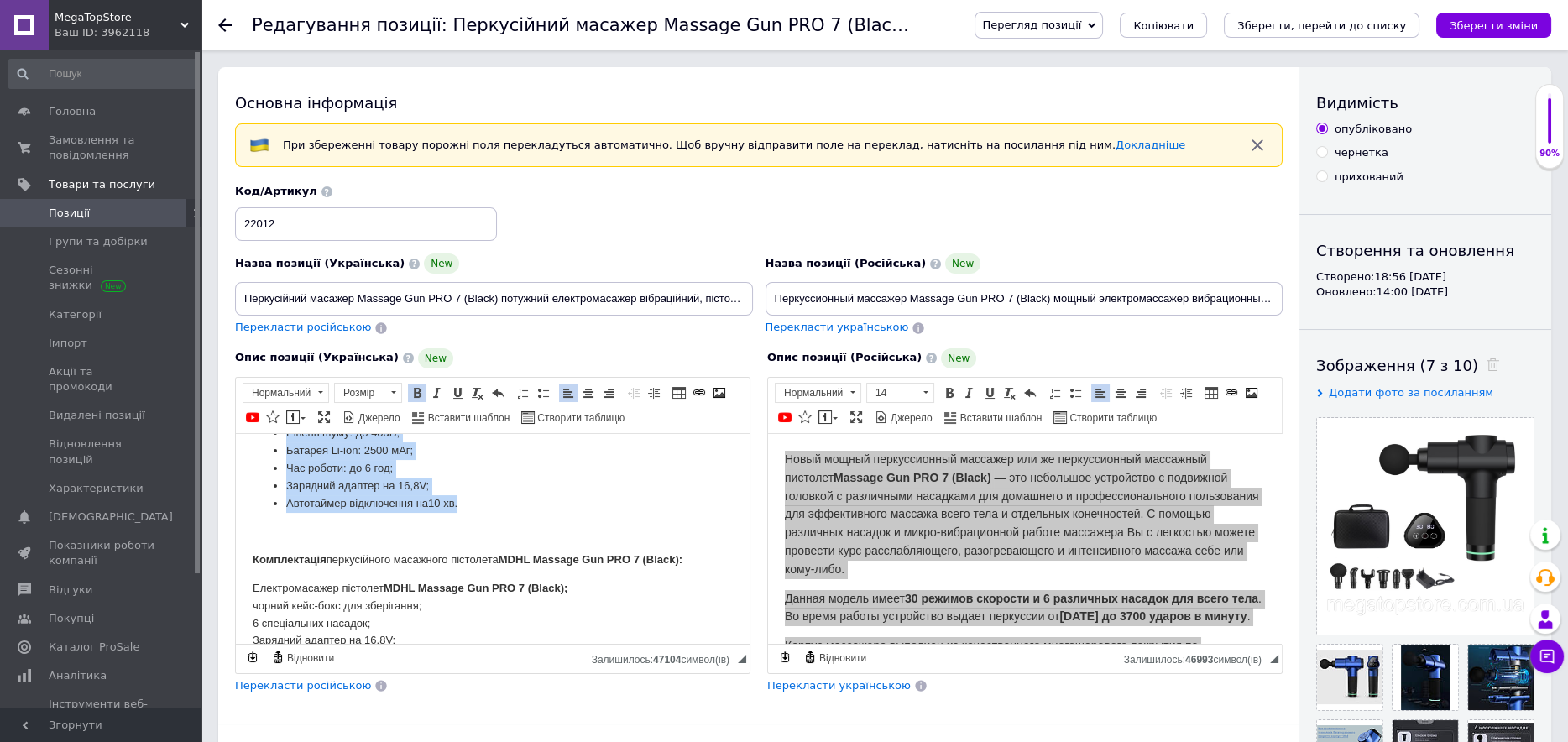
drag, startPoint x: 248, startPoint y: 493, endPoint x: 487, endPoint y: 508, distance: 239.5
click at [487, 508] on html "Новий потужний перкусійний масажер або ж перкусійний масажний пістолет Massage …" at bounding box center [493, 197] width 514 height 1066
copy body "Характеристики: Амплітуда перкусії: 1,2 см; Швидкість мікро ударів: 1600-3700 у…"
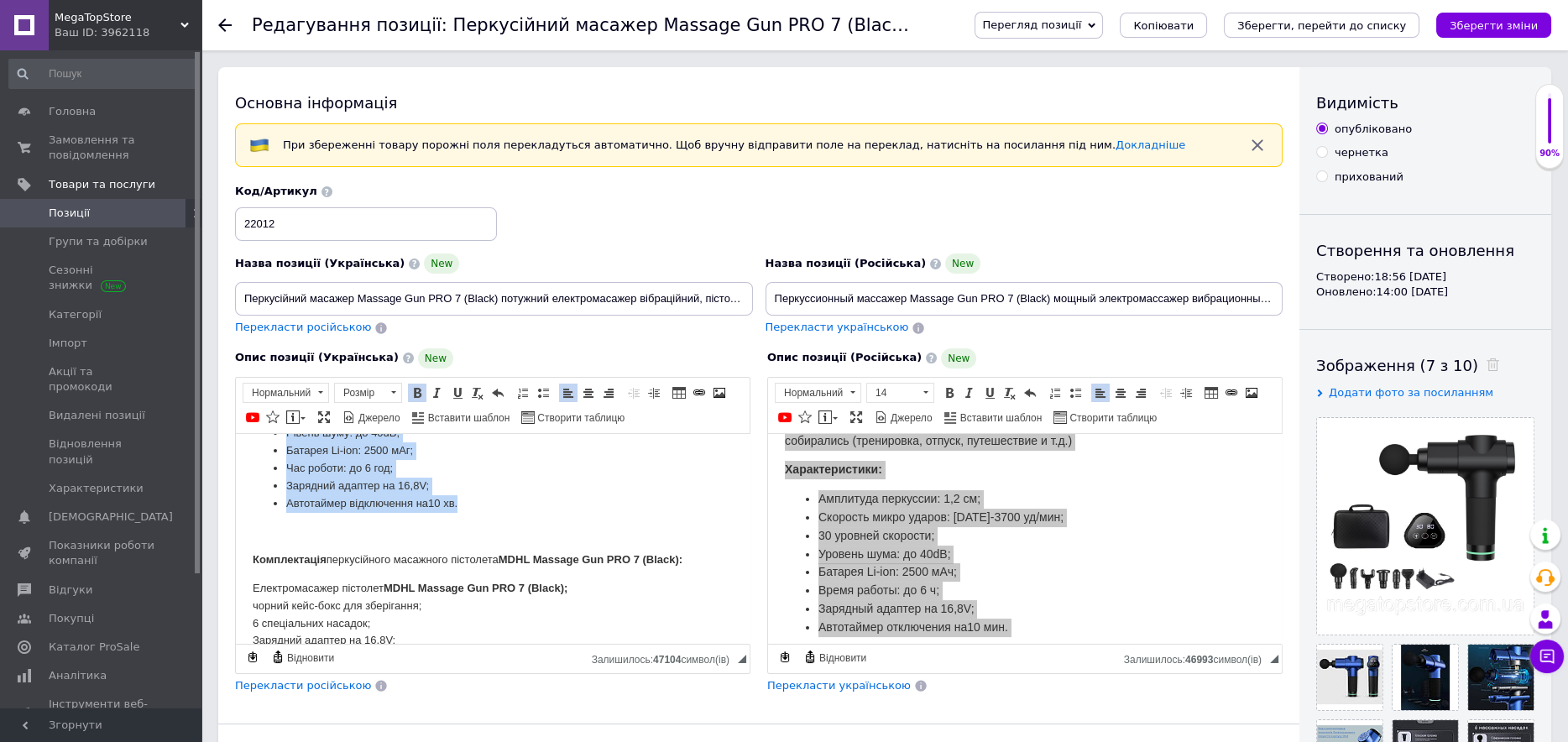
scroll to position [755, 0]
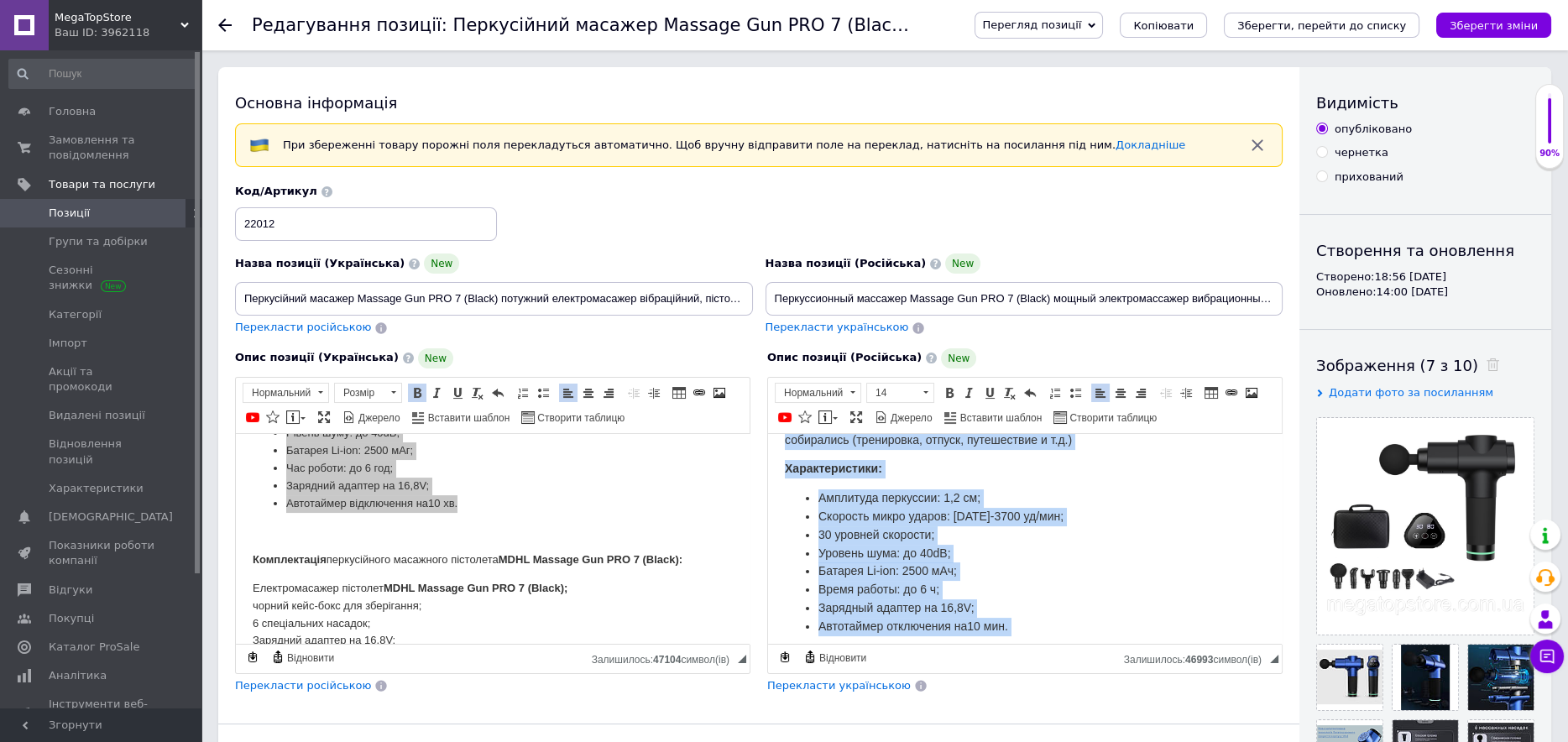
click at [873, 540] on span "30 уровней скорости;" at bounding box center [876, 534] width 115 height 13
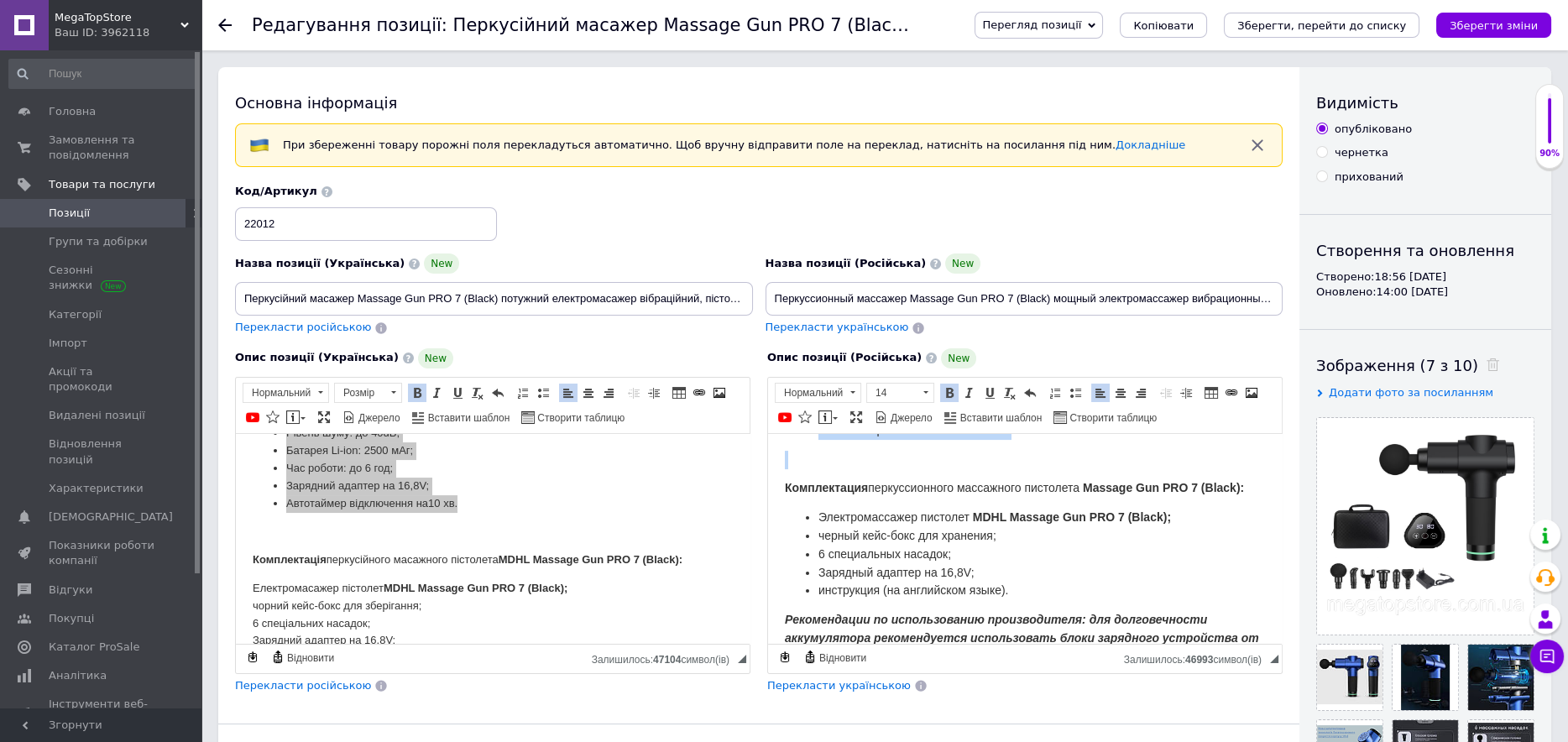
scroll to position [946, 0]
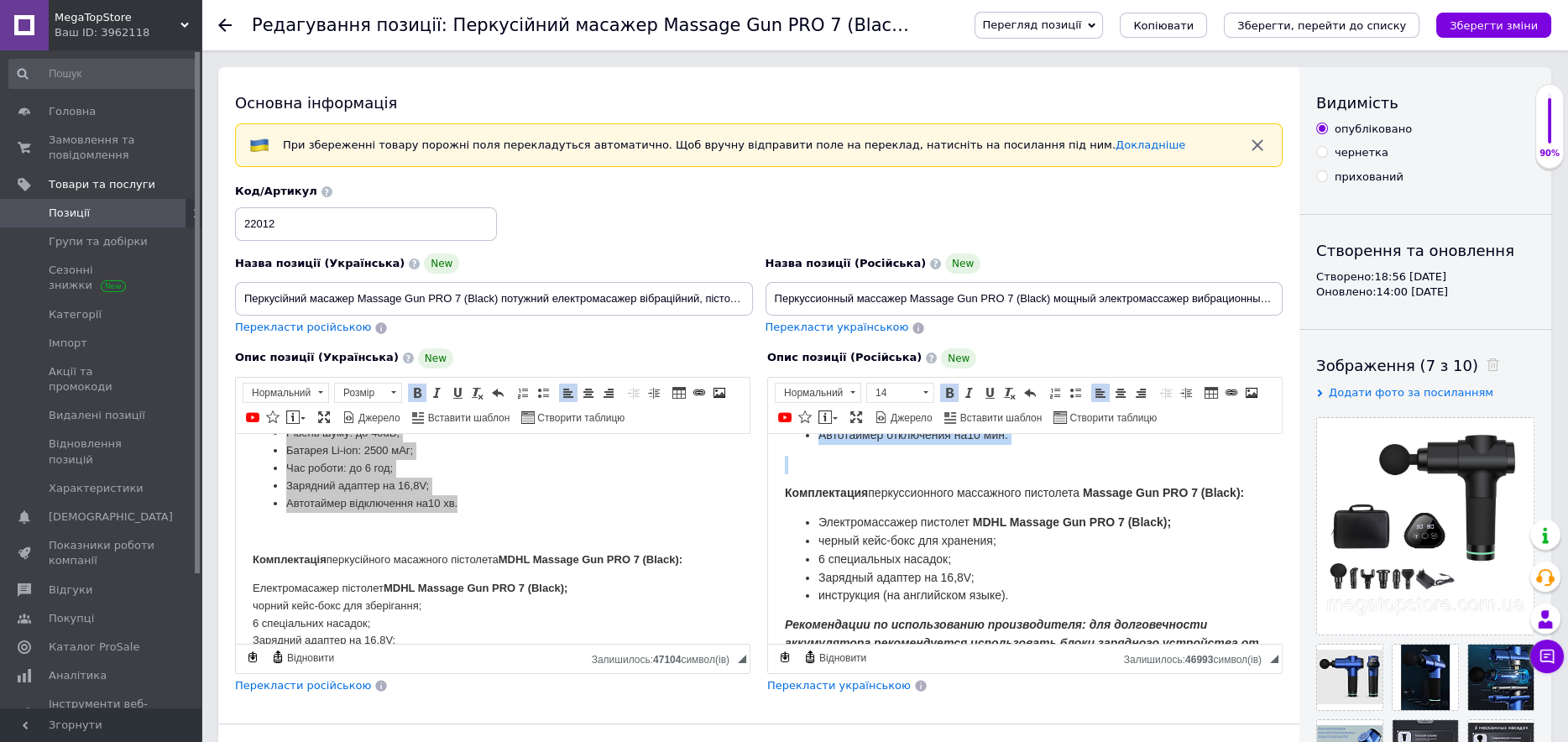
drag, startPoint x: 784, startPoint y: 469, endPoint x: 960, endPoint y: 451, distance: 176.9
click at [960, 451] on html "Новый мощный перкуссионный массажер или же перкуссионный массажный пистолет Mas…" at bounding box center [1025, 88] width 514 height 1200
copy body "Характеристики: Амплитуда перкуссии: 1,2 см; Скорость микро ударов: 1600-3700 у…"
drag, startPoint x: 356, startPoint y: 295, endPoint x: 499, endPoint y: 290, distance: 143.1
click at [499, 290] on input "Перкусійний масажер Massage Gun PRO 7 (Black) потужний електромасажер вібраційн…" at bounding box center [494, 299] width 518 height 34
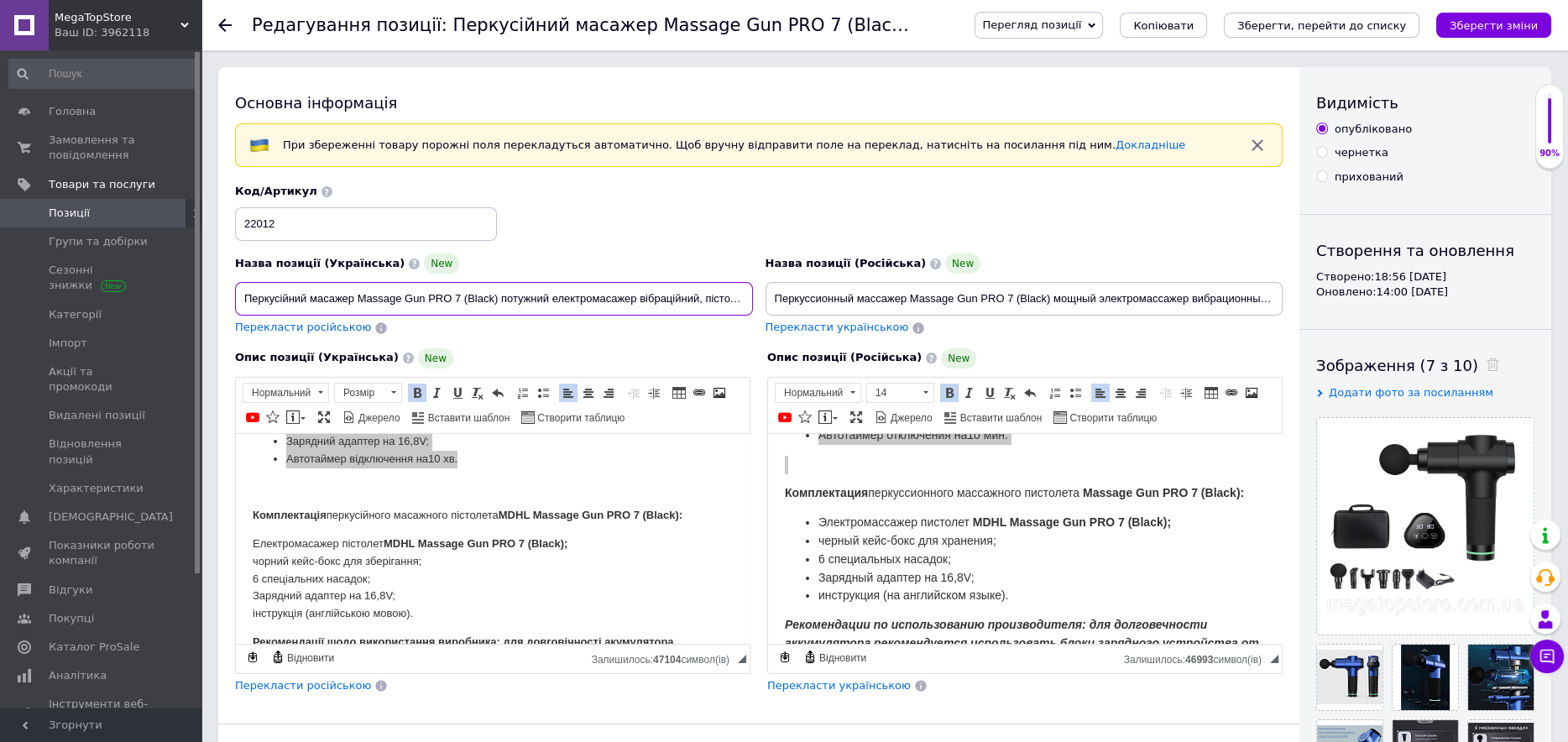
scroll to position [856, 0]
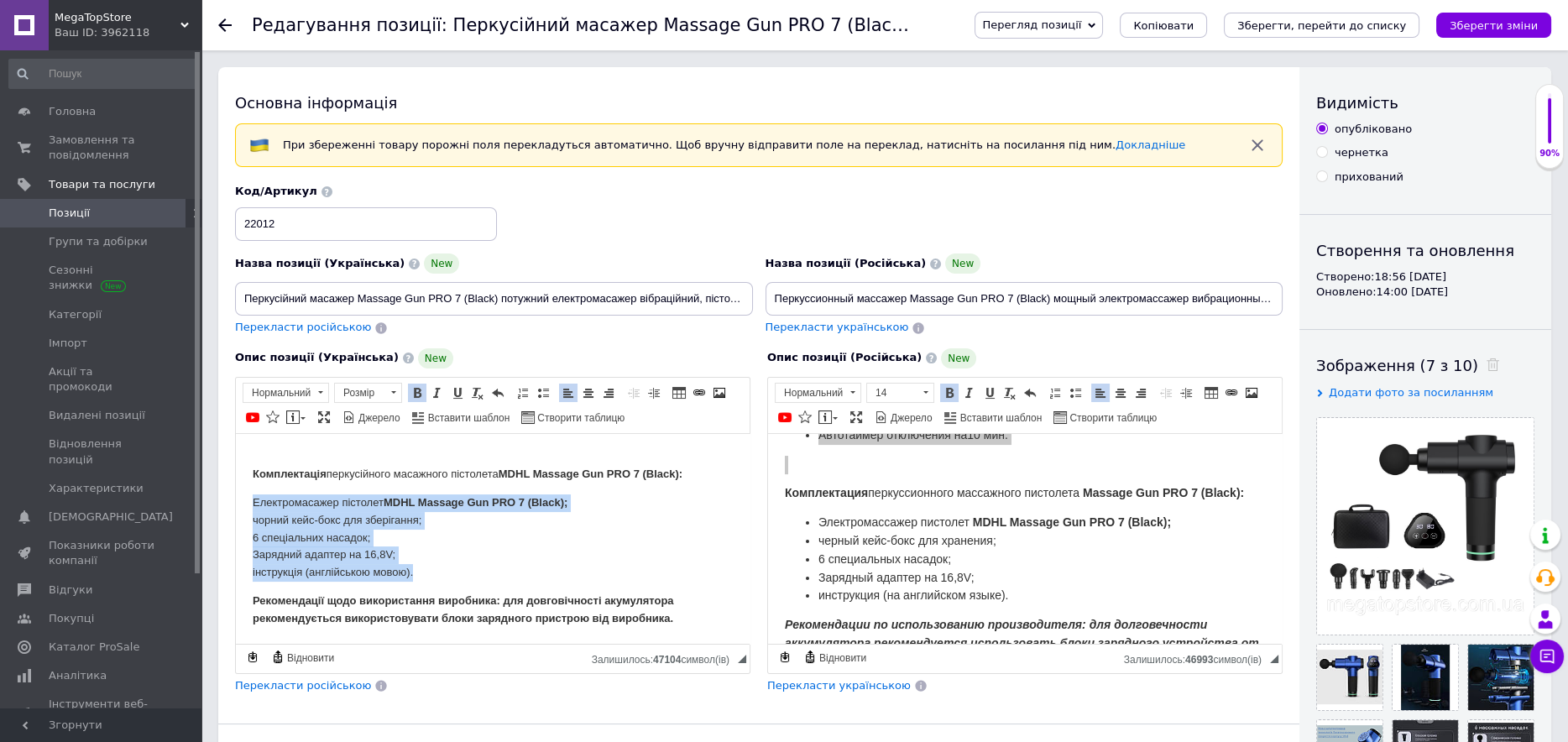
drag, startPoint x: 268, startPoint y: 507, endPoint x: 475, endPoint y: 571, distance: 216.7
click at [475, 571] on p "Електромасажер пістолет MDHL Massage Gun PRO 7 (Black); чорний кейс-бокс для зб…" at bounding box center [492, 538] width 481 height 88
drag, startPoint x: 542, startPoint y: 390, endPoint x: 257, endPoint y: 57, distance: 438.3
click at [542, 390] on span at bounding box center [542, 392] width 13 height 13
copy ul "Електромасажер пістолет MDHL Massage Gun PRO 7 (Black); чорний кейс-бокс для зб…"
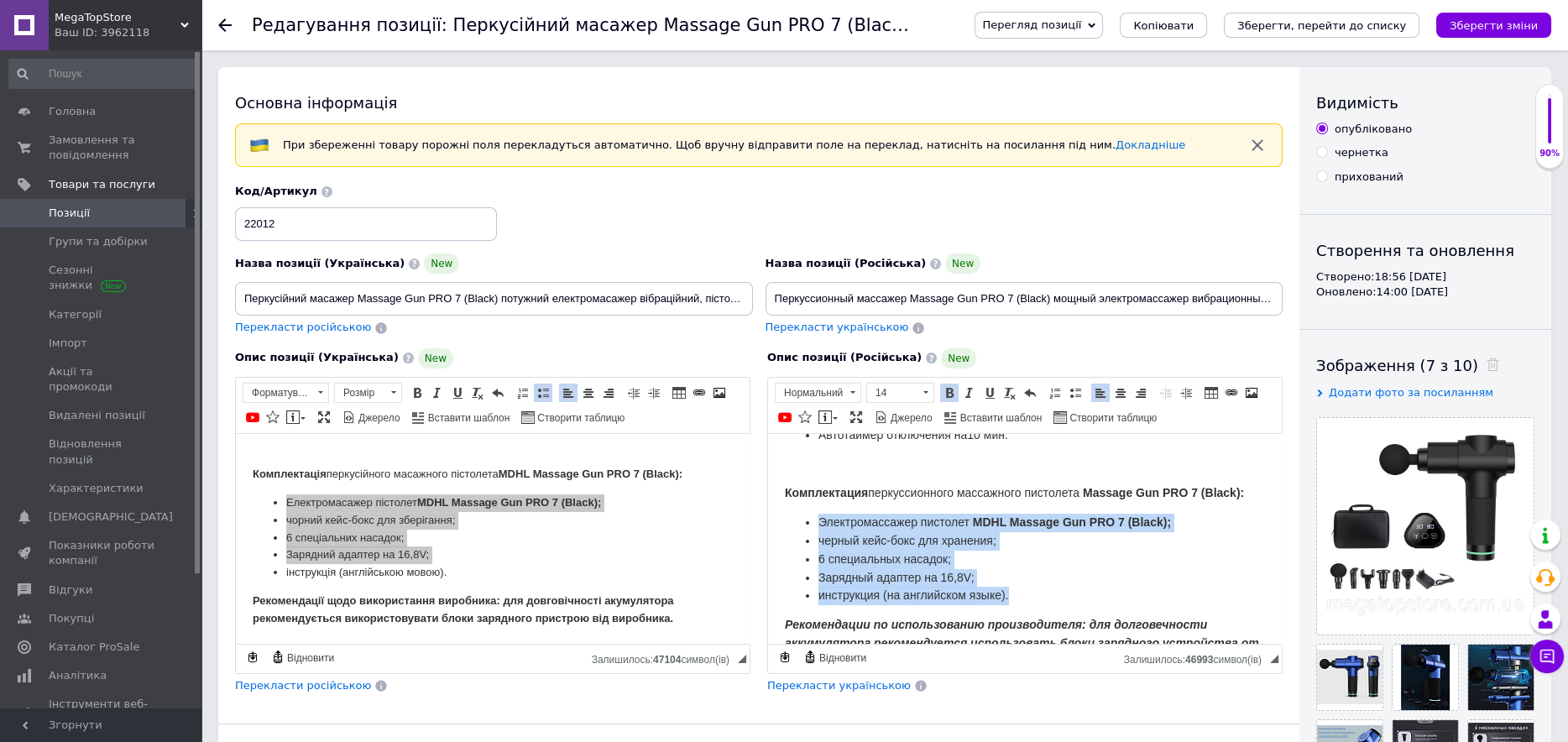
drag, startPoint x: 1018, startPoint y: 603, endPoint x: 818, endPoint y: 521, distance: 216.2
click at [815, 517] on body "Новый мощный перкуссионный массажер или же перкуссионный массажный пистолет Mas…" at bounding box center [1025, 89] width 481 height 1167
copy ul "Электромассажер пистолет MDHL Massage Gun PRO 7 (Black) ; черный кейс-бокс для …"
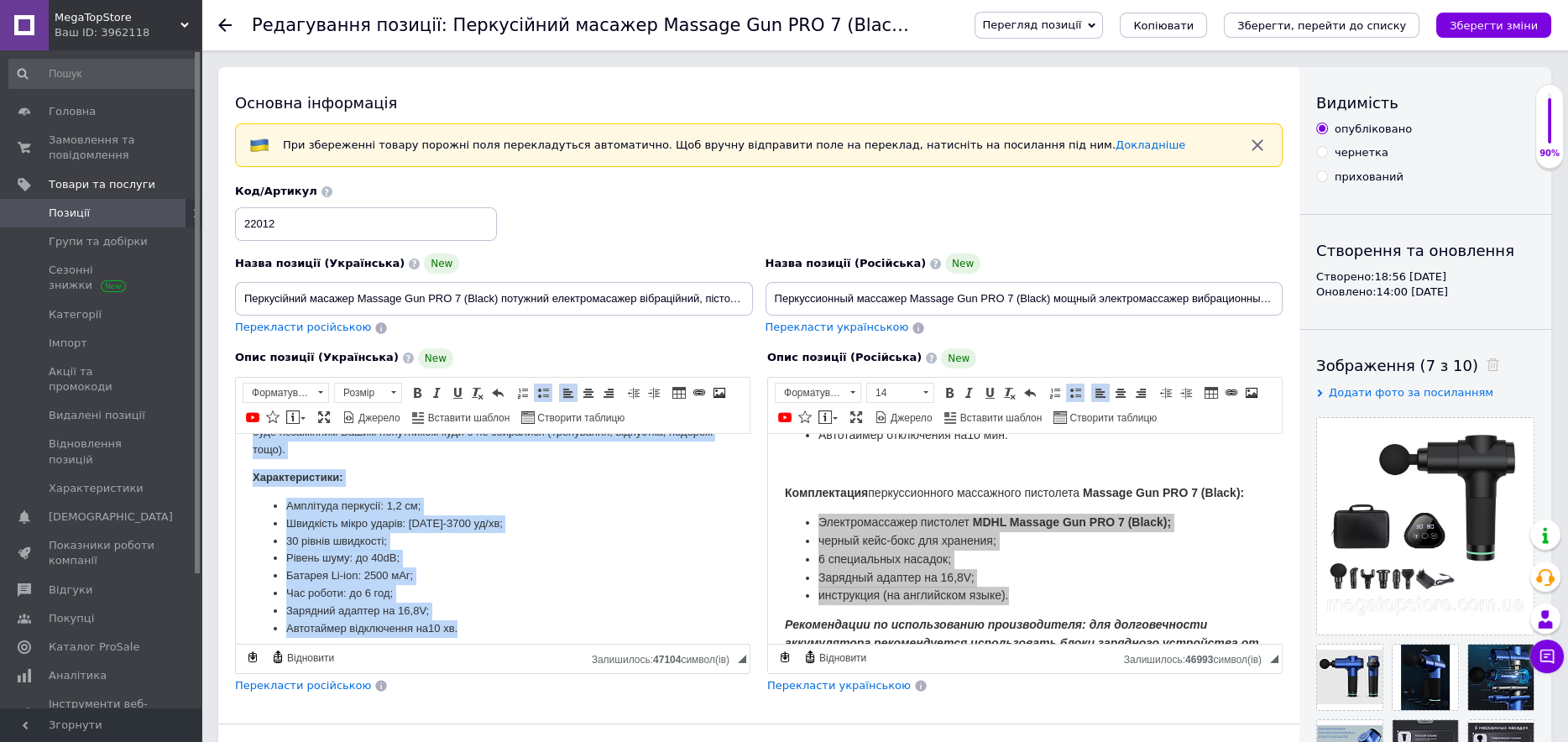
scroll to position [599, 0]
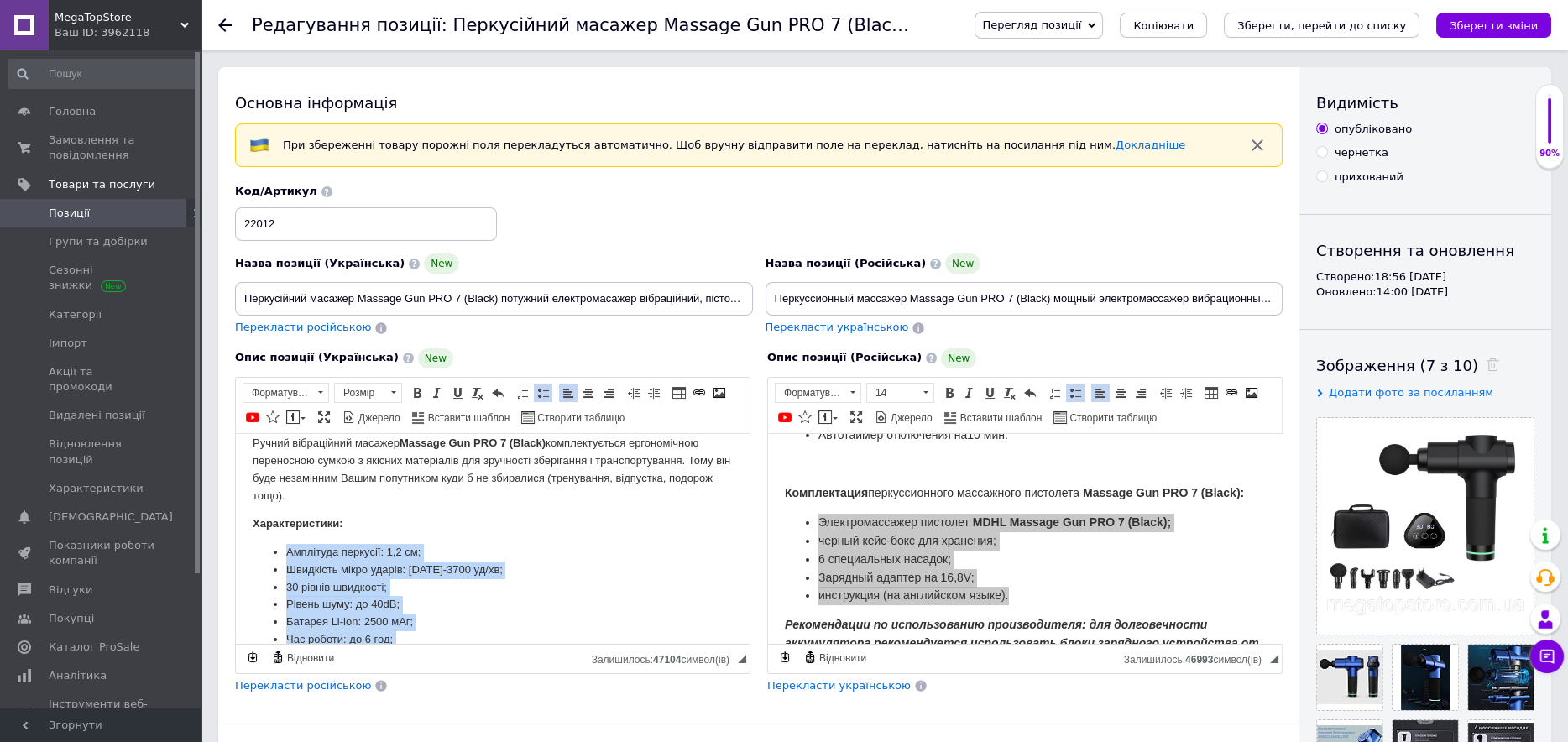
drag, startPoint x: 486, startPoint y: 545, endPoint x: 281, endPoint y: 543, distance: 205.0
click at [282, 548] on ul "Амплітуда перкусії: 1,2 см; Швидкість мікро ударів: 1600-3700 уд/хв; 30 рівнів …" at bounding box center [492, 614] width 481 height 140
copy ul "Амплітуда перкусії: 1,2 см; Швидкість мікро ударів: 1600-3700 уд/хв; 30 рівнів …"
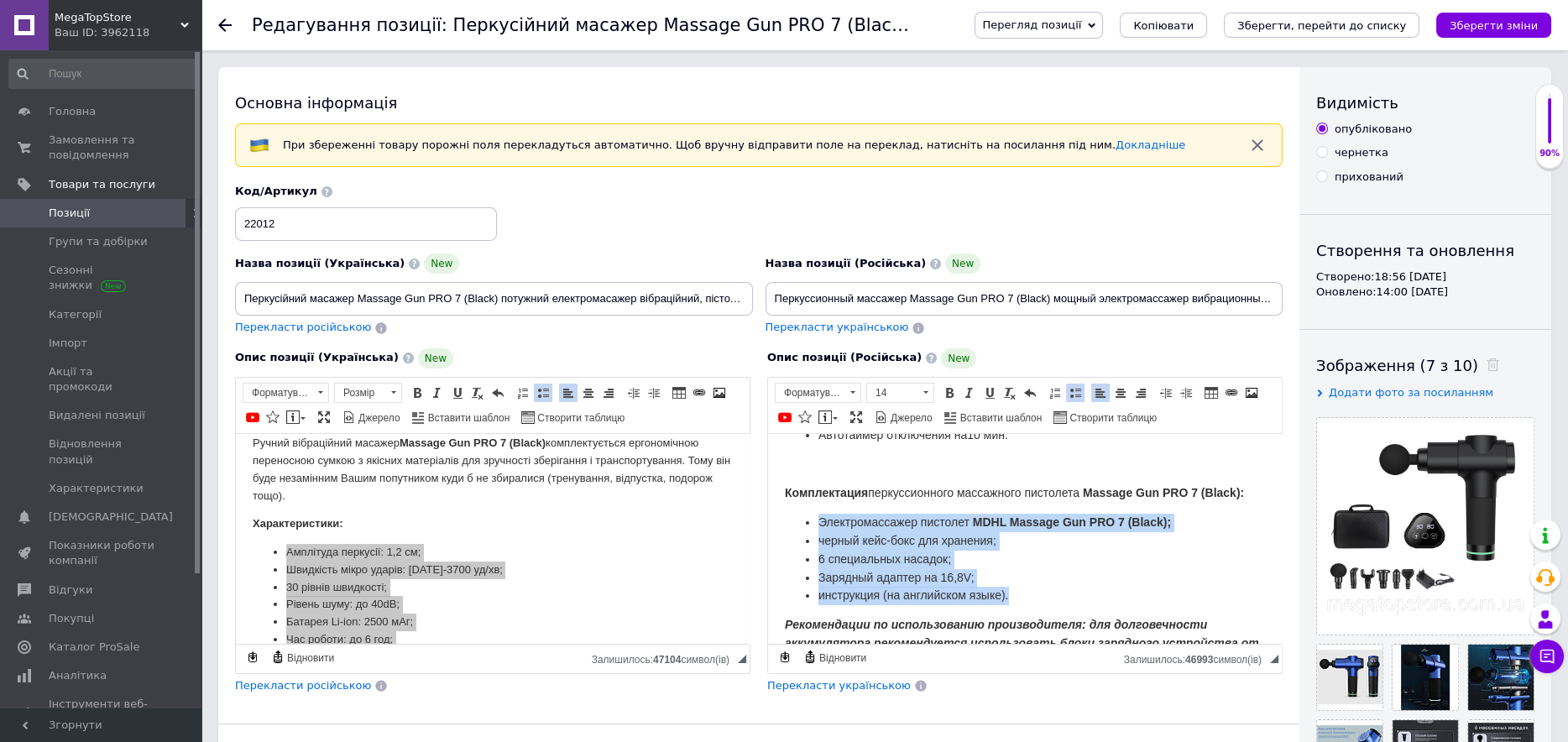
click at [964, 569] on li "6 специальных насадок;" at bounding box center [1025, 559] width 413 height 19
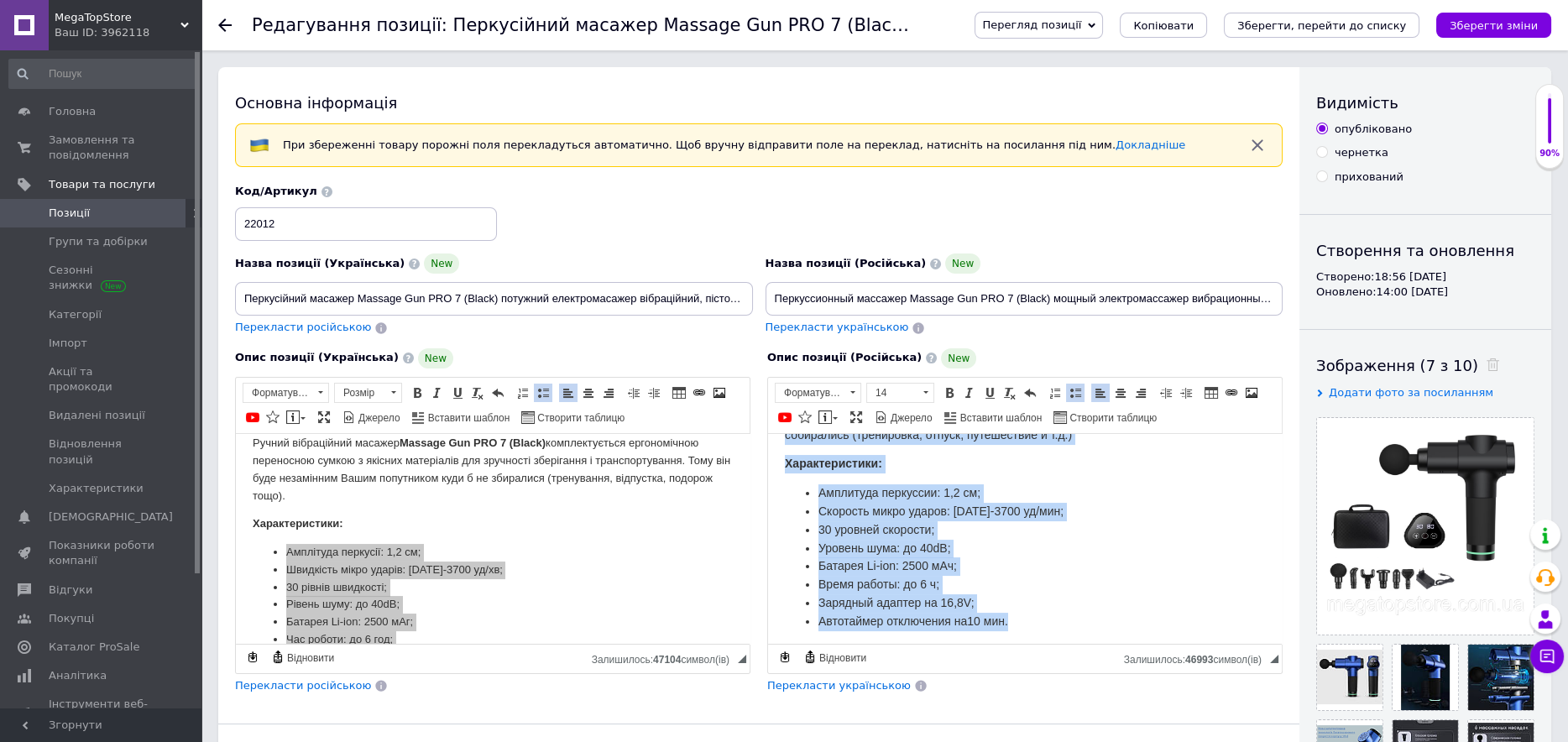
scroll to position [705, 0]
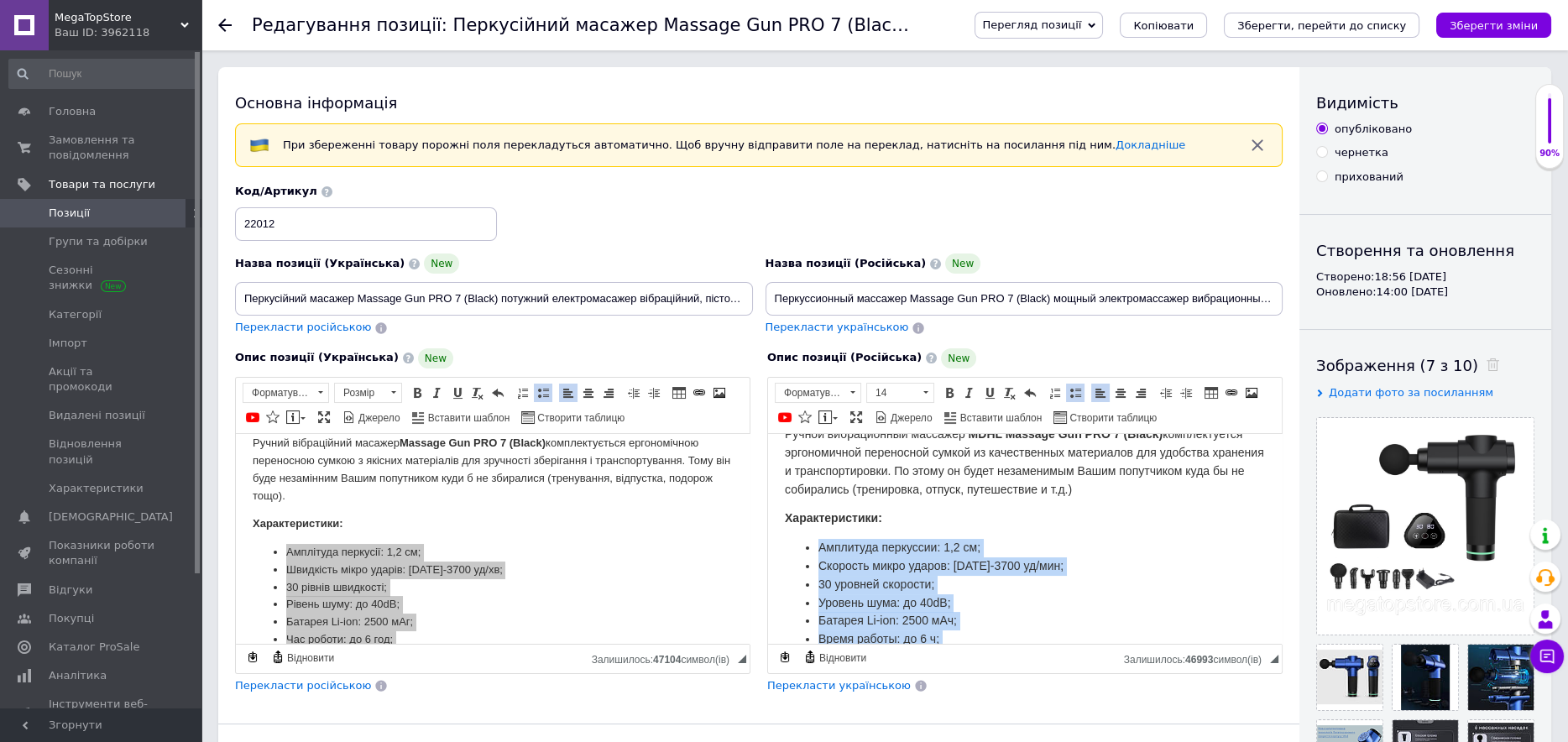
drag, startPoint x: 1022, startPoint y: 559, endPoint x: 802, endPoint y: 555, distance: 220.0
click at [802, 555] on ul "Амплитуда перкуссии: 1,2 см; Скорость микро ударов: 1600-3700 уд/мин; 30 уровне…" at bounding box center [1025, 611] width 481 height 146
copy ul "Амплитуда перкуссии: 1,2 см; Скорость микро ударов: 1600-3700 уд/мин; 30 уровне…"
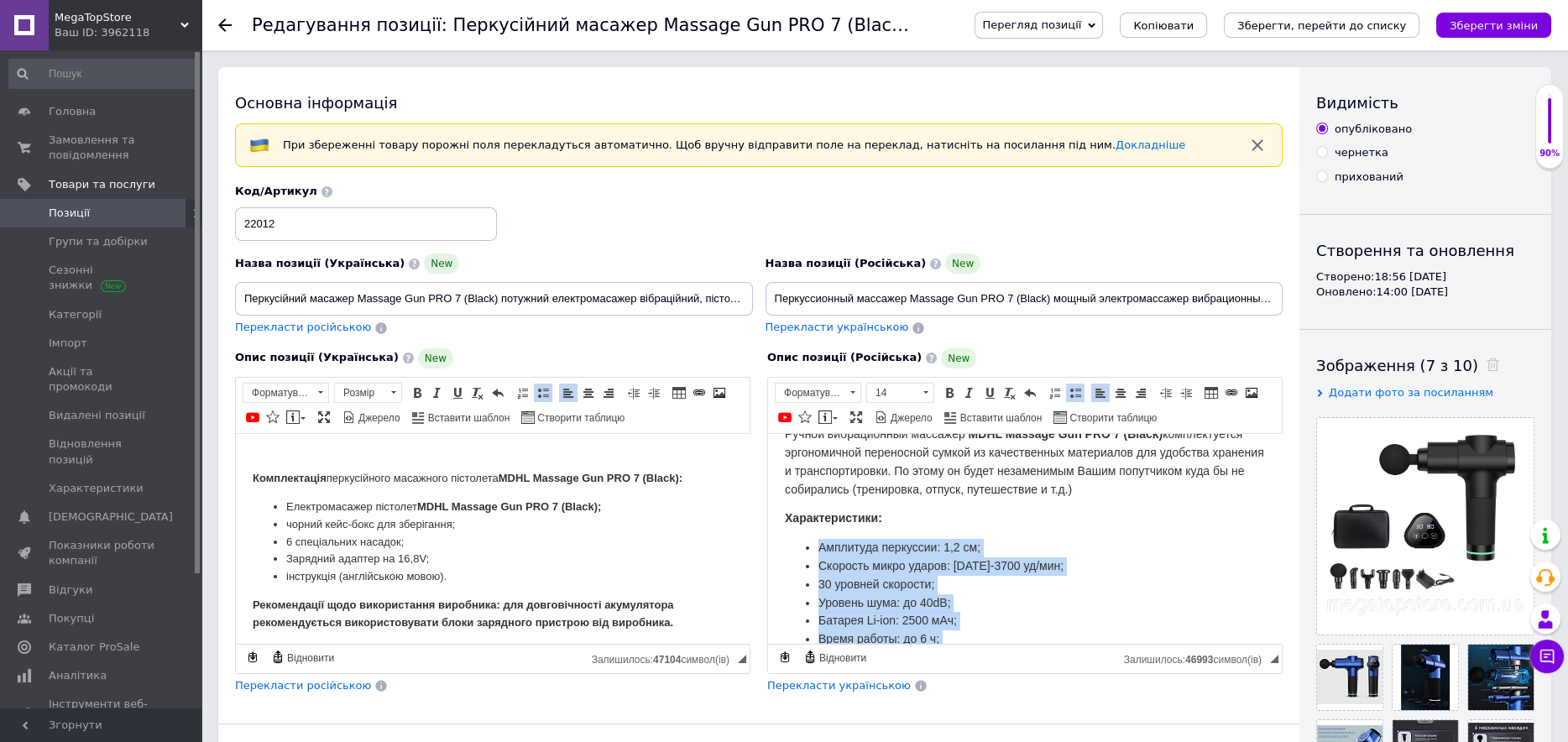
scroll to position [856, 0]
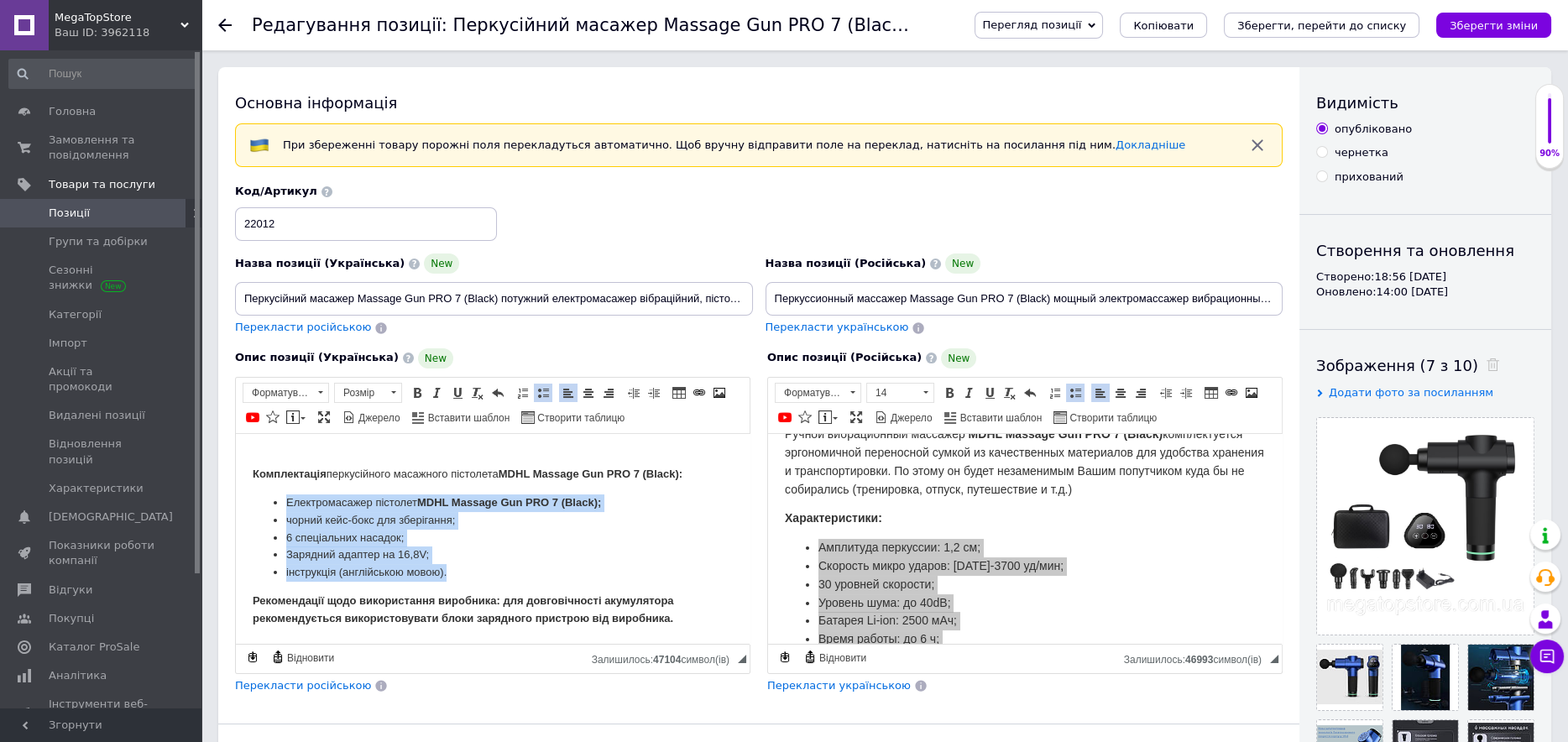
drag, startPoint x: 464, startPoint y: 567, endPoint x: 247, endPoint y: 505, distance: 225.7
click at [247, 505] on html "Новий потужний перкусійний масажер або ж перкусійний масажний пістолет Massage …" at bounding box center [493, 111] width 514 height 1066
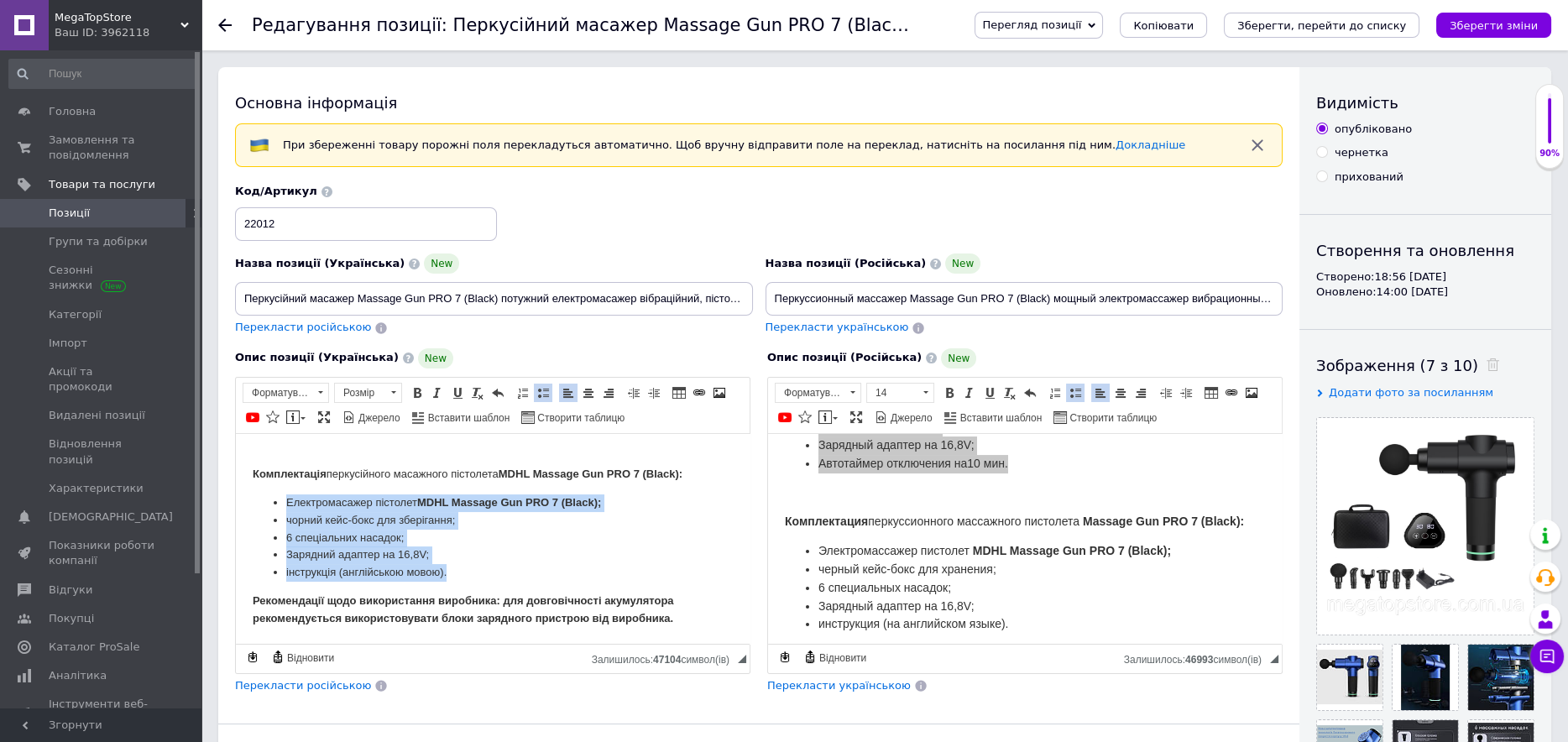
scroll to position [957, 0]
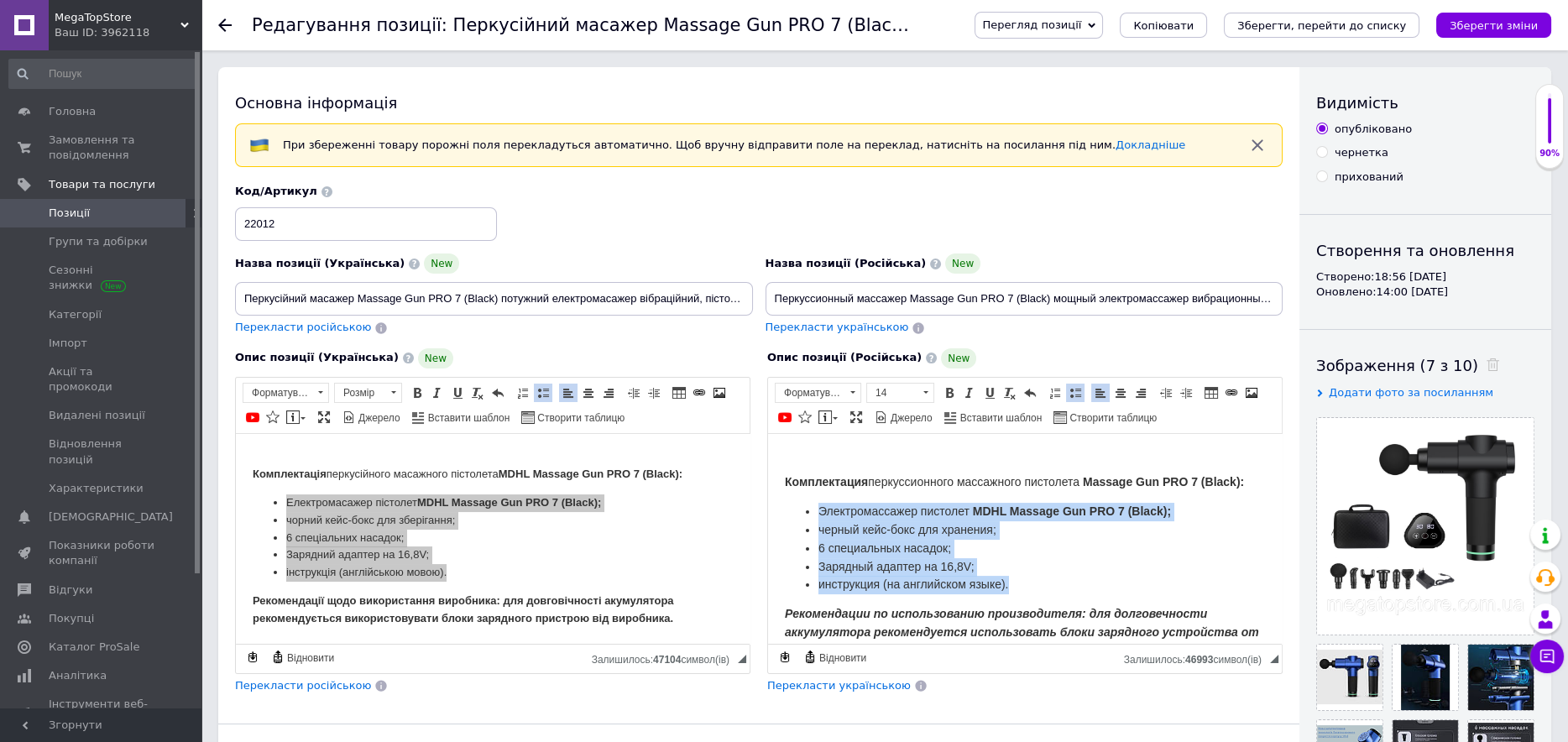
drag, startPoint x: 795, startPoint y: 522, endPoint x: 758, endPoint y: 505, distance: 40.7
click at [768, 505] on html "Новый мощный перкуссионный массажер или же перкуссионный массажный пистолет Mas…" at bounding box center [1025, 77] width 514 height 1200
